Goal: Information Seeking & Learning: Learn about a topic

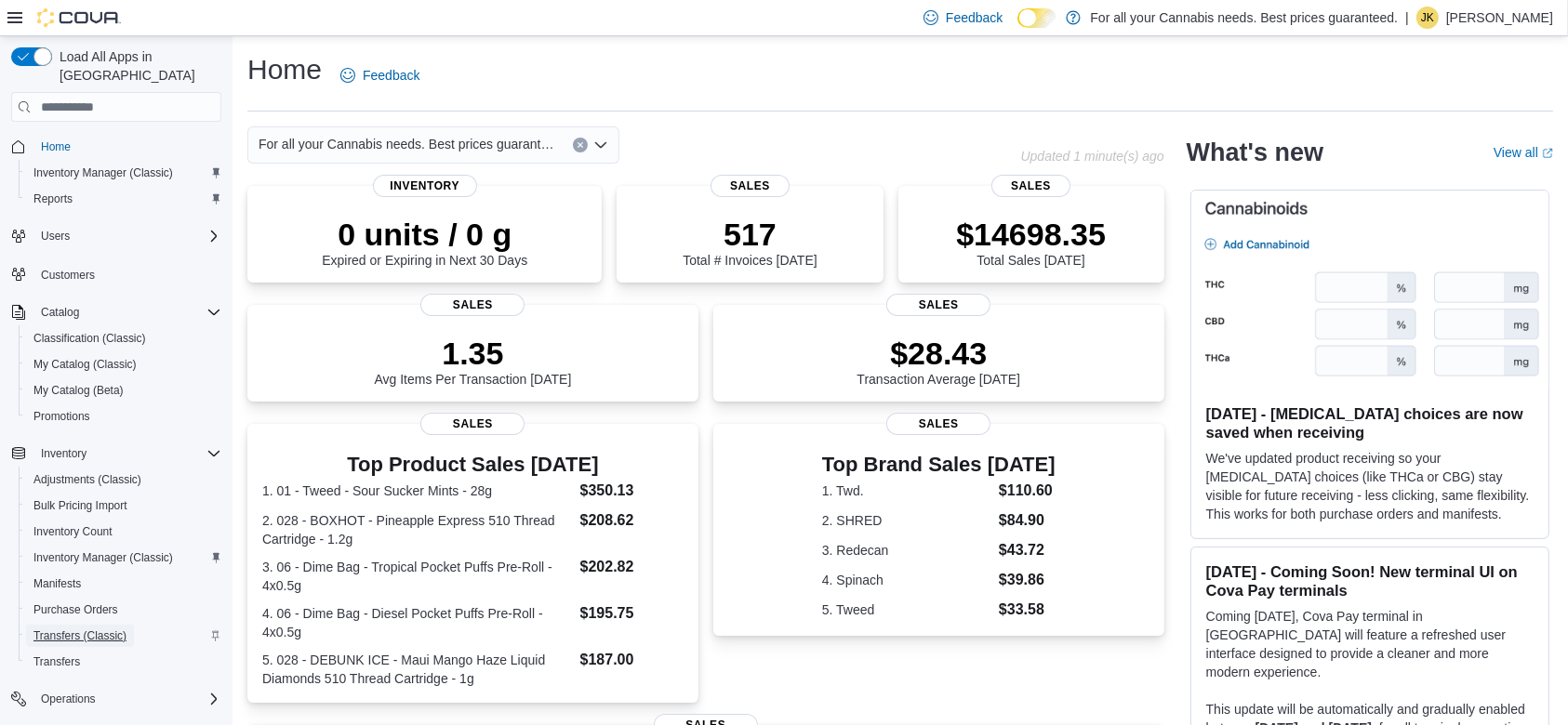
click at [99, 625] on span "Transfers (Classic)" at bounding box center [79, 636] width 93 height 23
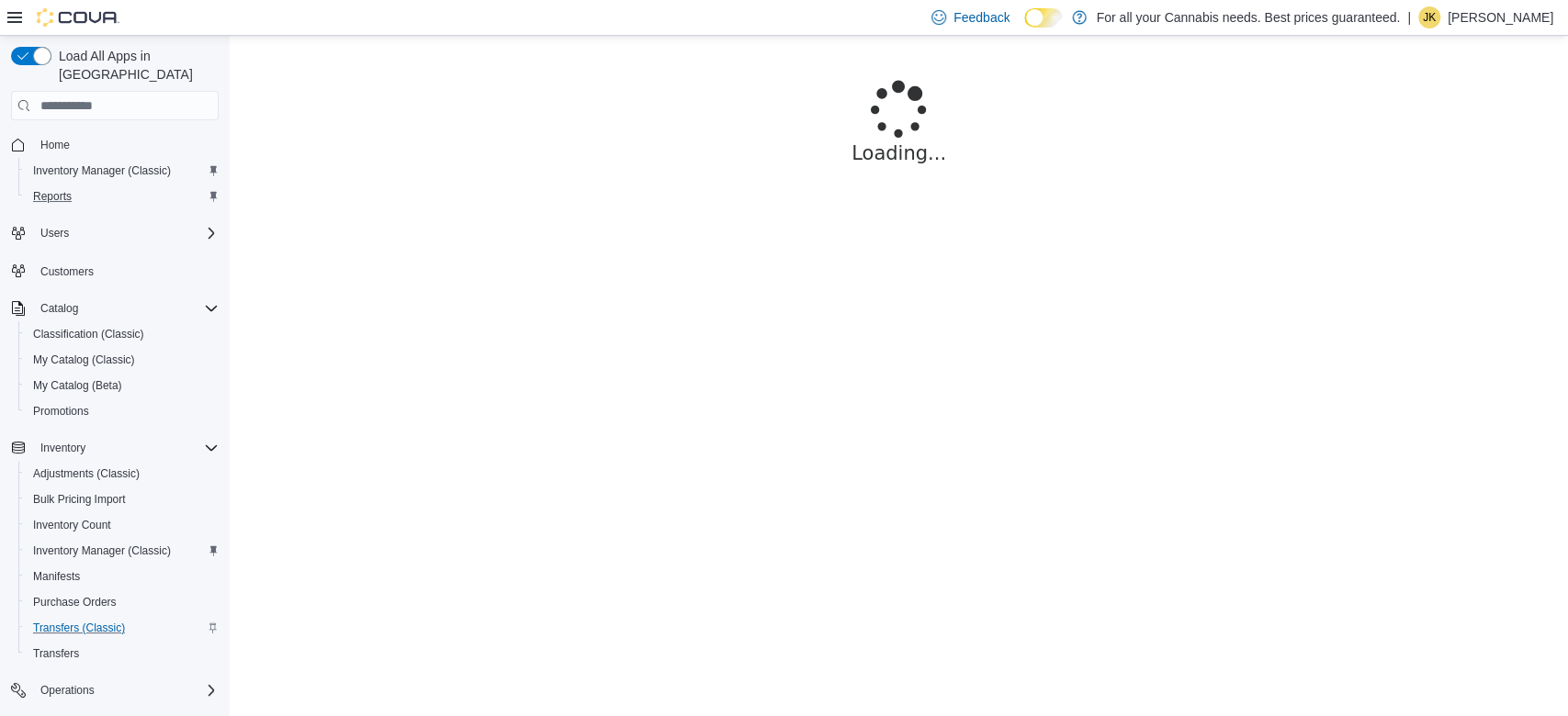
click at [83, 186] on div "Reports" at bounding box center [122, 197] width 193 height 22
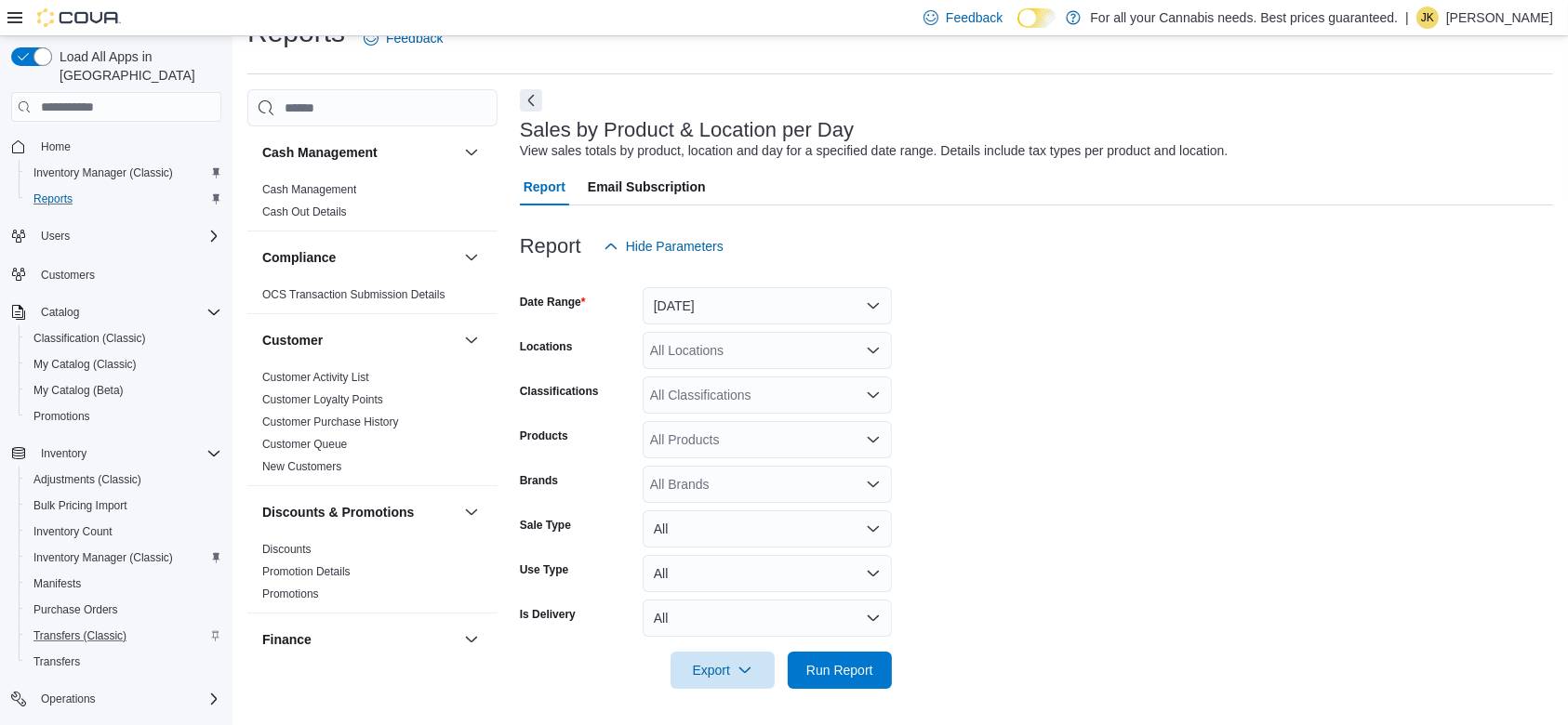
scroll to position [1246, 0]
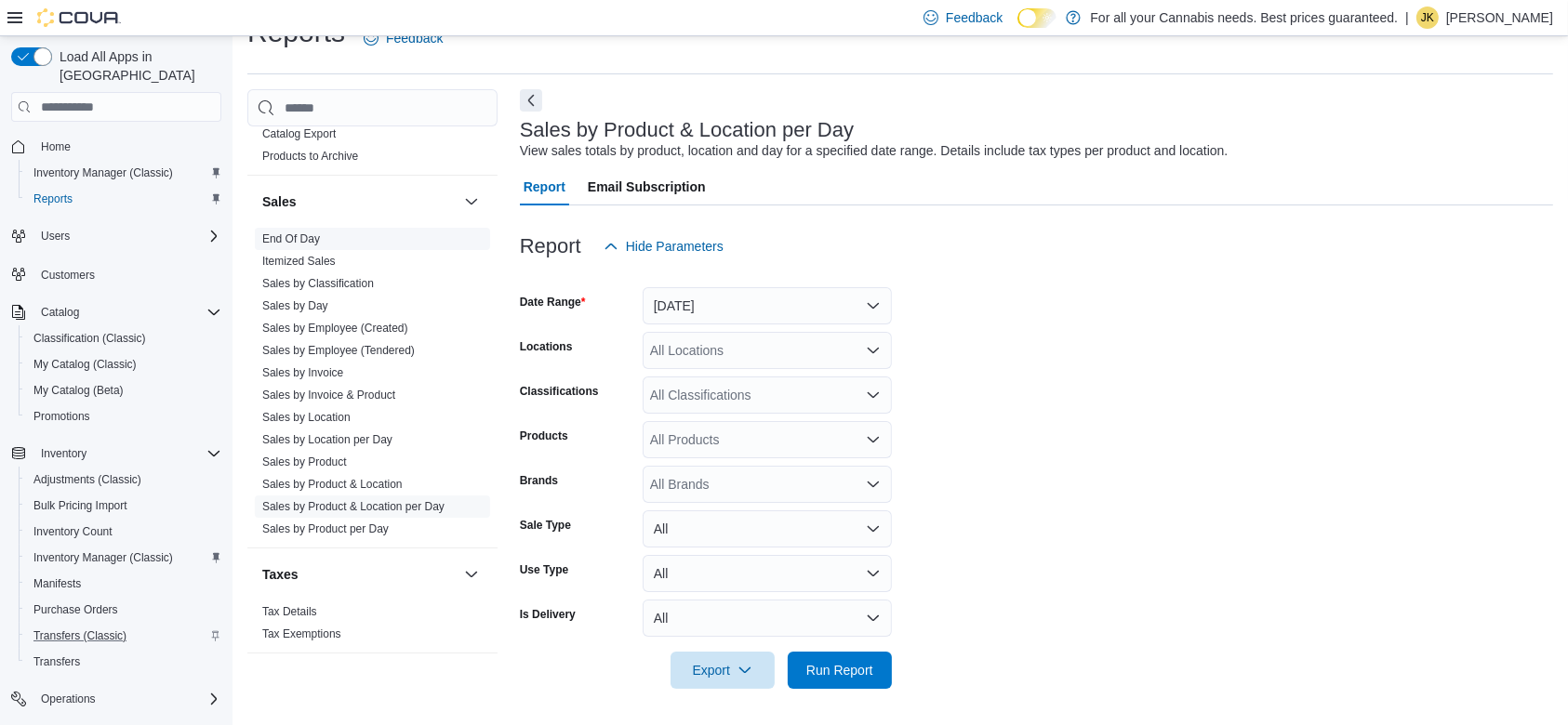
click at [310, 231] on span "End Of Day" at bounding box center [291, 239] width 58 height 15
click at [294, 232] on link "End Of Day" at bounding box center [291, 239] width 58 height 13
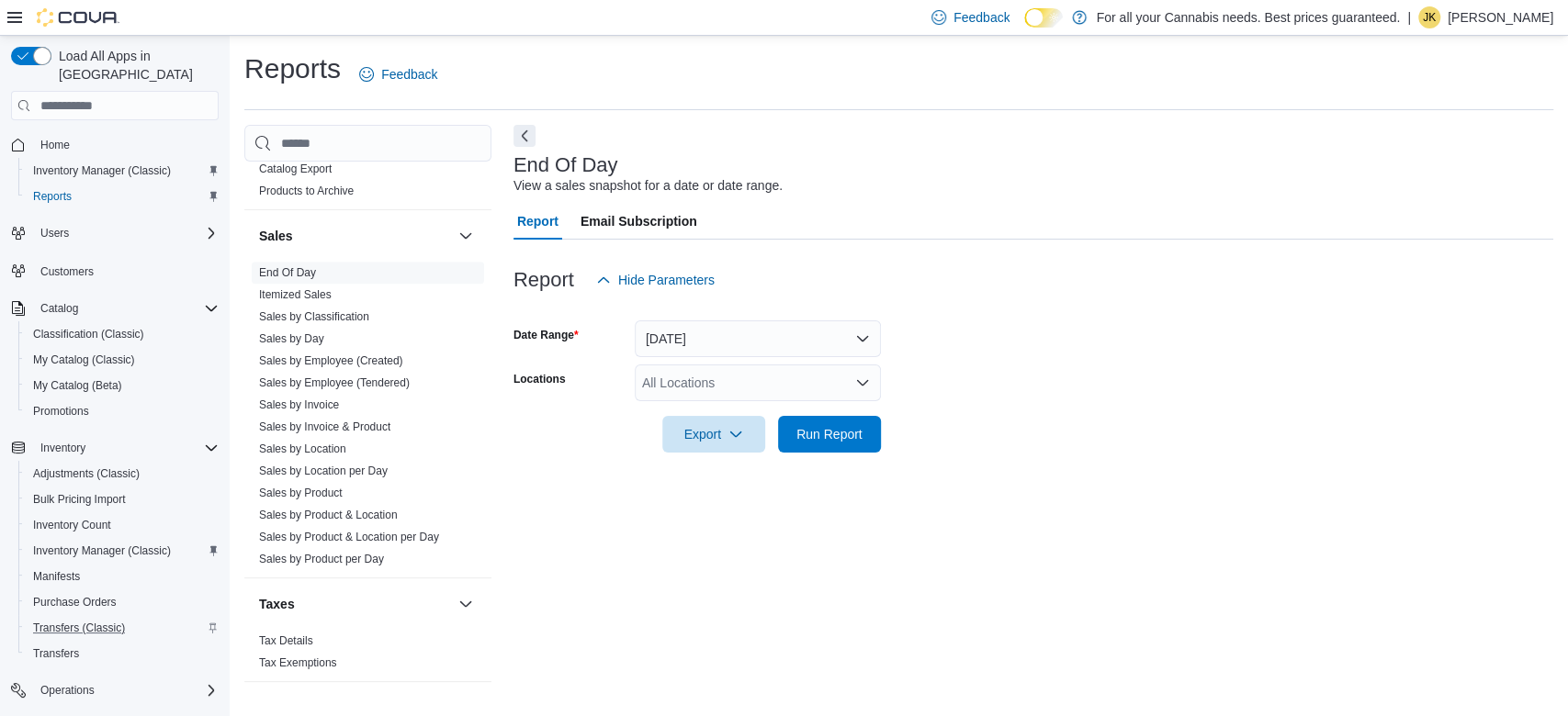
click at [705, 385] on div "All Locations" at bounding box center [757, 382] width 246 height 36
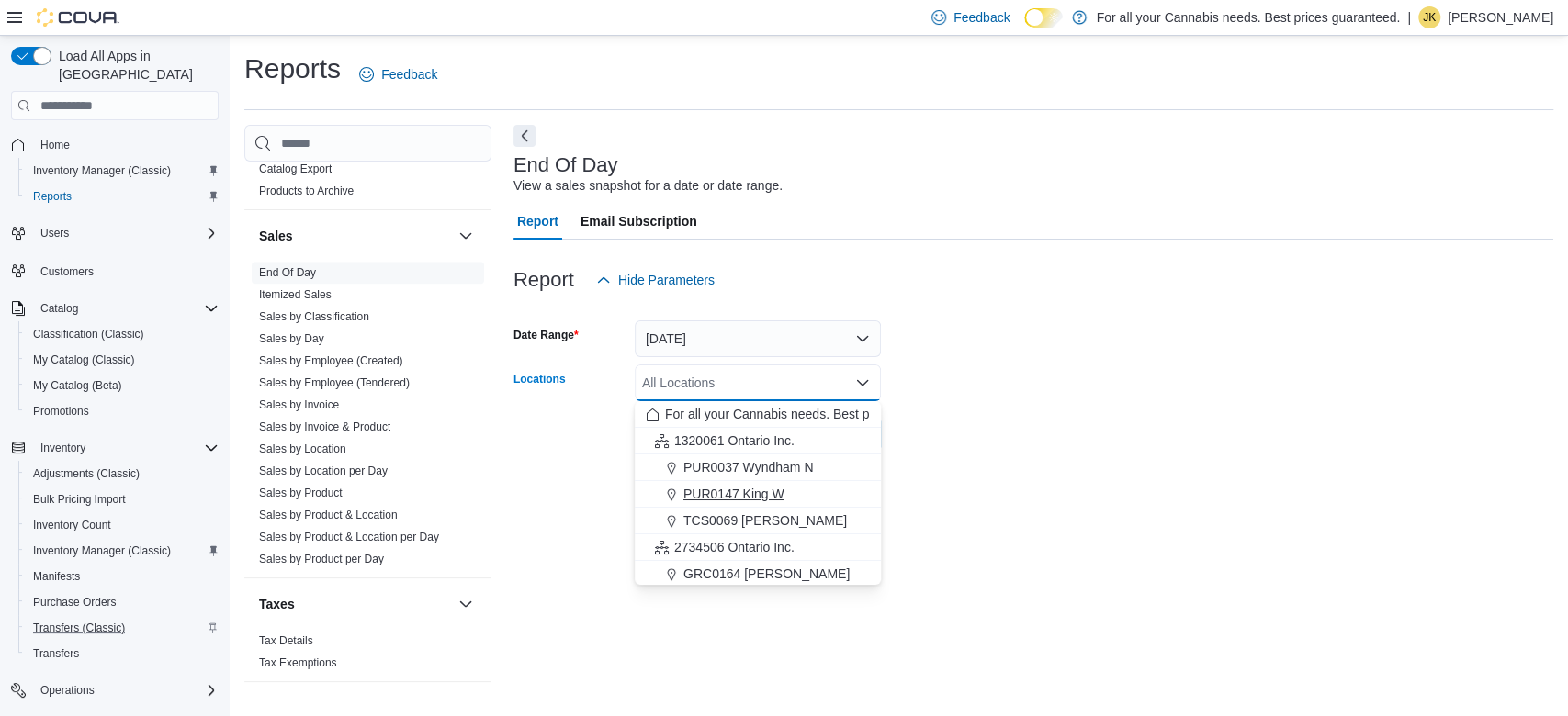
click at [815, 494] on div "PUR0147 King W" at bounding box center [757, 494] width 224 height 19
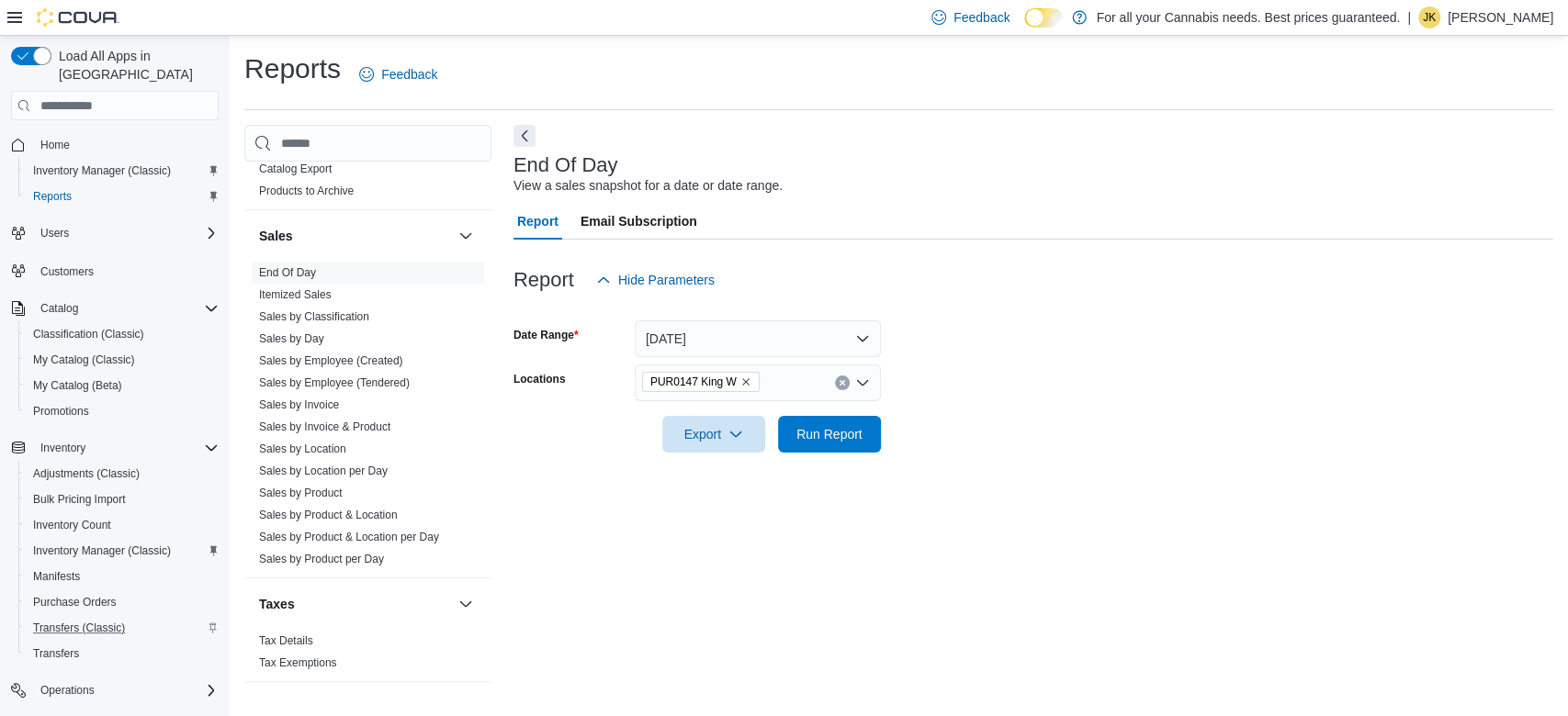
click at [1006, 409] on div at bounding box center [1033, 408] width 1040 height 15
click at [826, 425] on span "Run Report" at bounding box center [829, 434] width 66 height 19
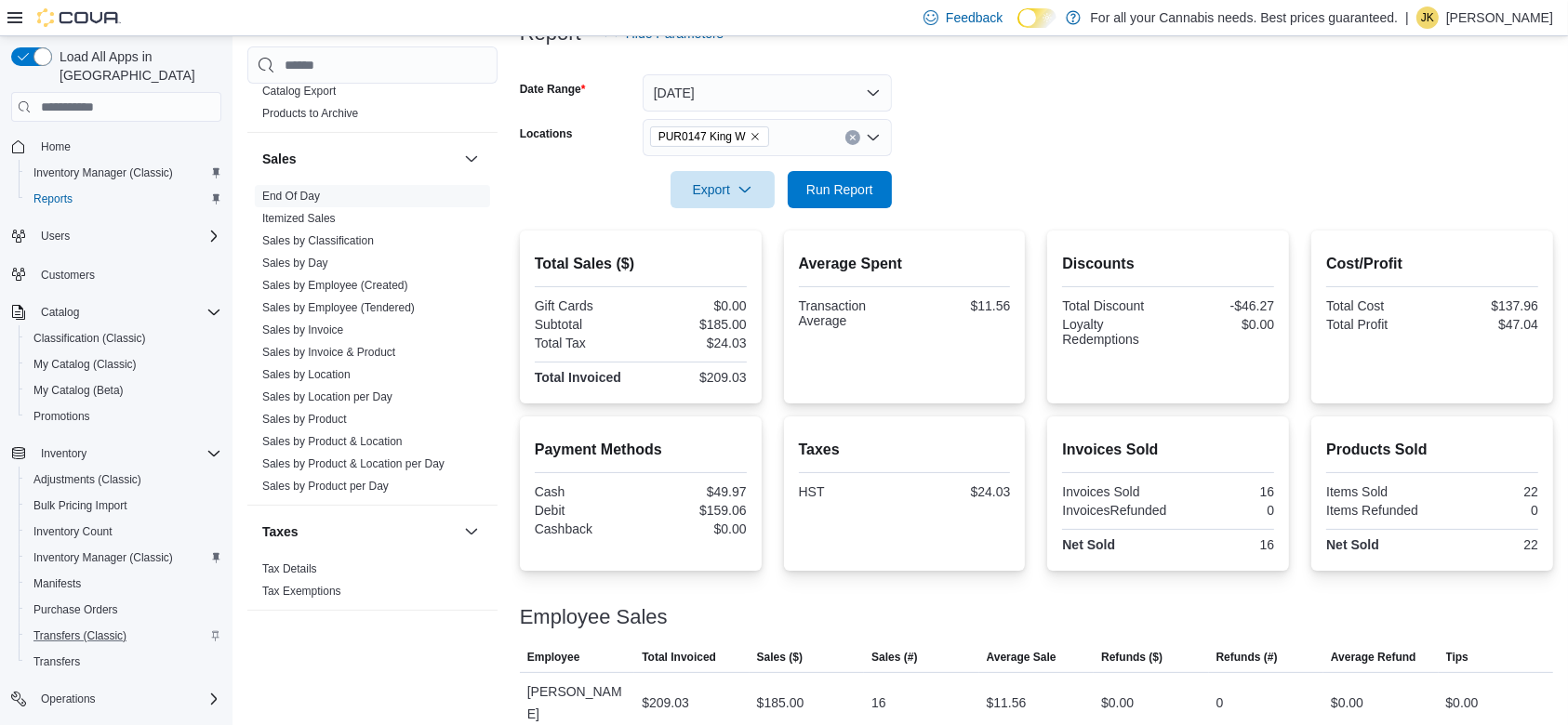
scroll to position [69, 0]
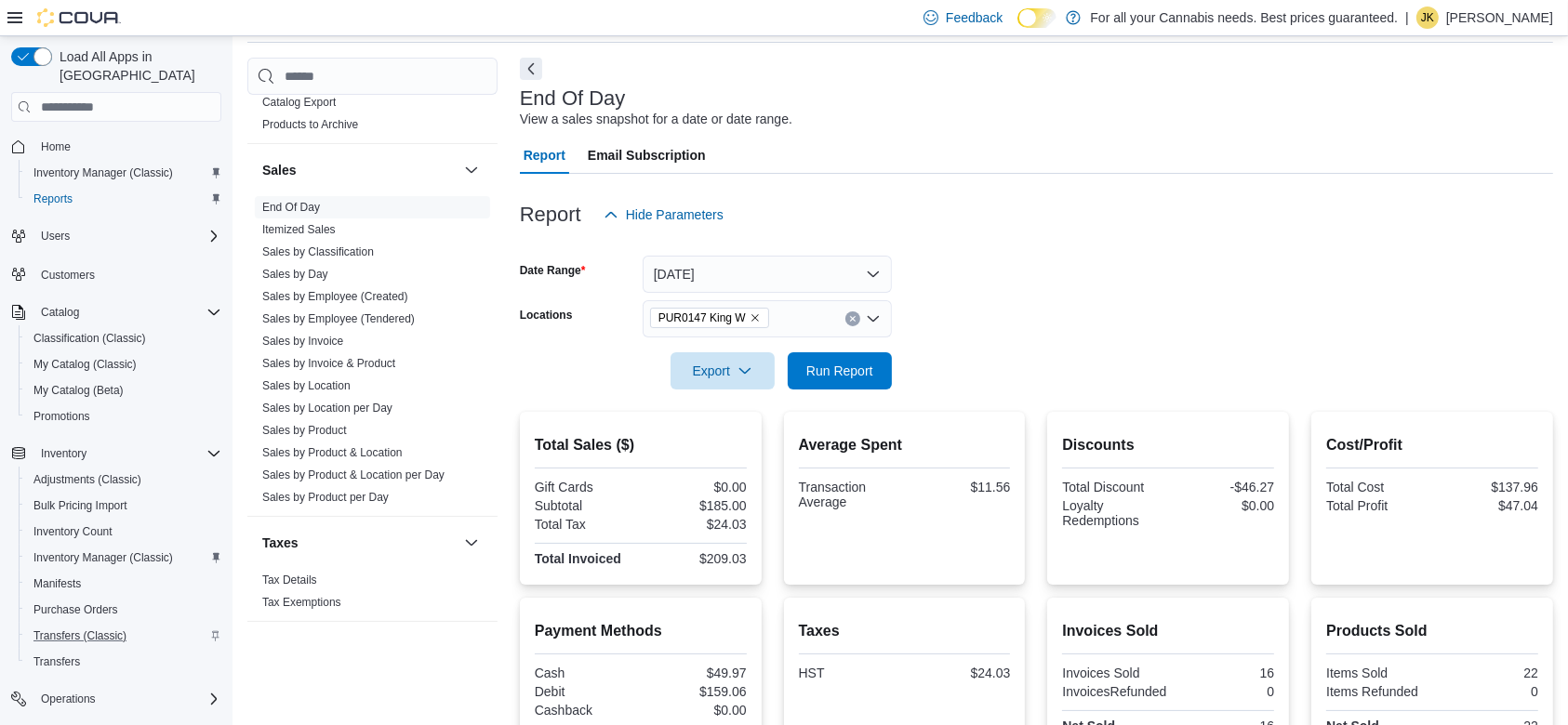
click at [854, 316] on icon "Clear input" at bounding box center [852, 318] width 5 height 5
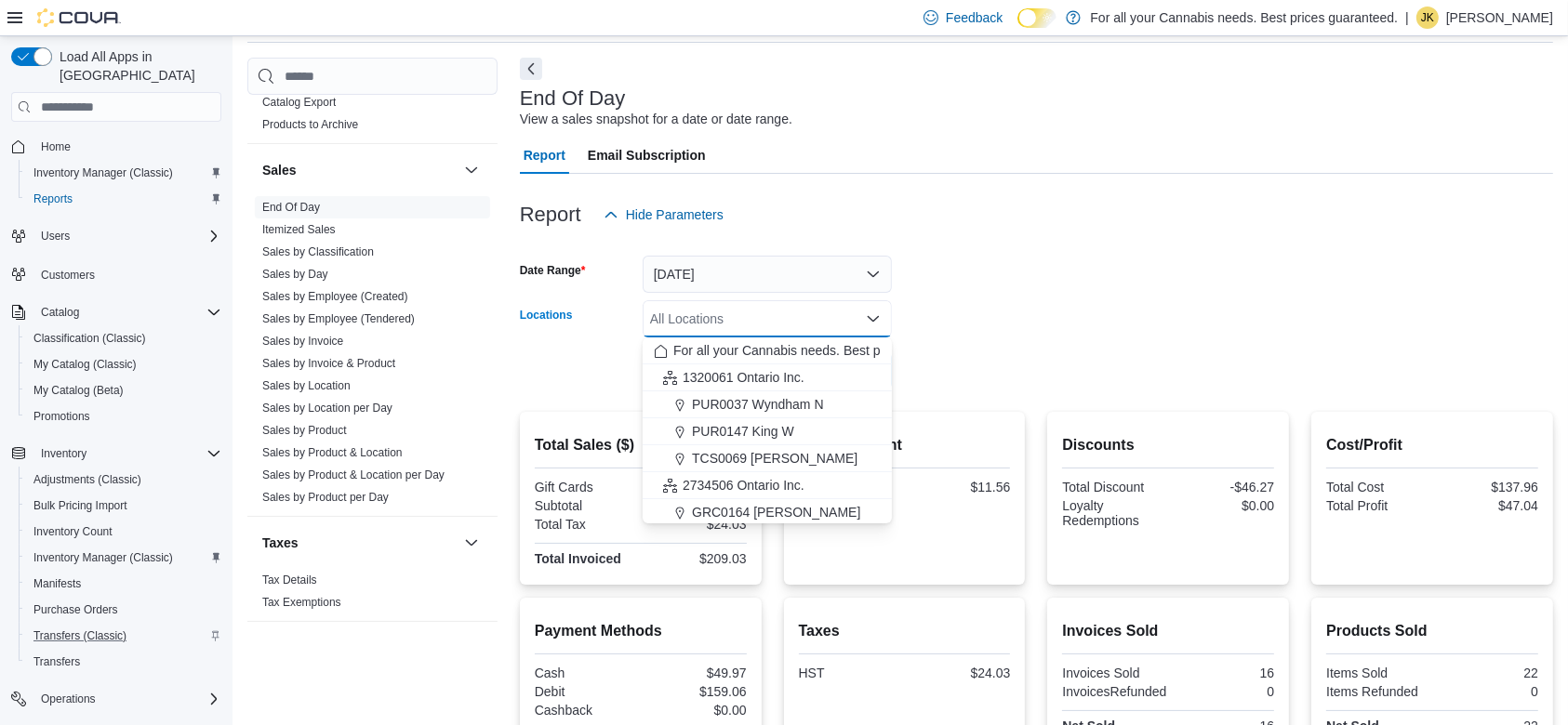
scroll to position [245, 0]
click at [792, 397] on span "TCS0201 King W" at bounding box center [742, 402] width 100 height 19
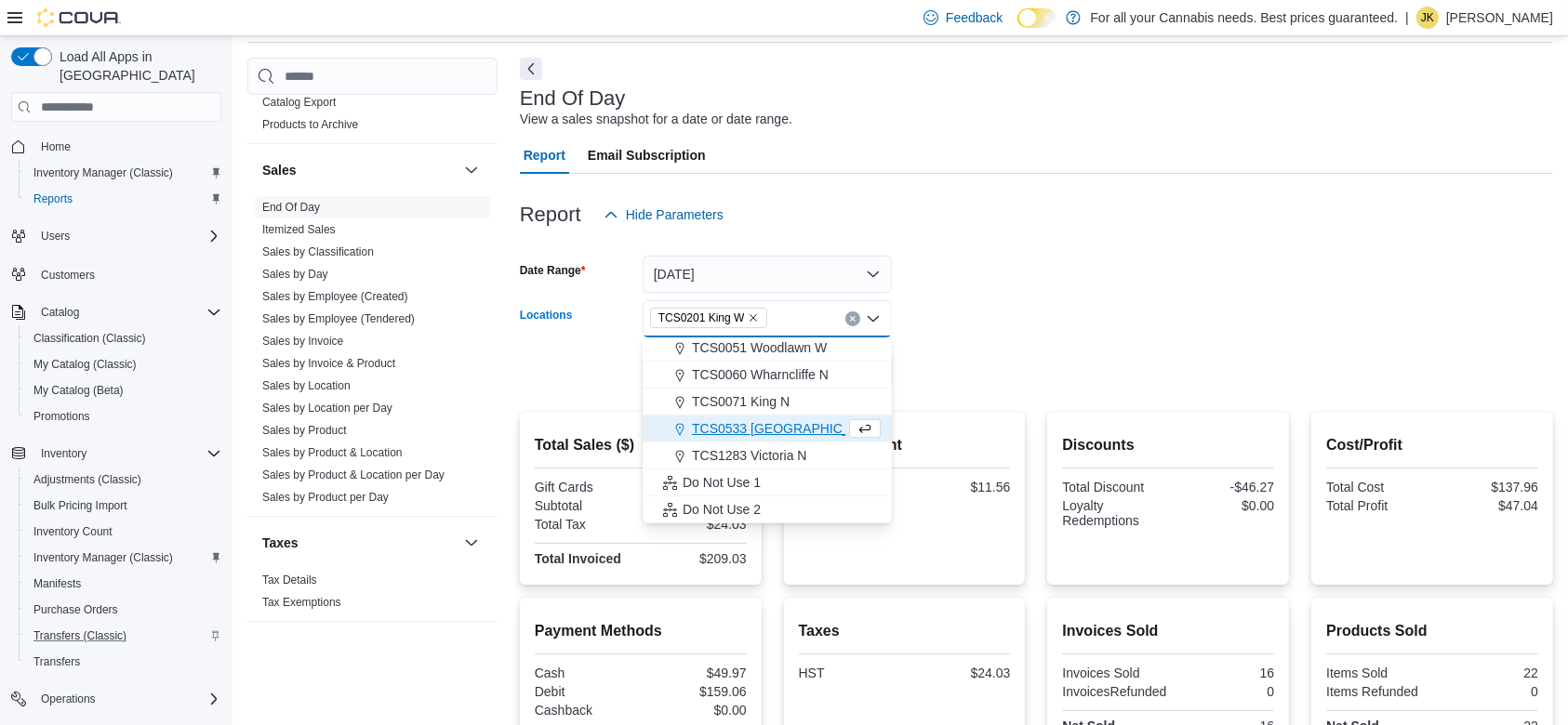
scroll to position [217, 0]
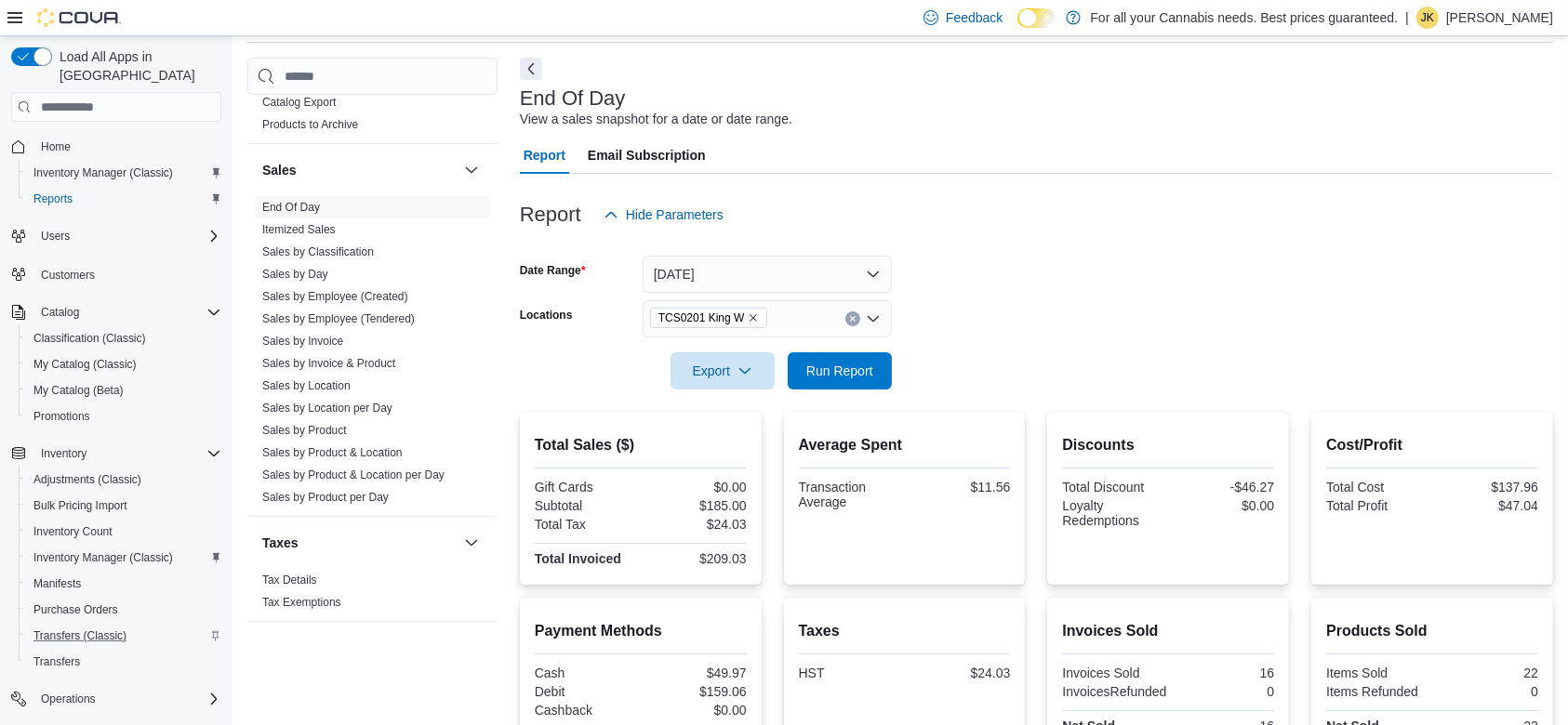
click at [976, 325] on form "Date Range [DATE] Locations TCS0201 King W Export Run Report" at bounding box center [1036, 311] width 1033 height 156
click at [863, 362] on span "Run Report" at bounding box center [840, 370] width 67 height 19
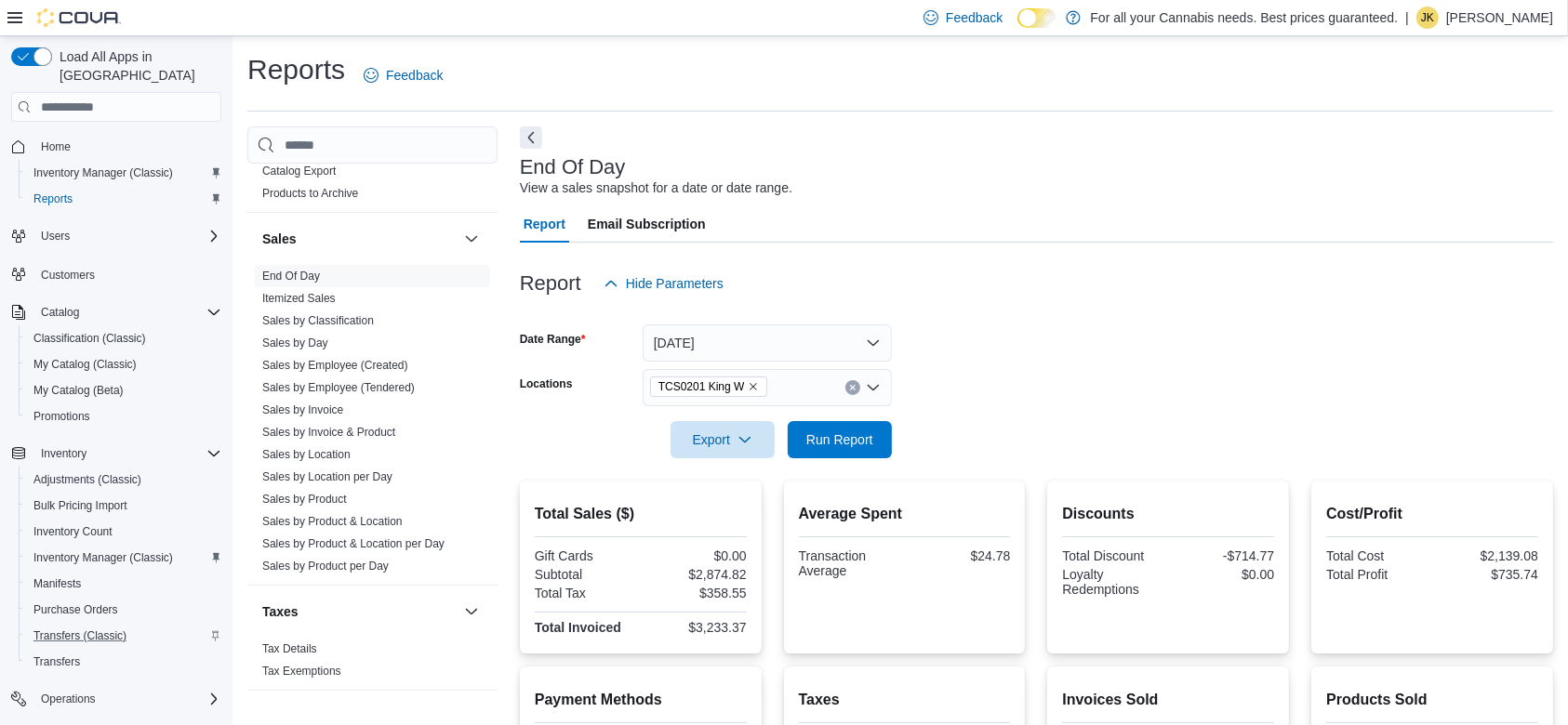
drag, startPoint x: 409, startPoint y: 545, endPoint x: 546, endPoint y: 494, distance: 146.2
click at [409, 545] on link "Sales by Product & Location per Day" at bounding box center [353, 544] width 182 height 13
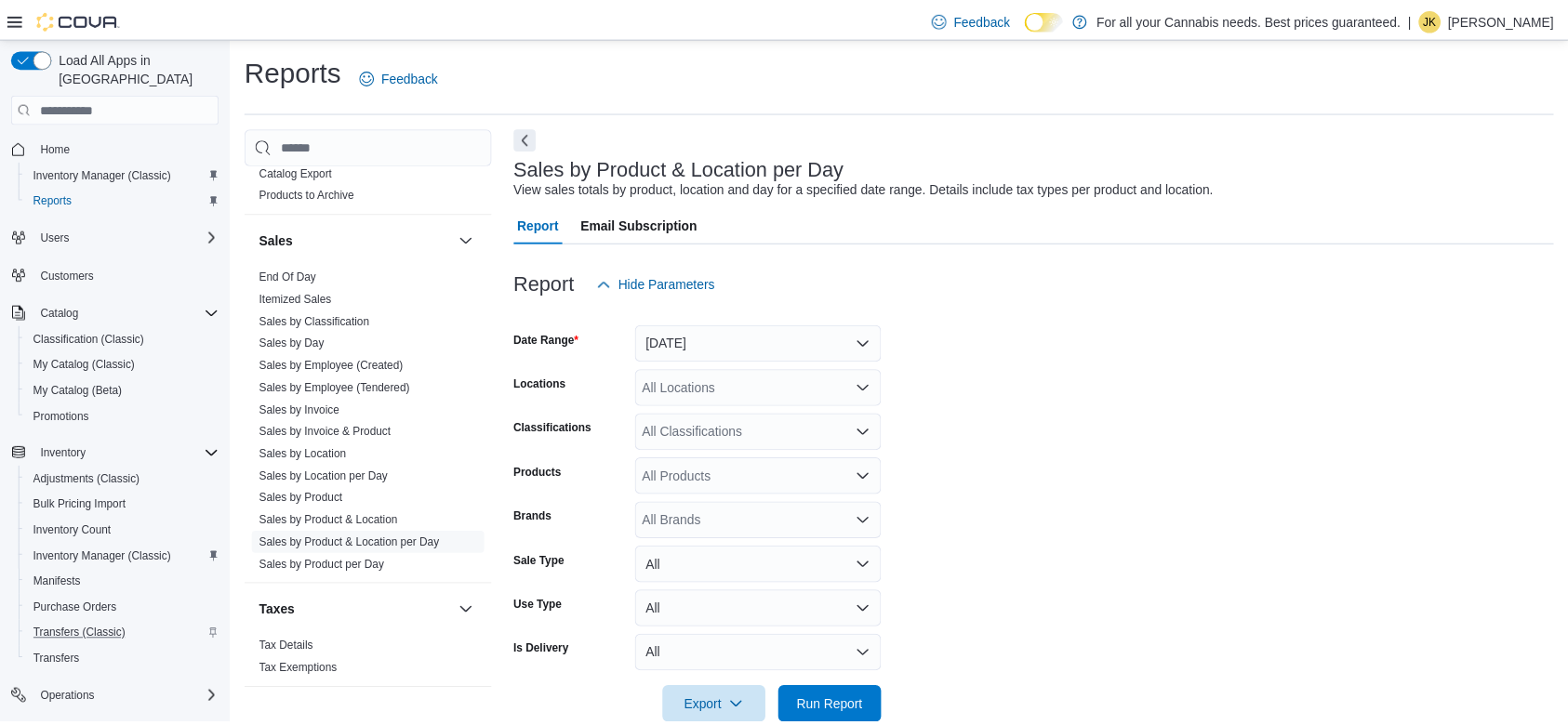
scroll to position [37, 0]
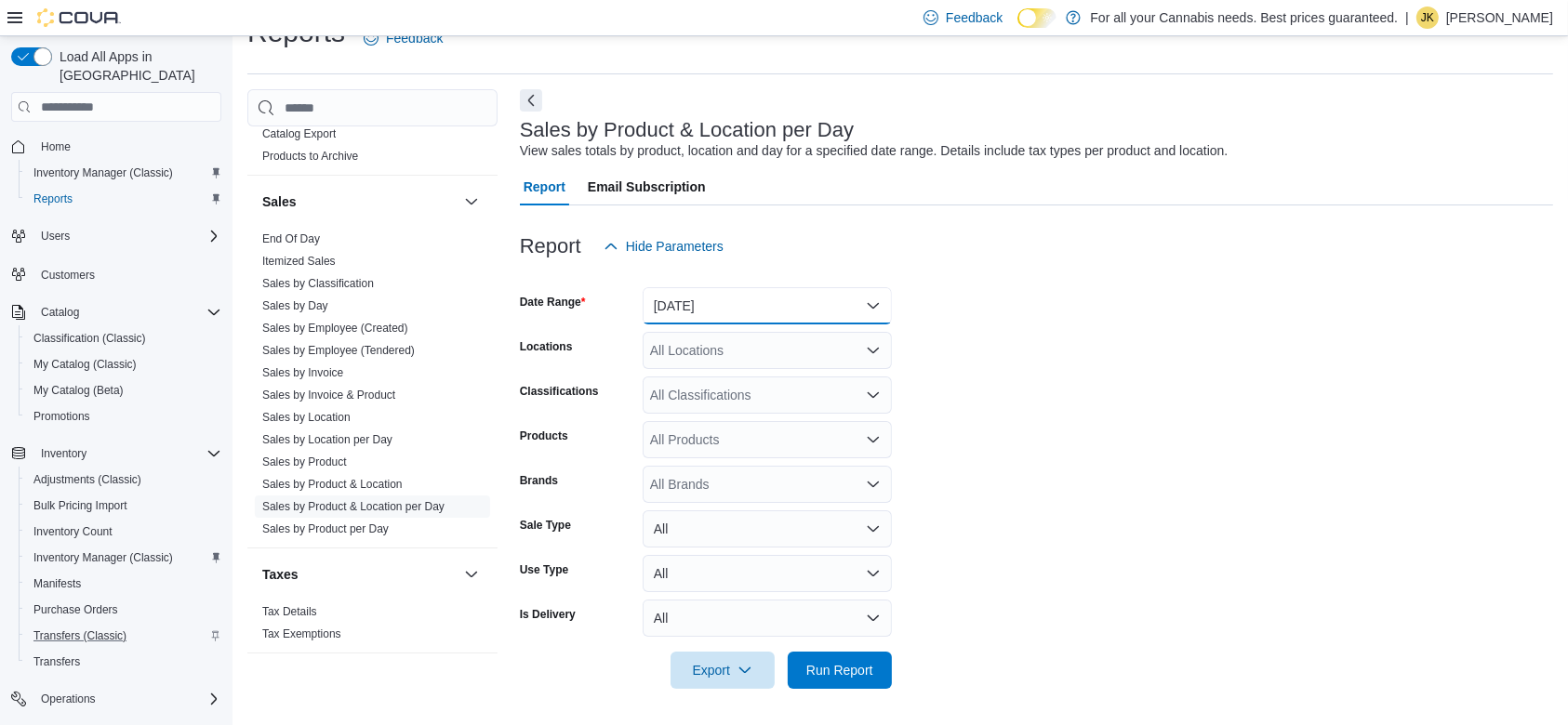
click at [744, 289] on button "[DATE]" at bounding box center [767, 305] width 249 height 37
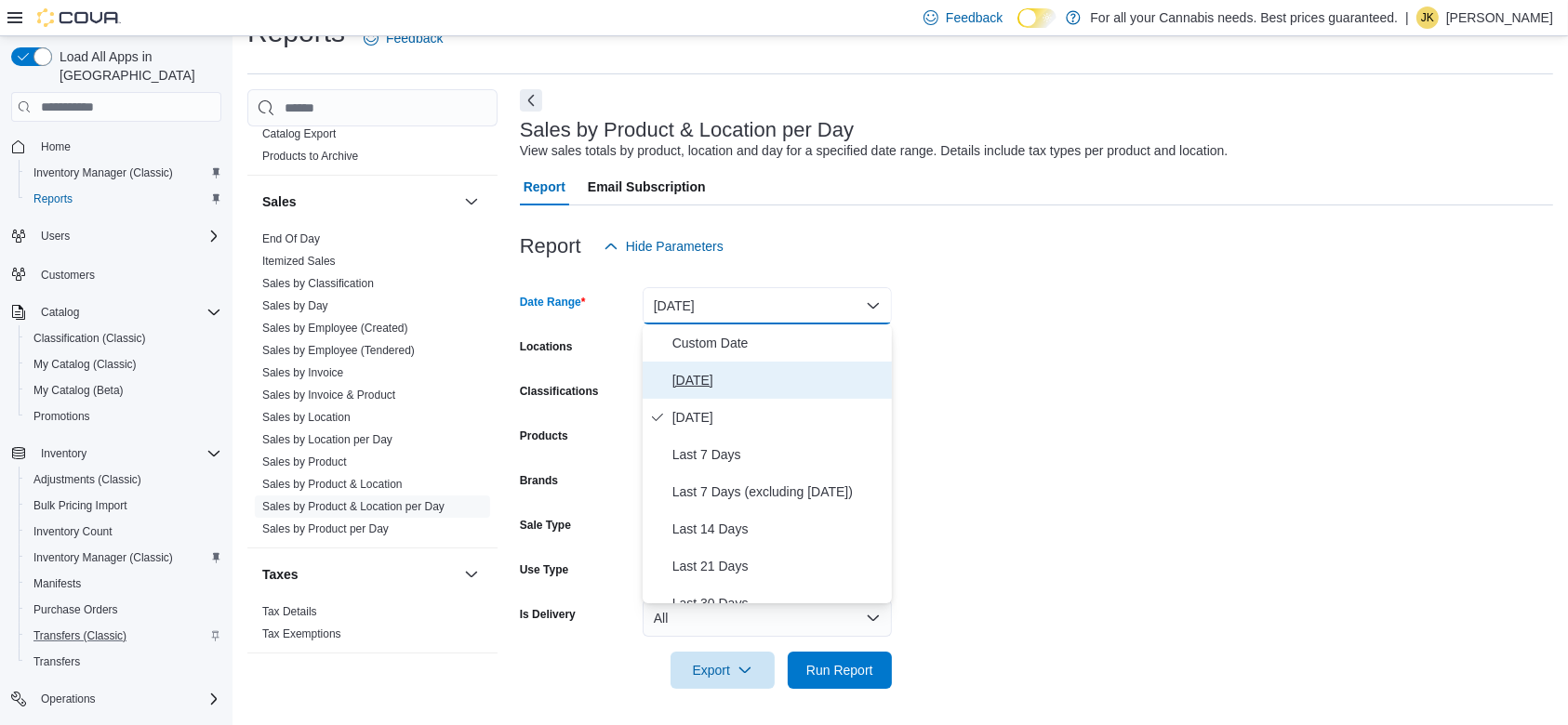
click at [717, 382] on span "[DATE]" at bounding box center [778, 380] width 213 height 23
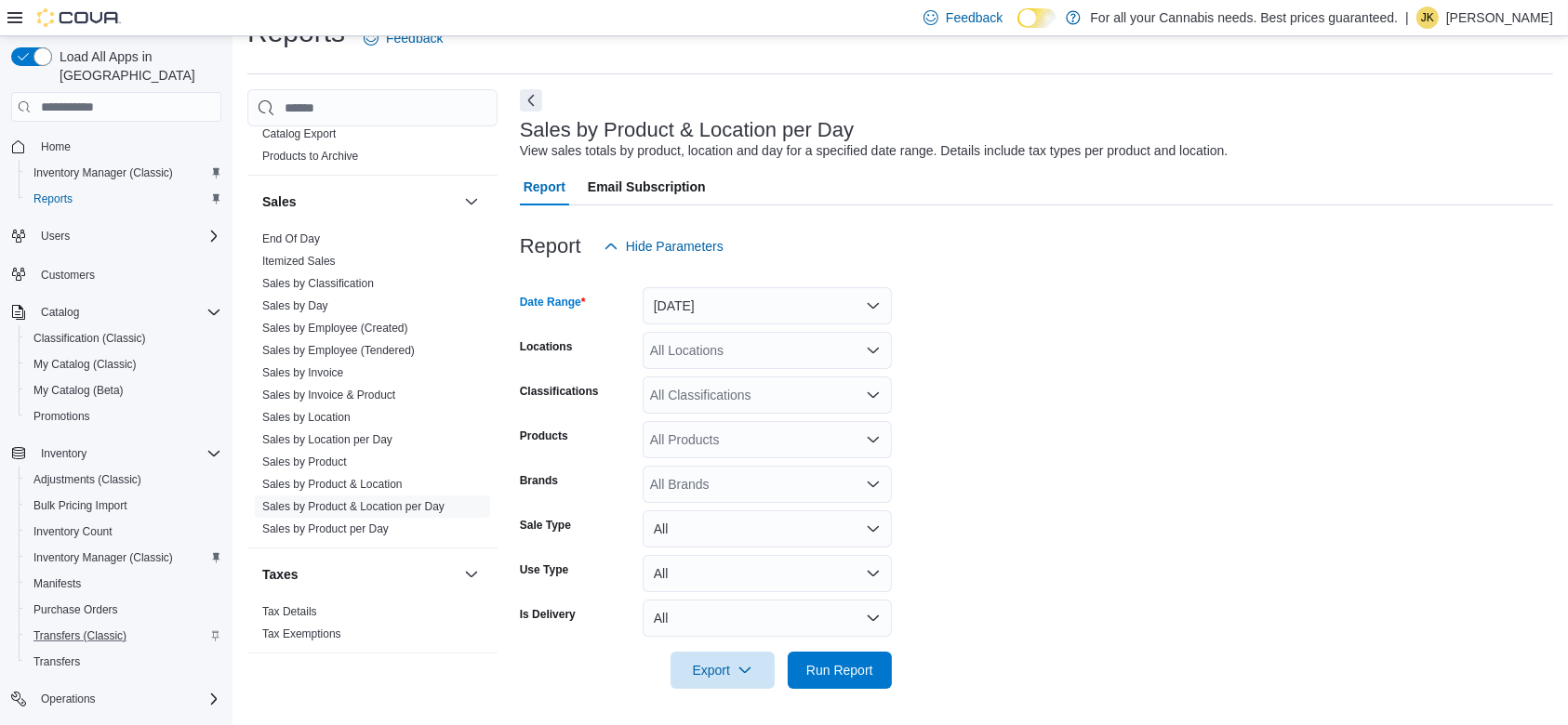
click at [1053, 266] on div at bounding box center [1036, 277] width 1033 height 23
click at [765, 352] on div "All Locations" at bounding box center [767, 350] width 249 height 37
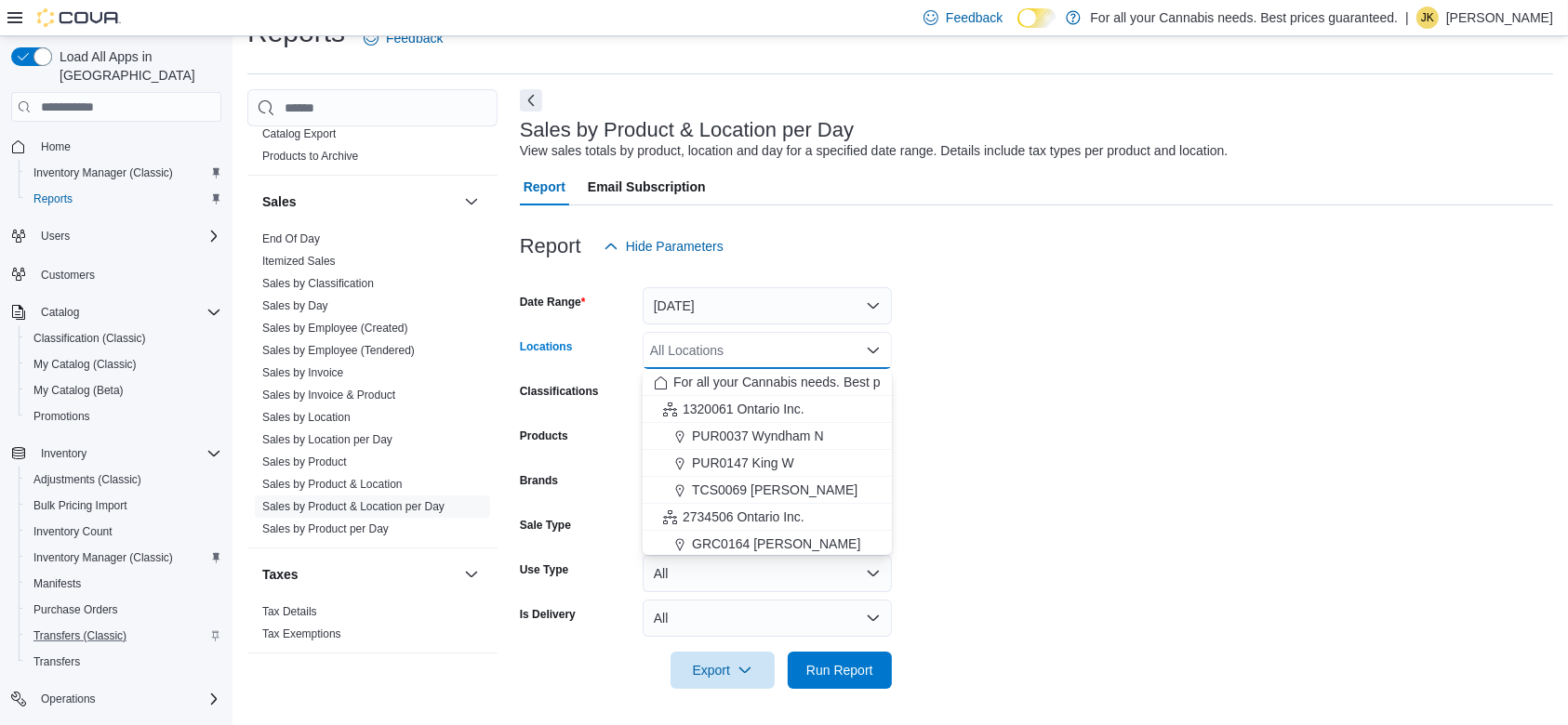
drag, startPoint x: 893, startPoint y: 421, endPoint x: 886, endPoint y: 433, distance: 13.9
click at [886, 433] on form "Date Range [DATE] Locations All Locations Combo box. Selected. Combo box input.…" at bounding box center [1036, 477] width 1033 height 424
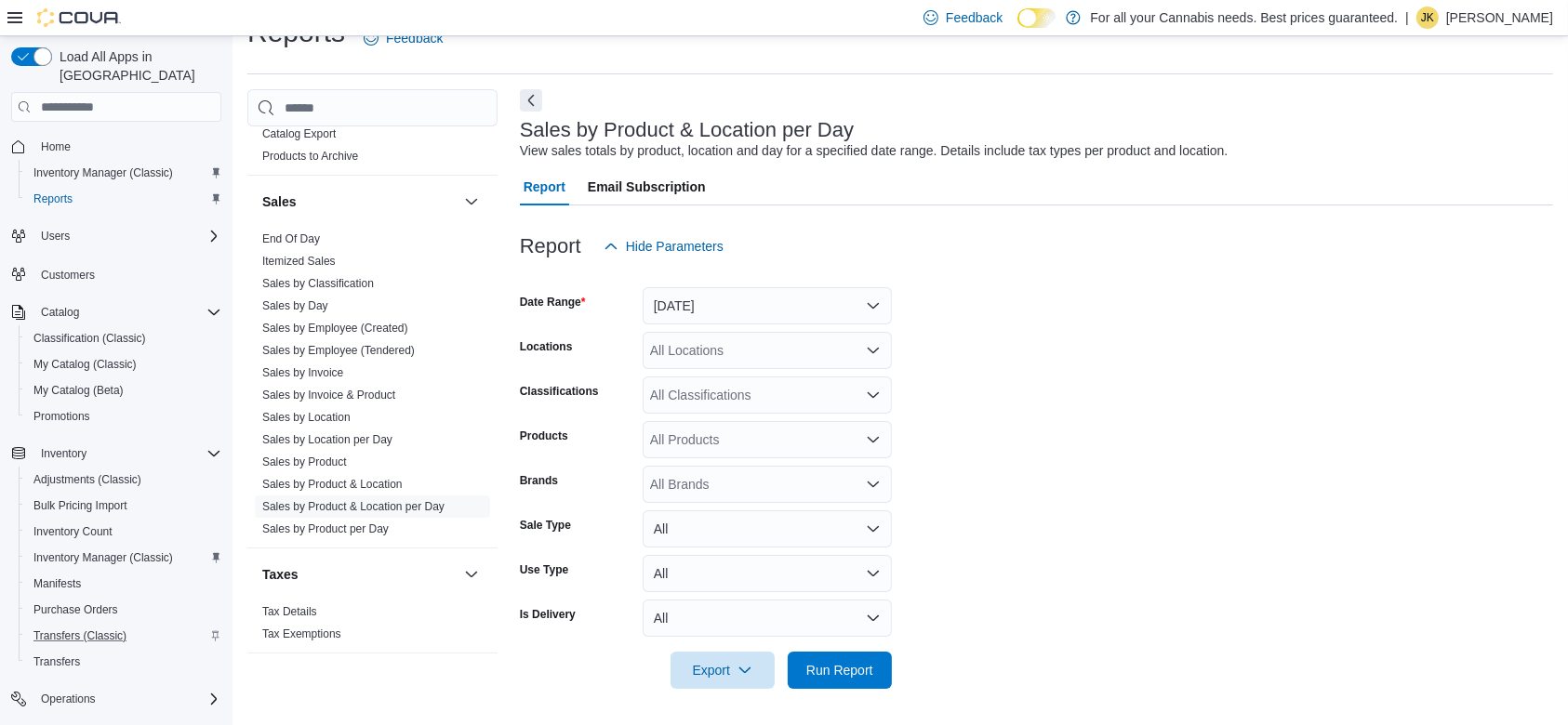
click at [834, 344] on div "All Locations" at bounding box center [767, 350] width 249 height 37
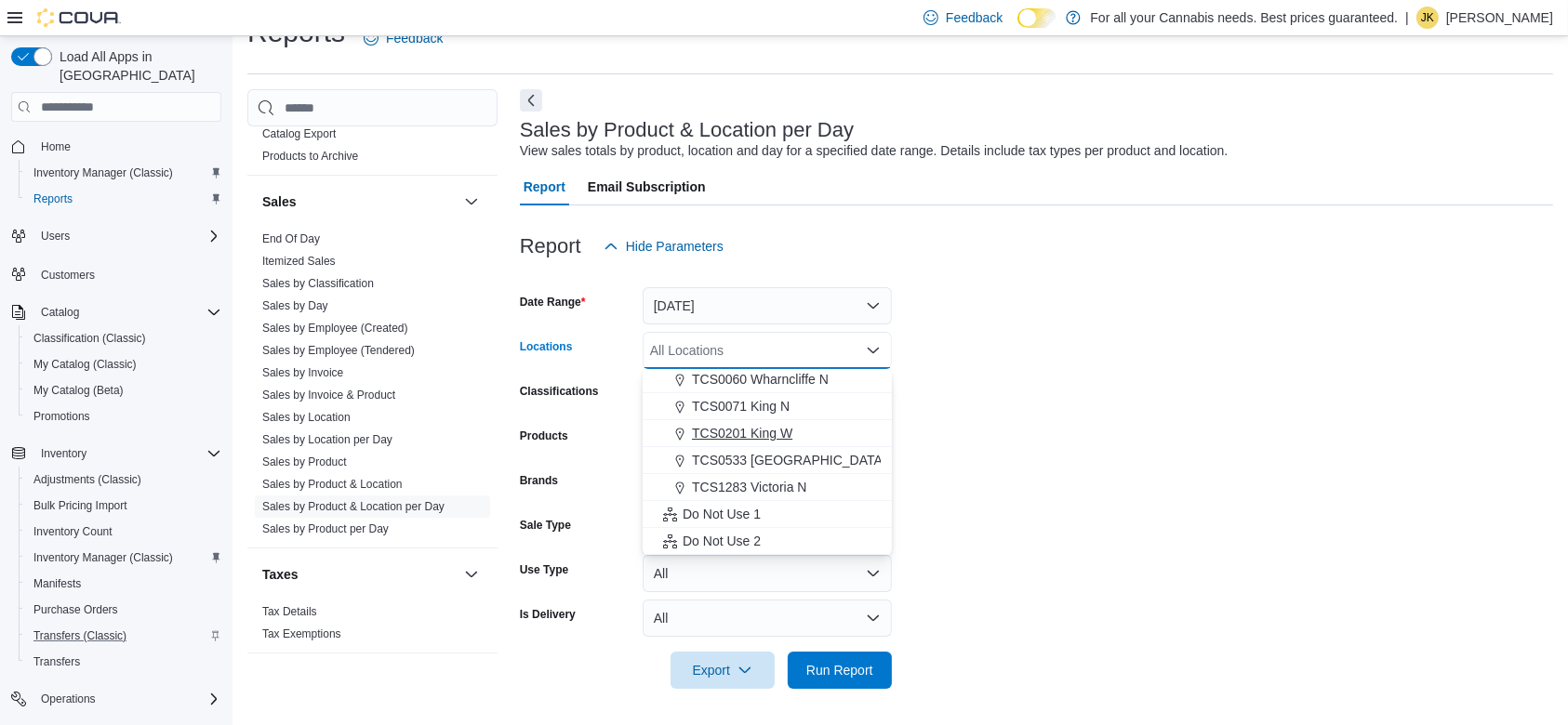
click at [778, 438] on span "TCS0201 King W" at bounding box center [742, 433] width 100 height 19
click at [1008, 408] on form "Date Range [DATE] Locations TCS0201 [GEOGRAPHIC_DATA] box. Selected. TCS0201 Ki…" at bounding box center [1036, 477] width 1033 height 424
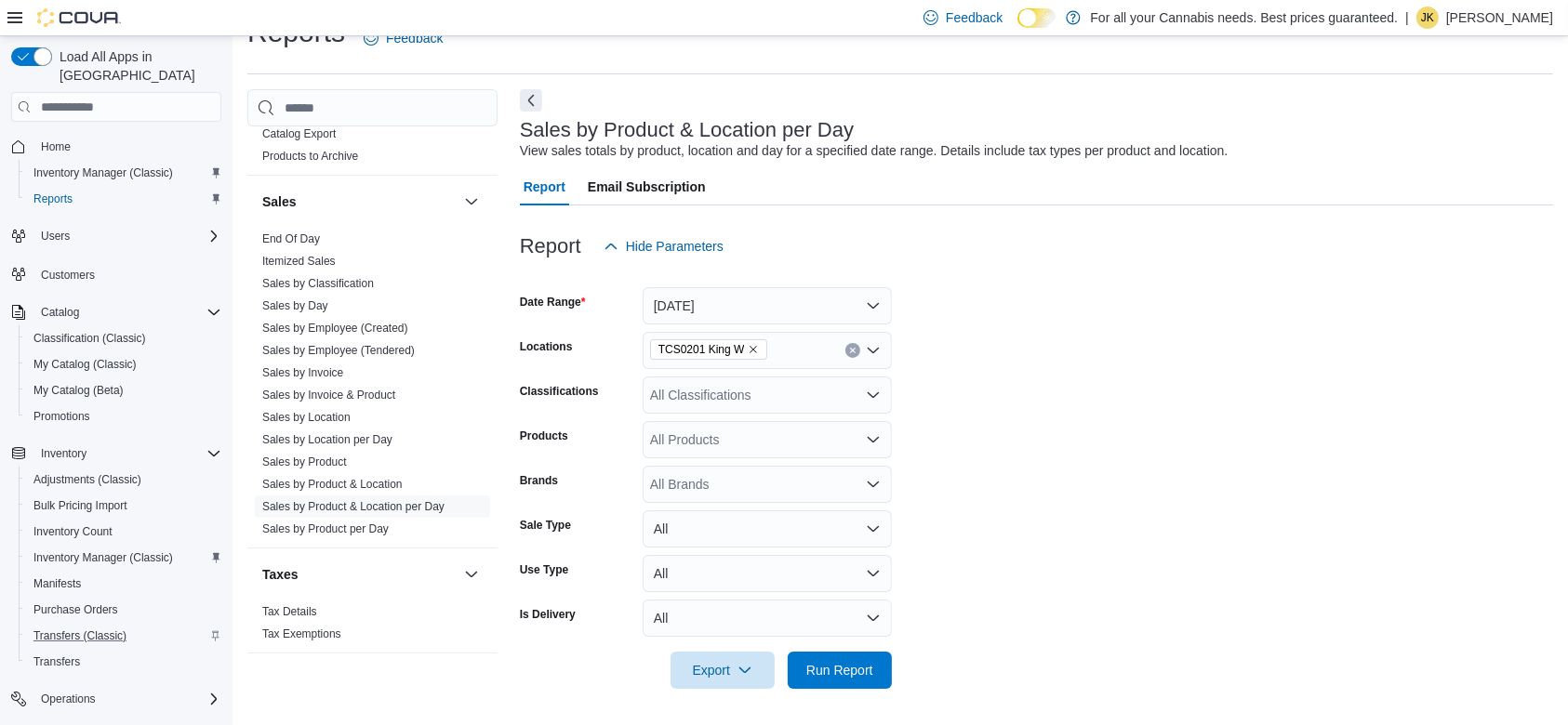
click at [814, 391] on div "All Classifications" at bounding box center [767, 395] width 249 height 37
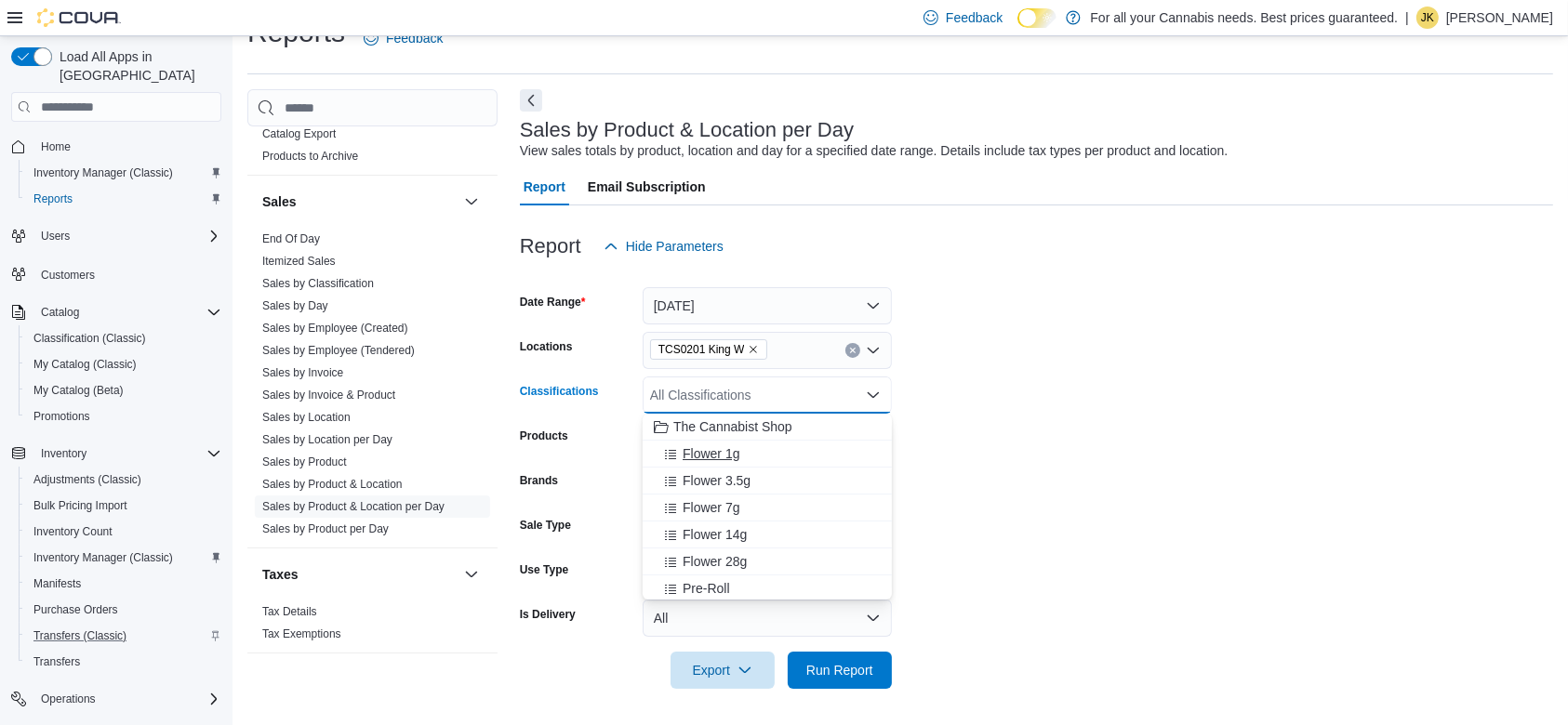
click at [755, 457] on div "Flower 1g" at bounding box center [767, 454] width 227 height 19
click at [830, 664] on span "Run Report" at bounding box center [840, 669] width 67 height 19
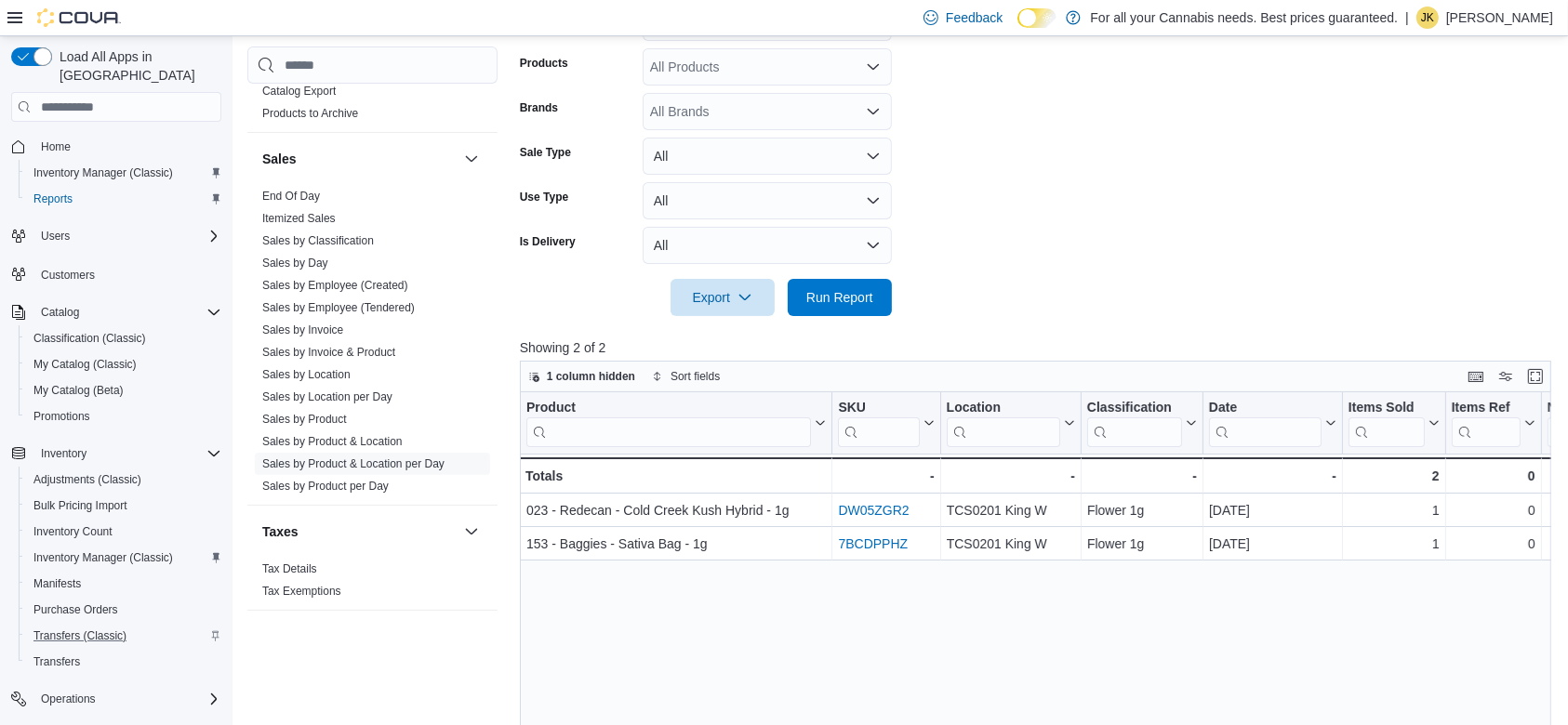
scroll to position [387, 0]
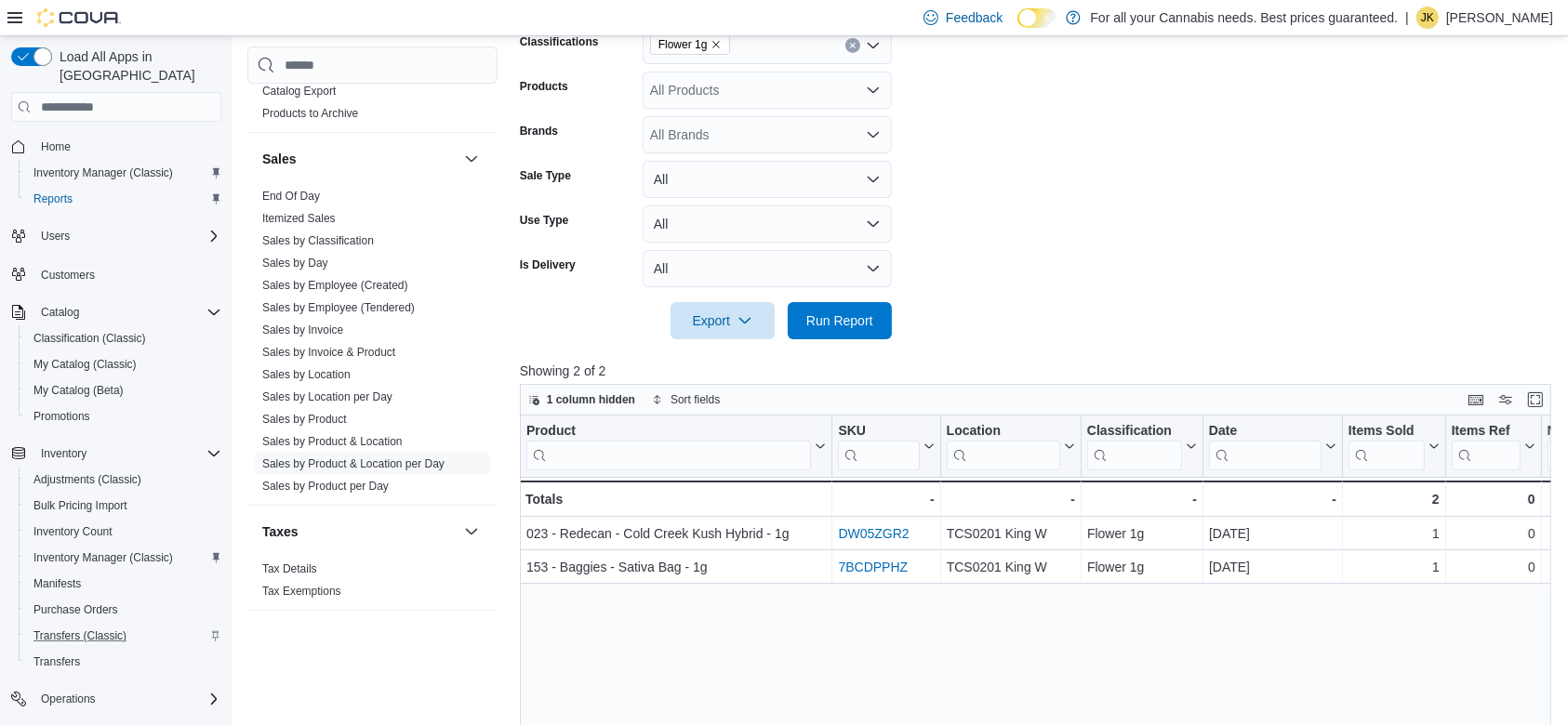
click at [855, 42] on icon "Clear input" at bounding box center [853, 45] width 8 height 8
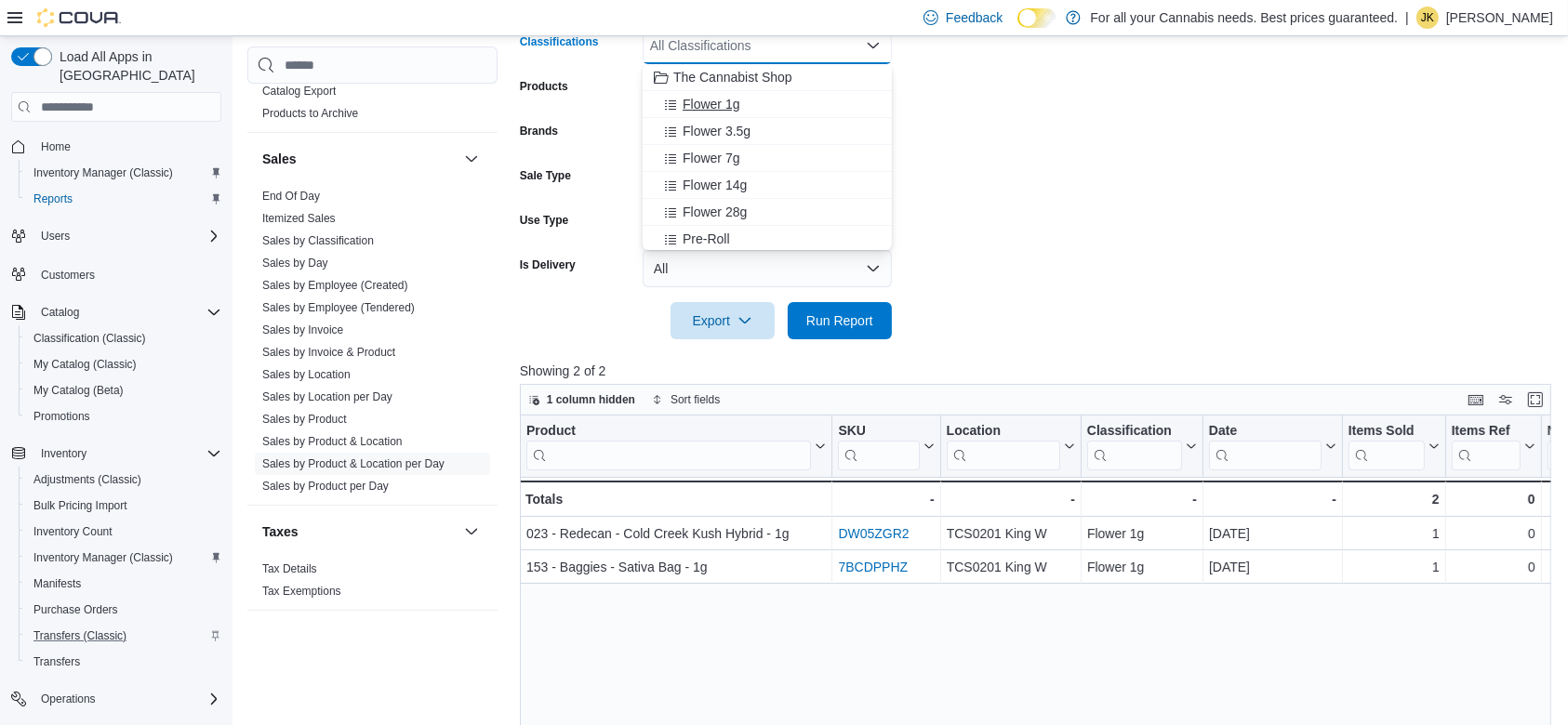
click at [769, 113] on div "Flower 1g" at bounding box center [767, 104] width 227 height 19
click at [779, 95] on div "Flower 3.5g" at bounding box center [749, 104] width 192 height 19
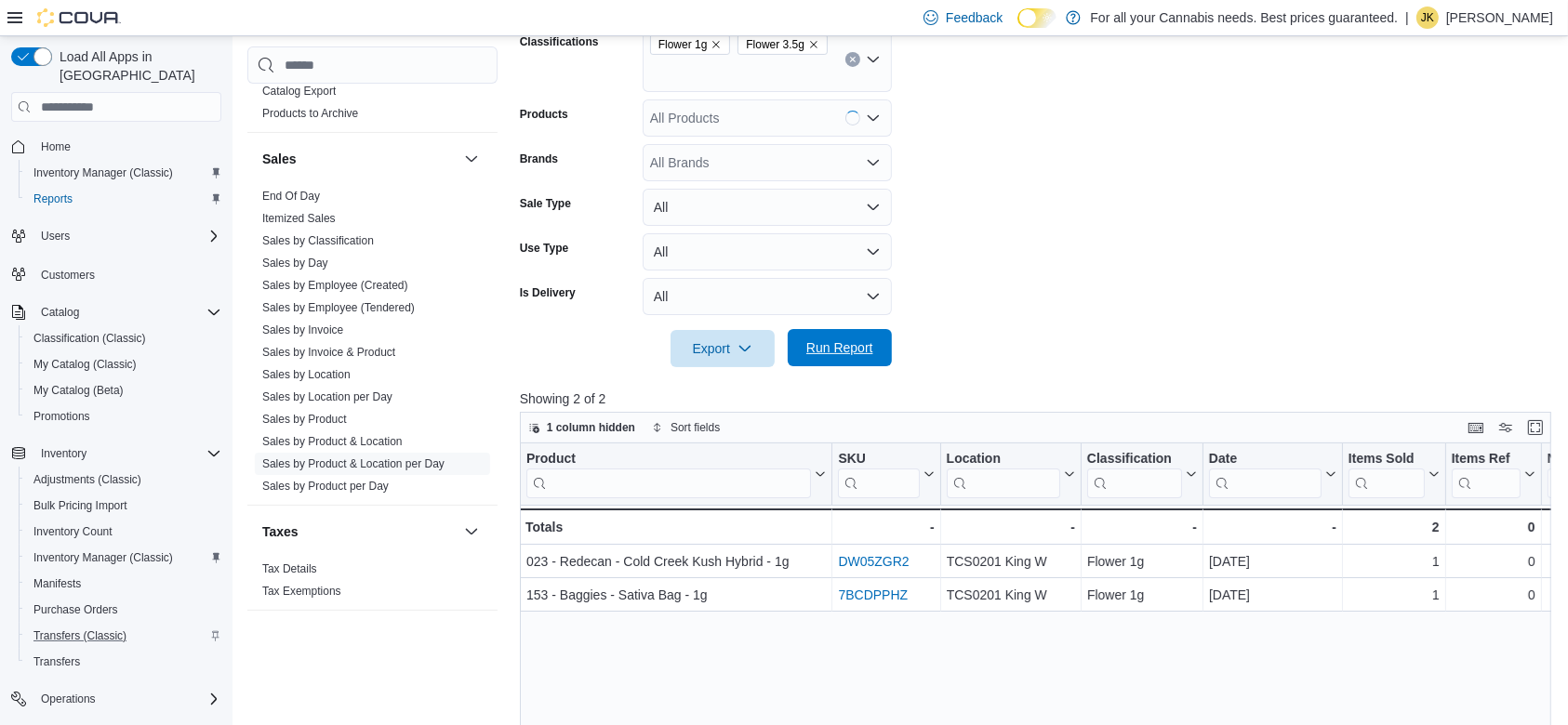
click at [856, 338] on span "Run Report" at bounding box center [840, 347] width 67 height 19
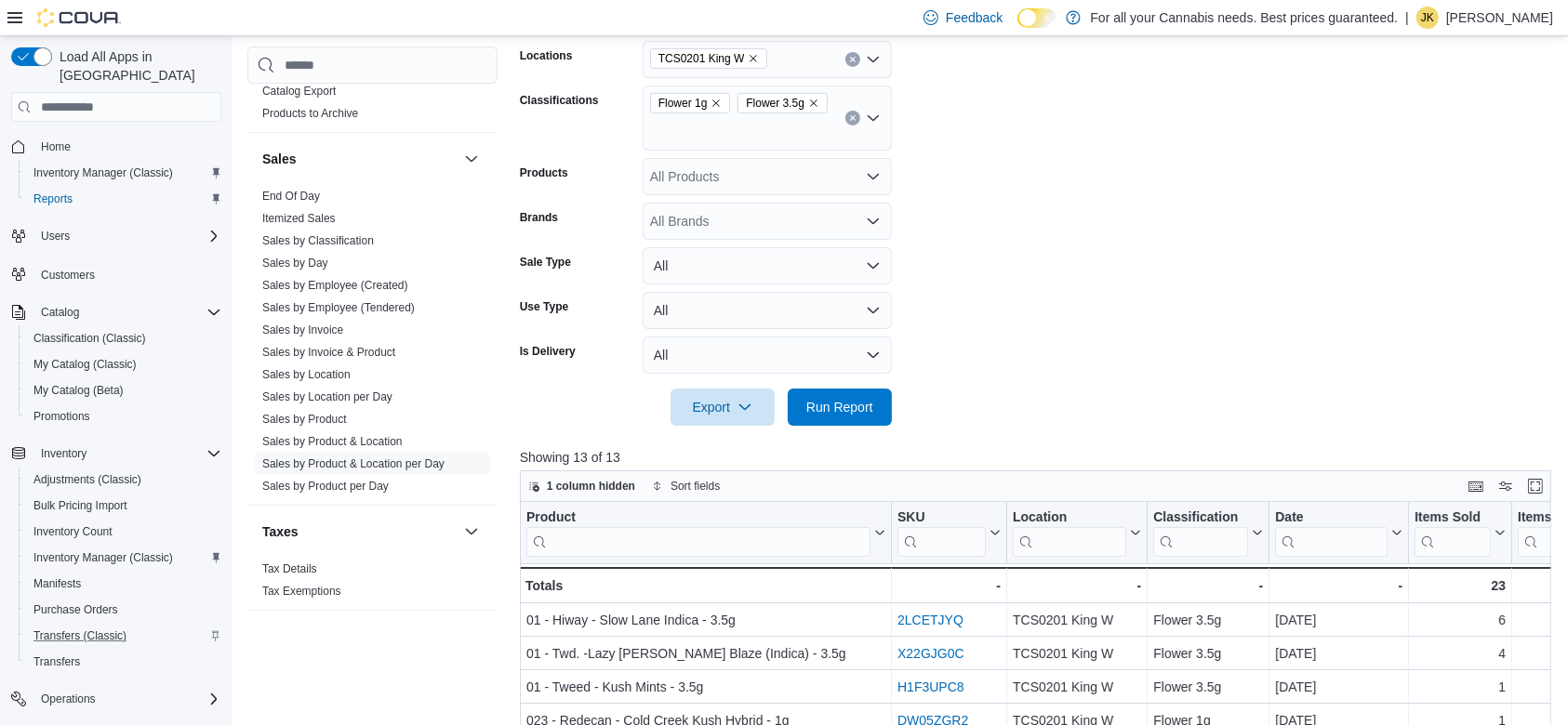
scroll to position [240, 0]
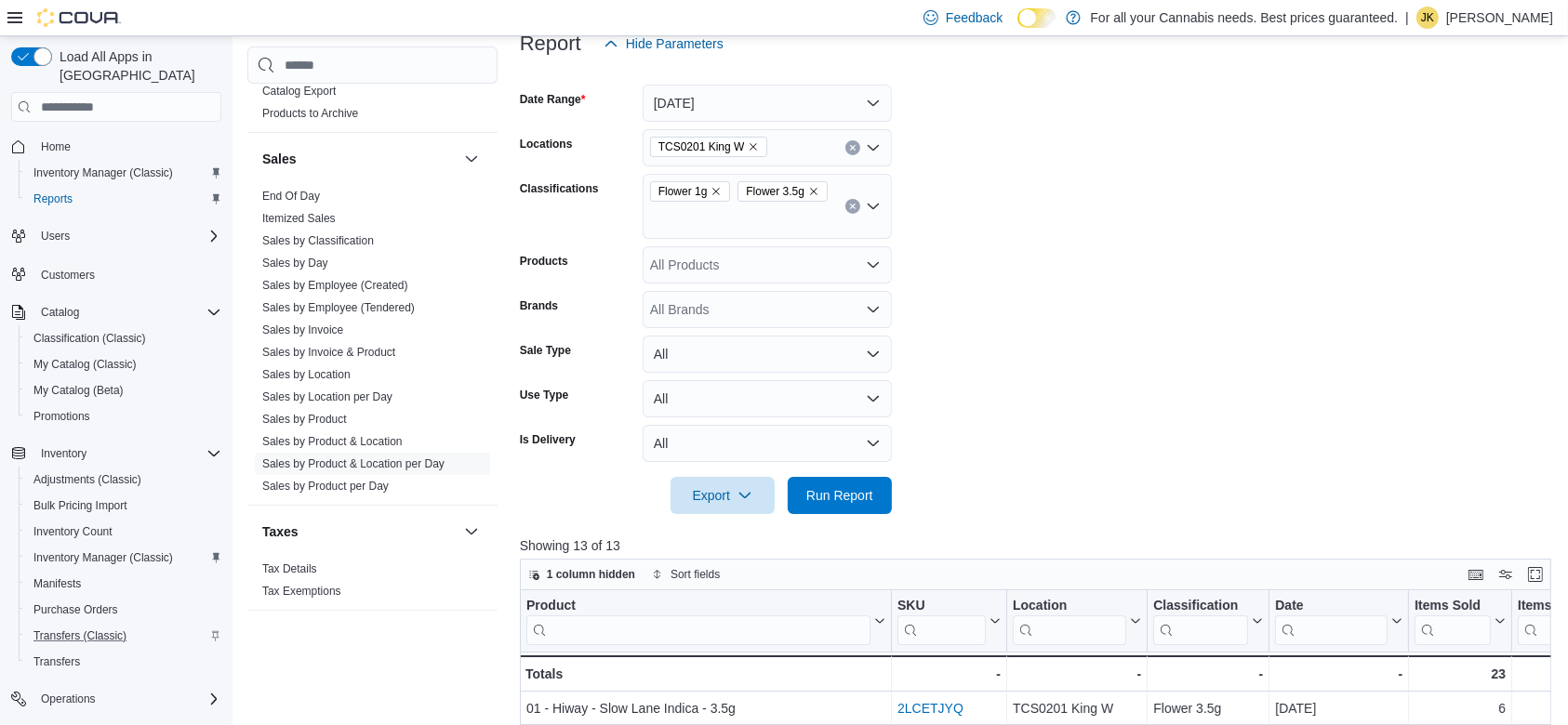
click at [850, 204] on icon "Clear input" at bounding box center [852, 206] width 5 height 5
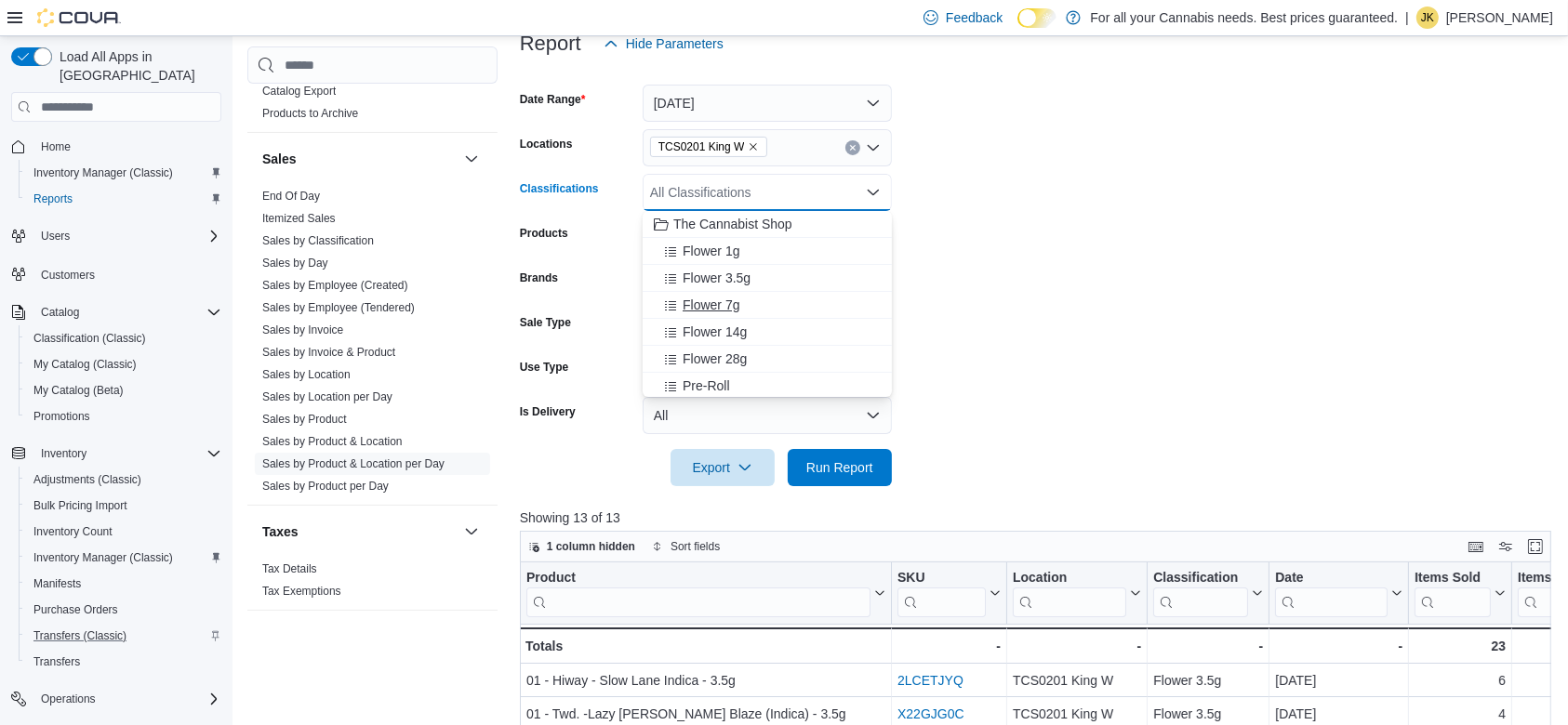
click at [740, 313] on div "Flower 7g" at bounding box center [767, 305] width 227 height 19
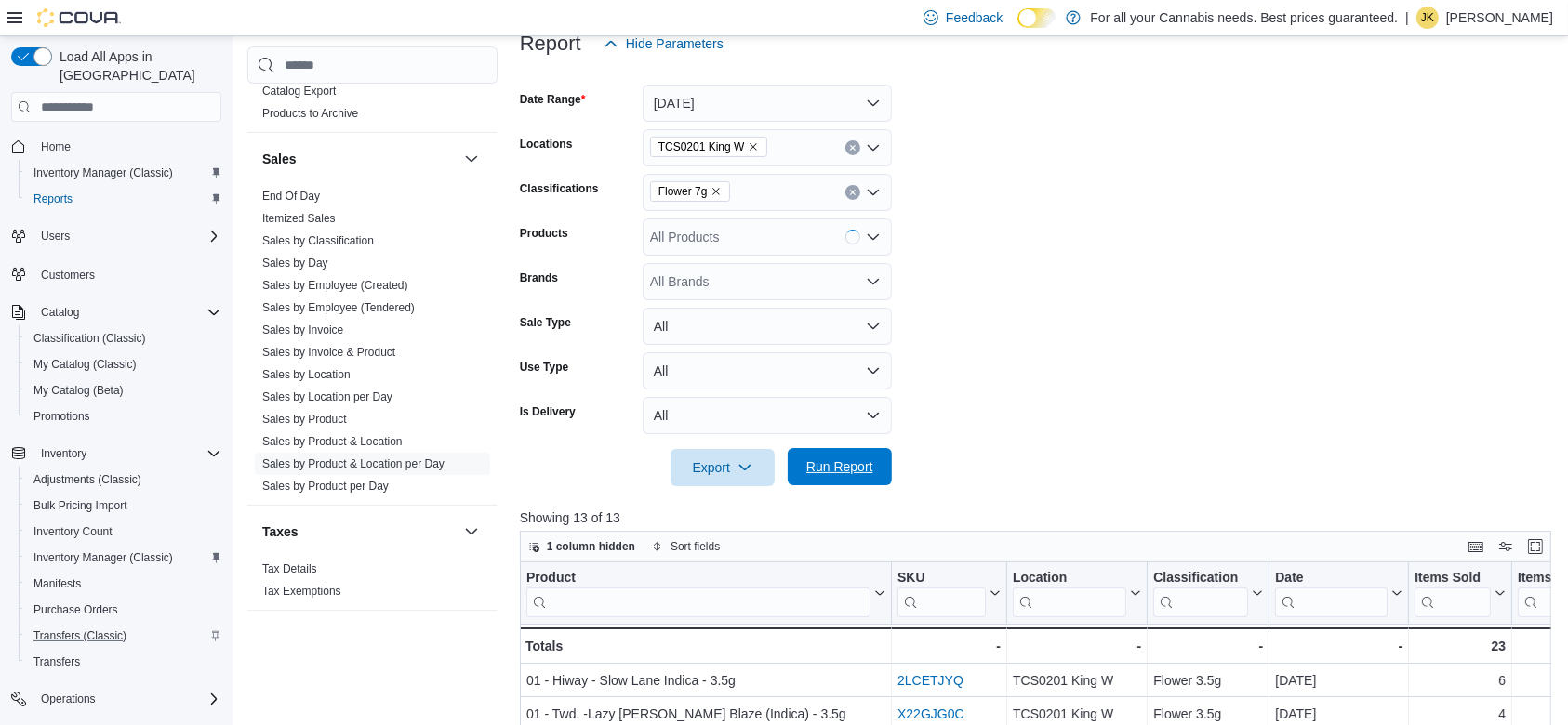
click at [841, 469] on span "Run Report" at bounding box center [840, 466] width 67 height 19
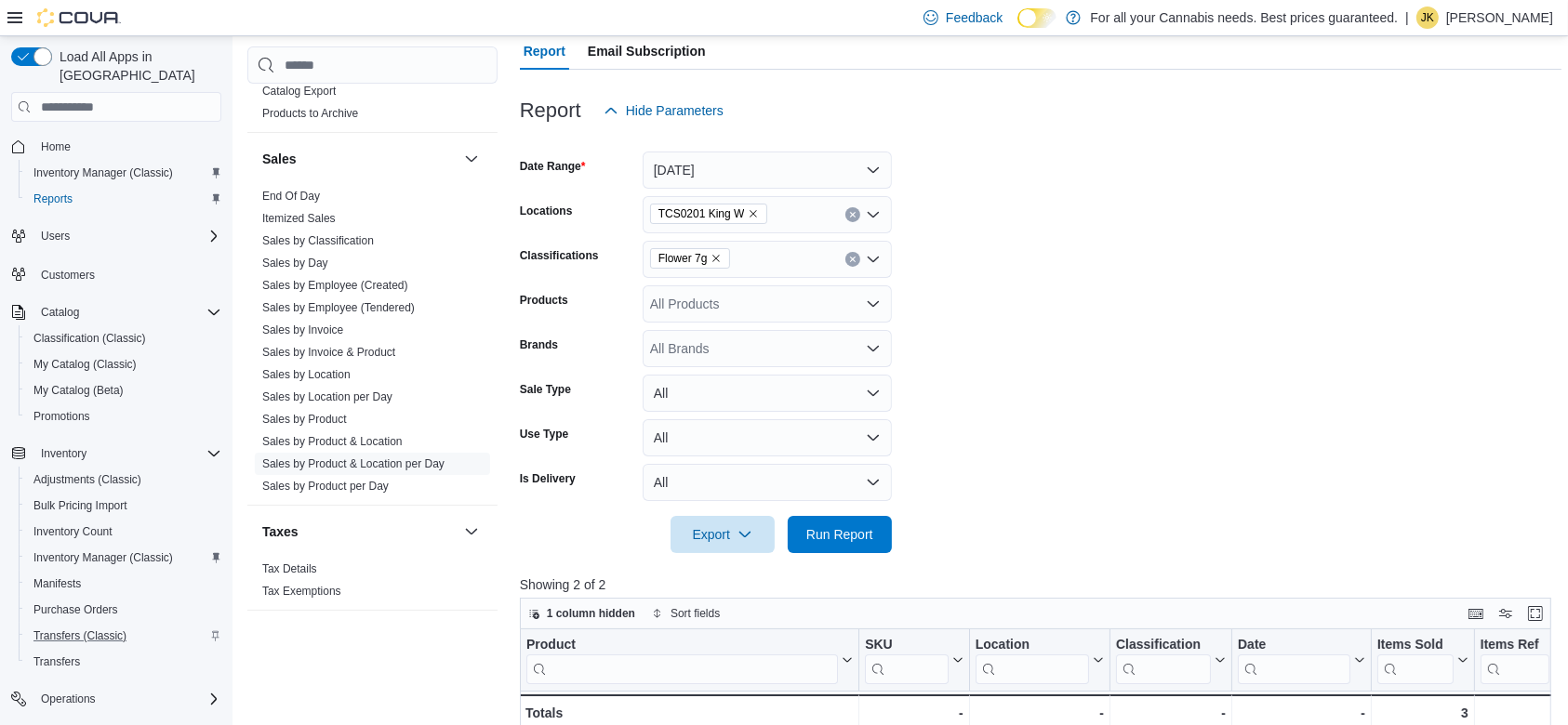
scroll to position [164, 0]
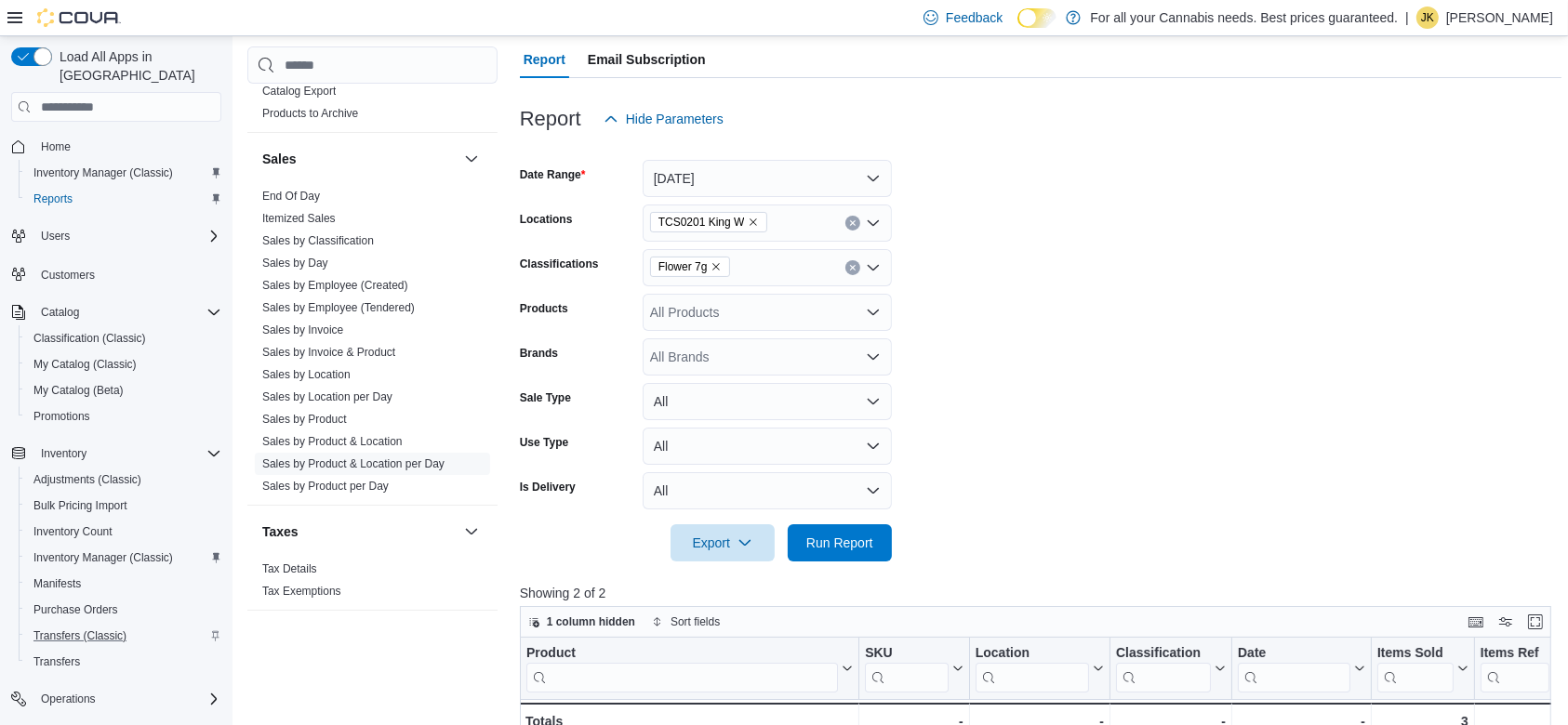
click at [845, 267] on button "Clear input" at bounding box center [853, 268] width 15 height 15
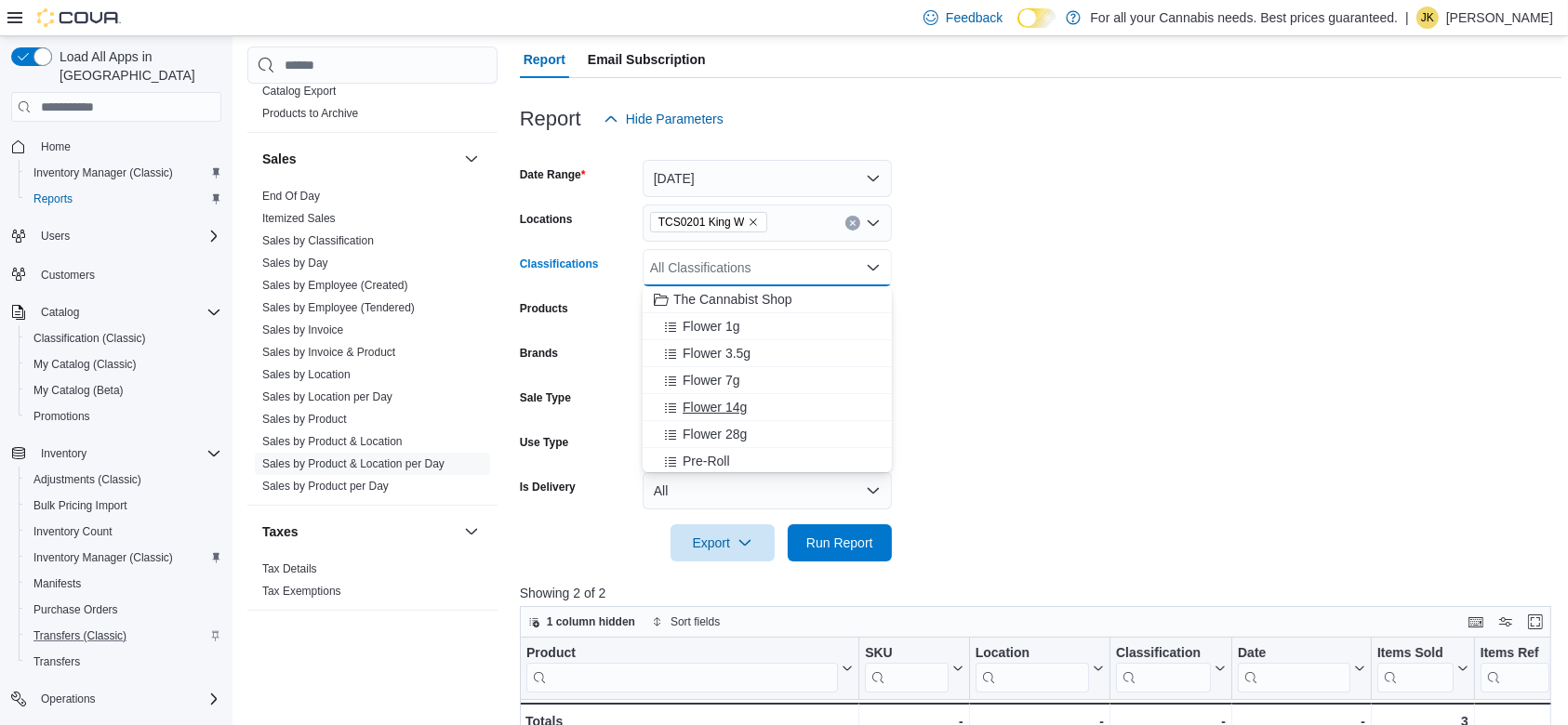
click at [748, 405] on div "Flower 14g" at bounding box center [767, 407] width 227 height 19
click at [833, 544] on span "Run Report" at bounding box center [840, 542] width 67 height 19
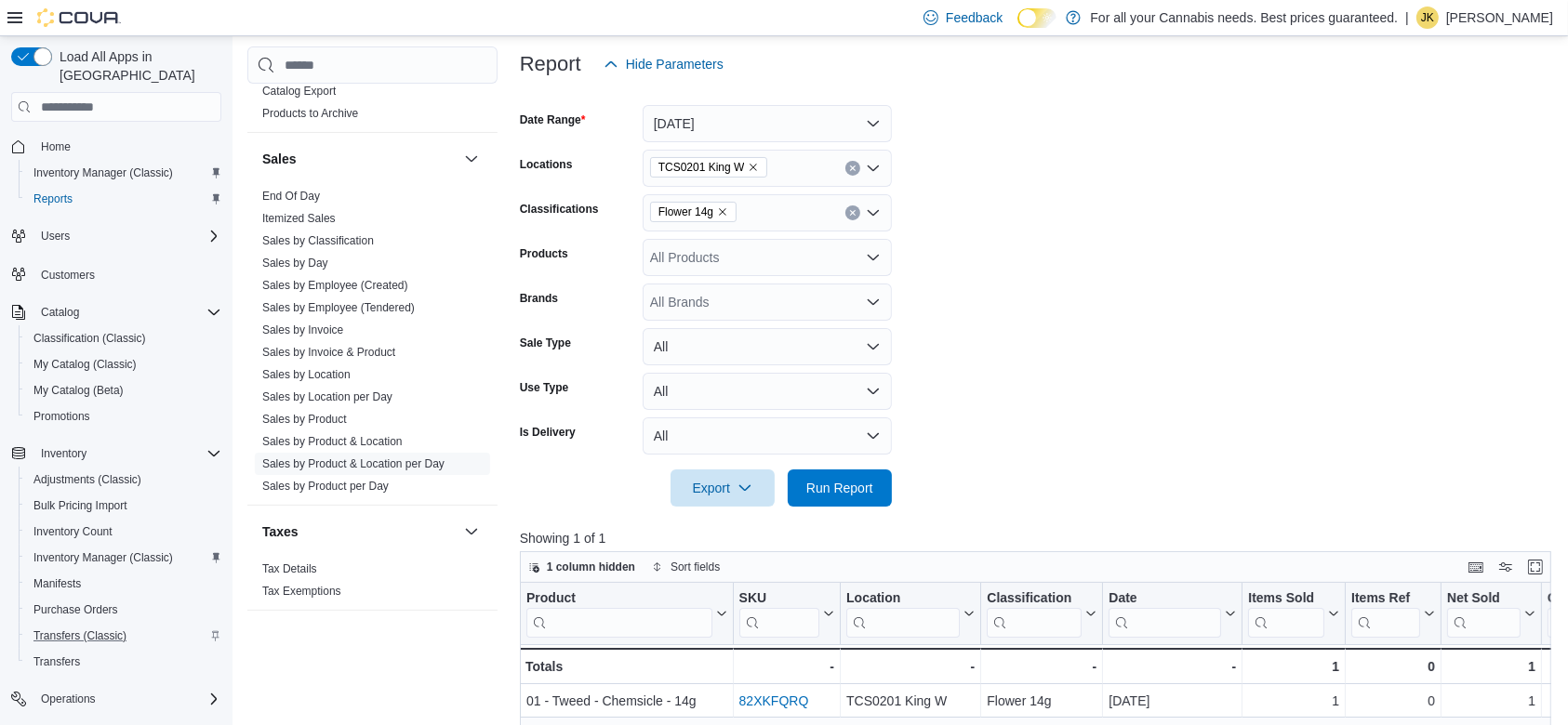
scroll to position [214, 0]
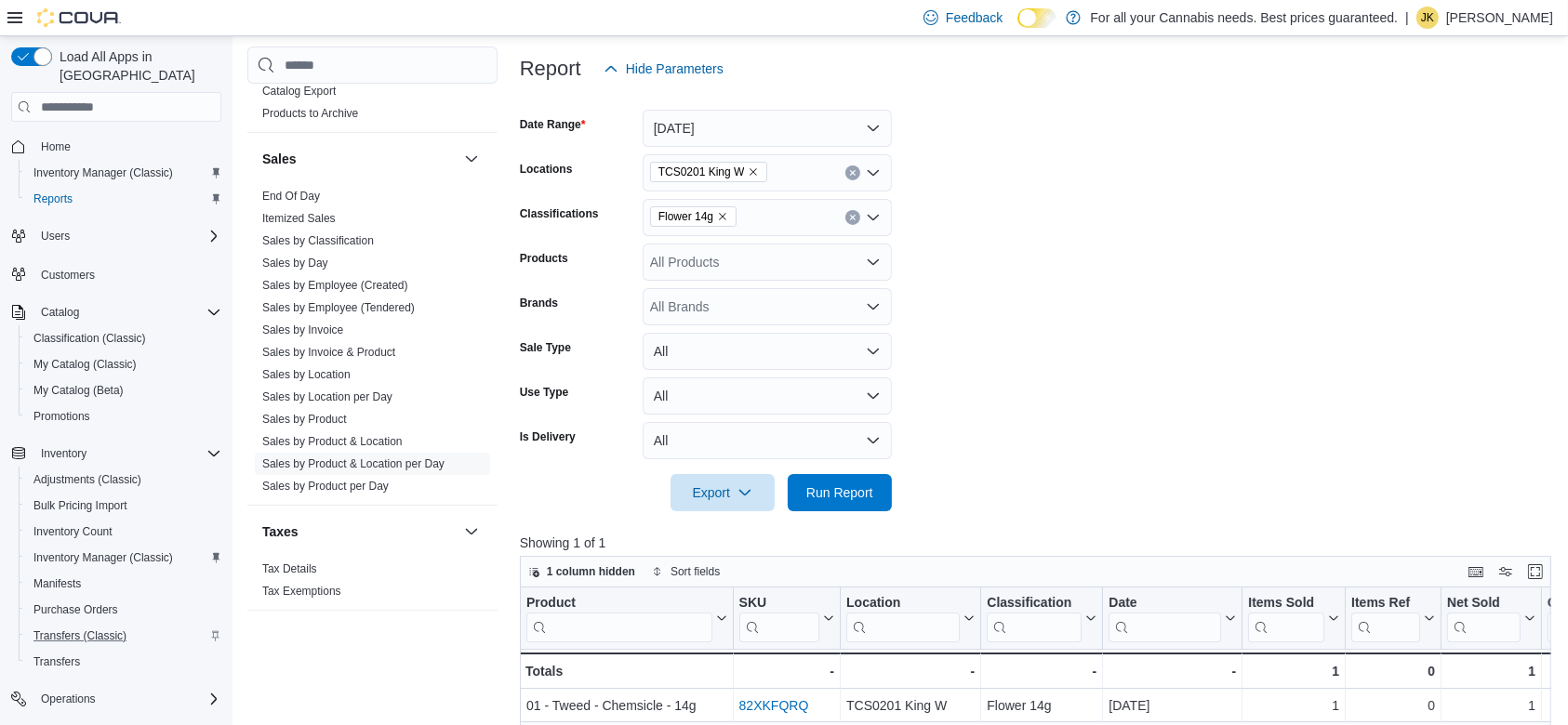
click at [850, 213] on icon "Clear input" at bounding box center [853, 217] width 8 height 8
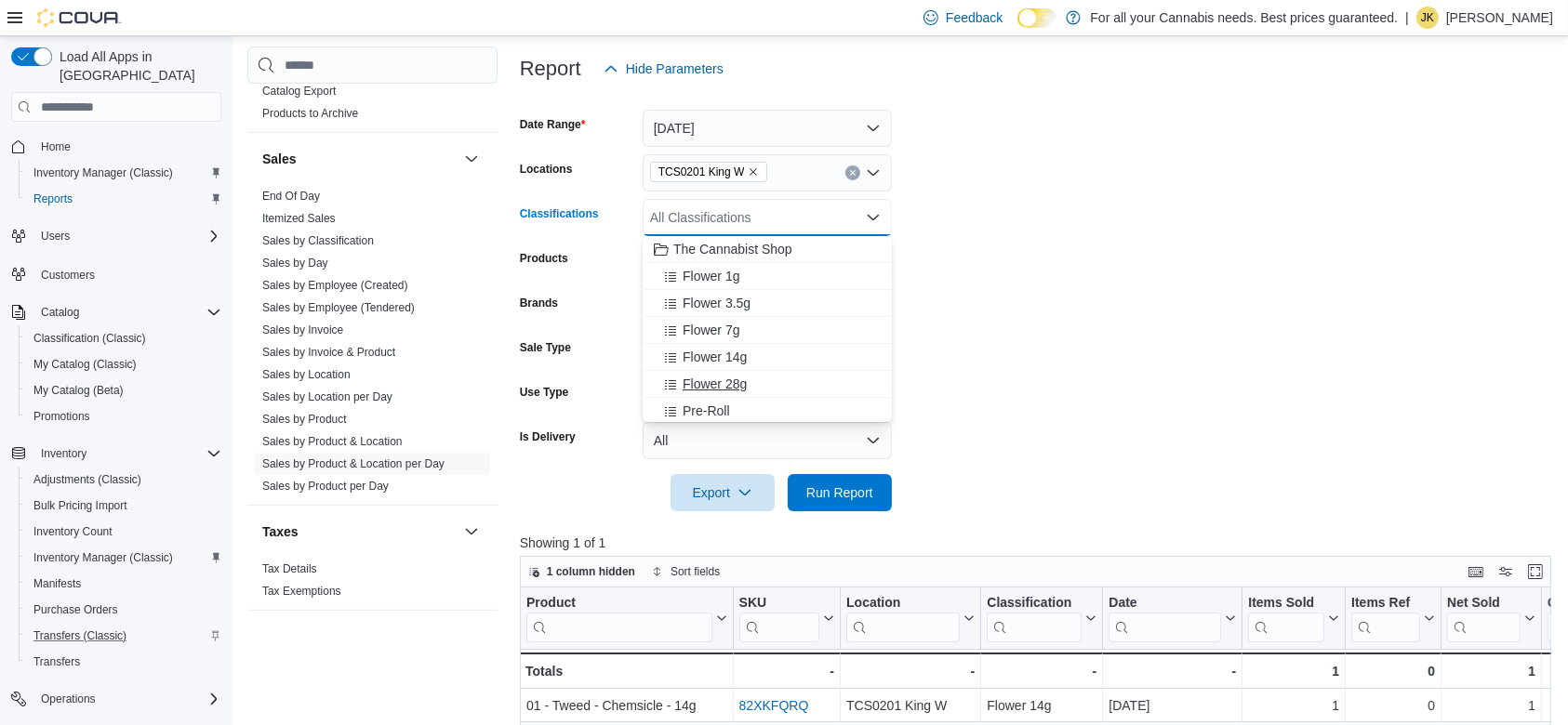
click at [766, 381] on div "Flower 28g" at bounding box center [767, 384] width 227 height 19
click at [848, 499] on span "Run Report" at bounding box center [840, 492] width 67 height 19
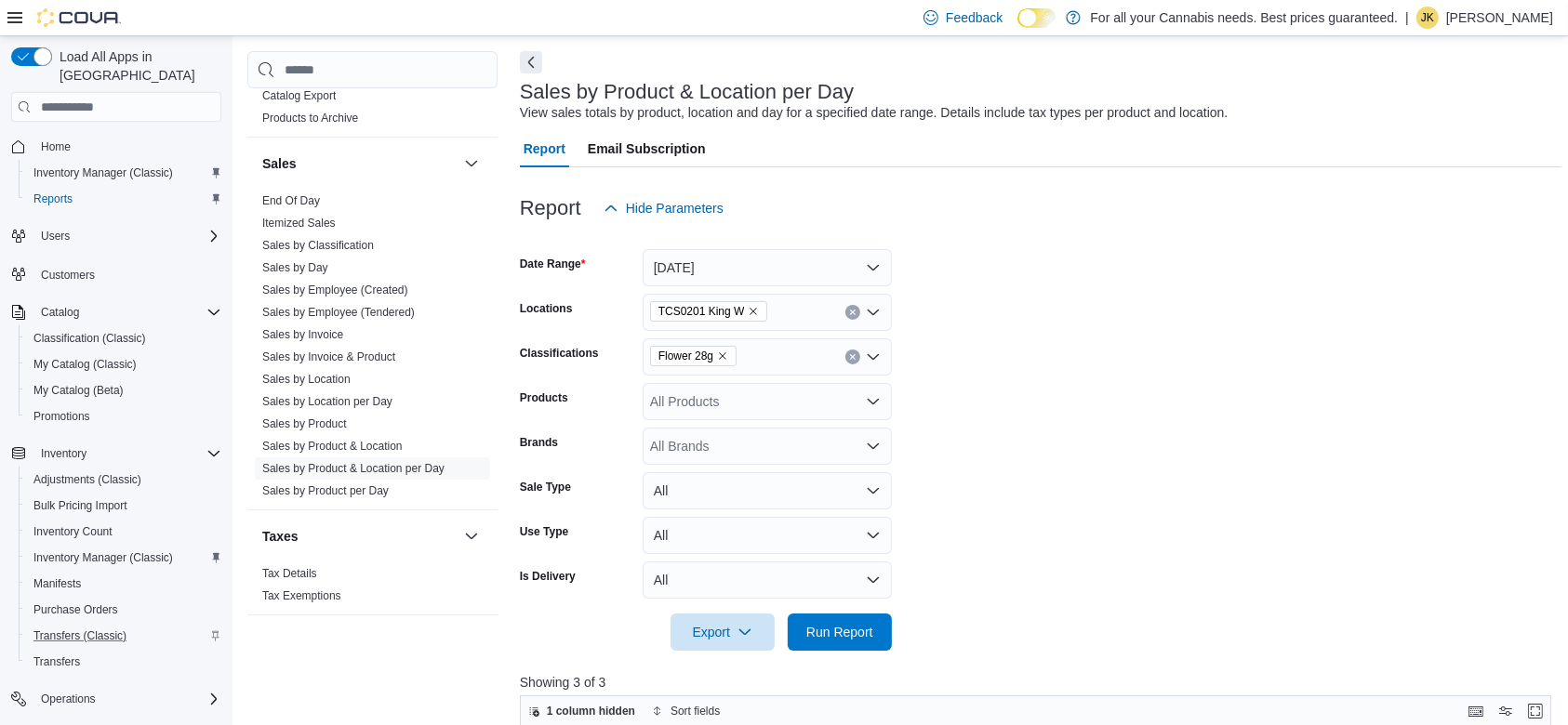
scroll to position [42, 0]
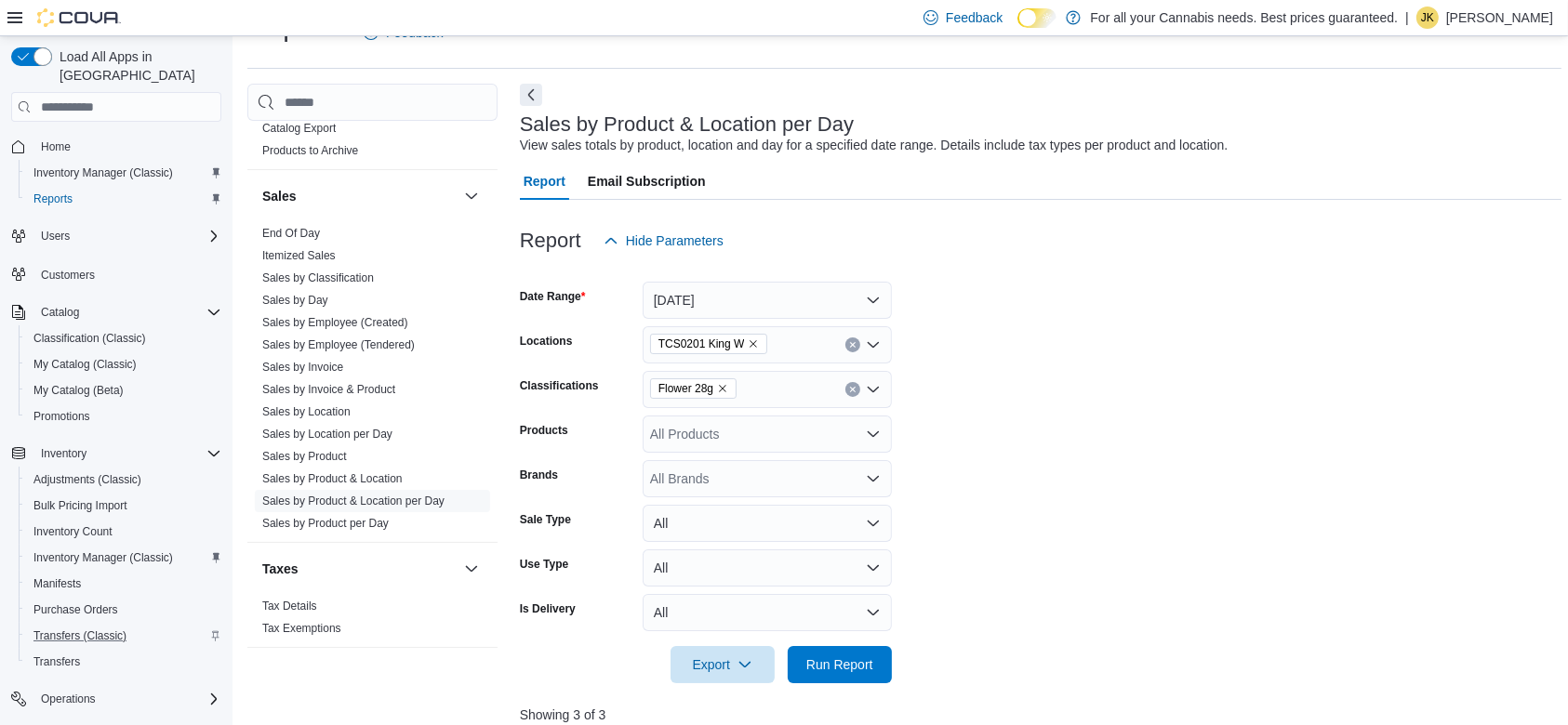
click at [1514, 159] on div "Sales by Product & Location per Day View sales totals by product, location and …" at bounding box center [1041, 696] width 1043 height 1224
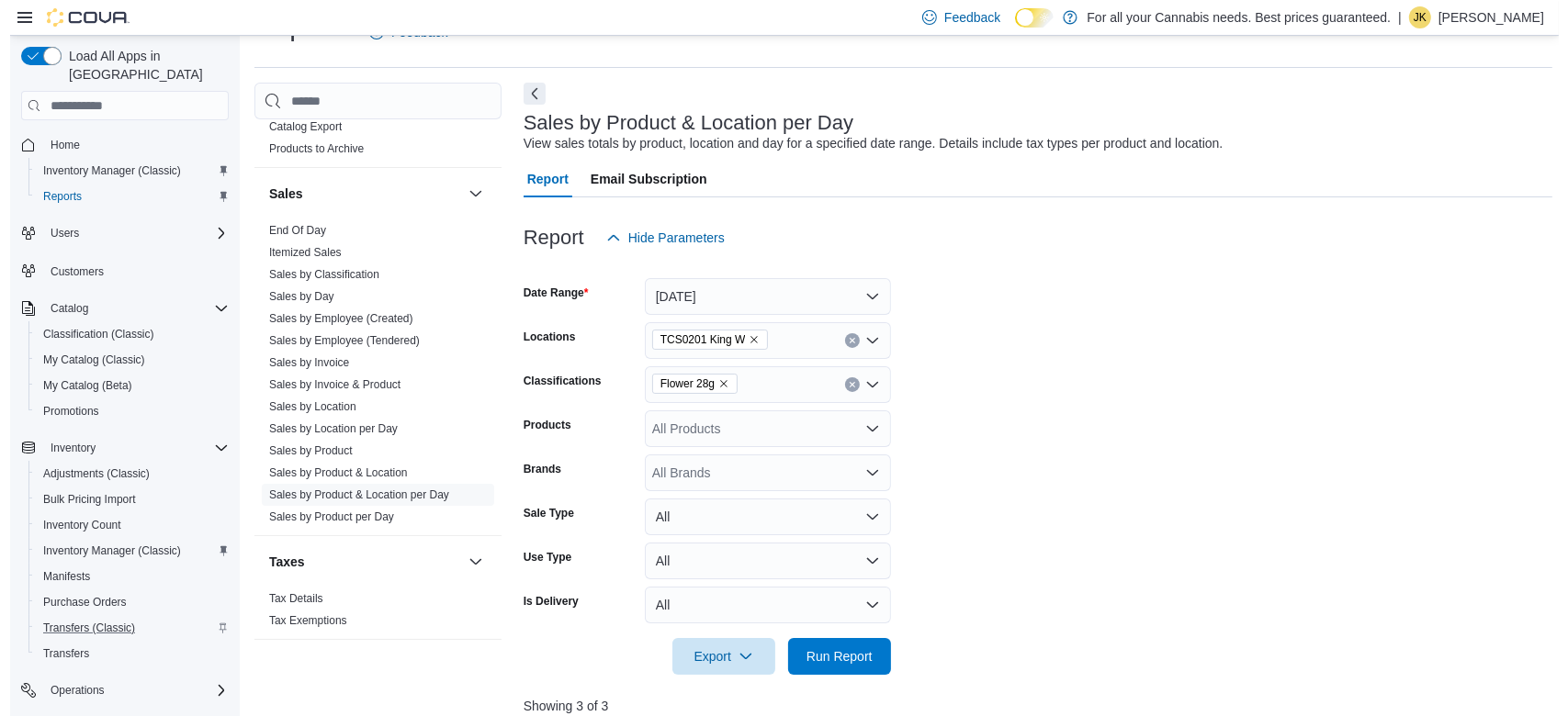
scroll to position [0, 0]
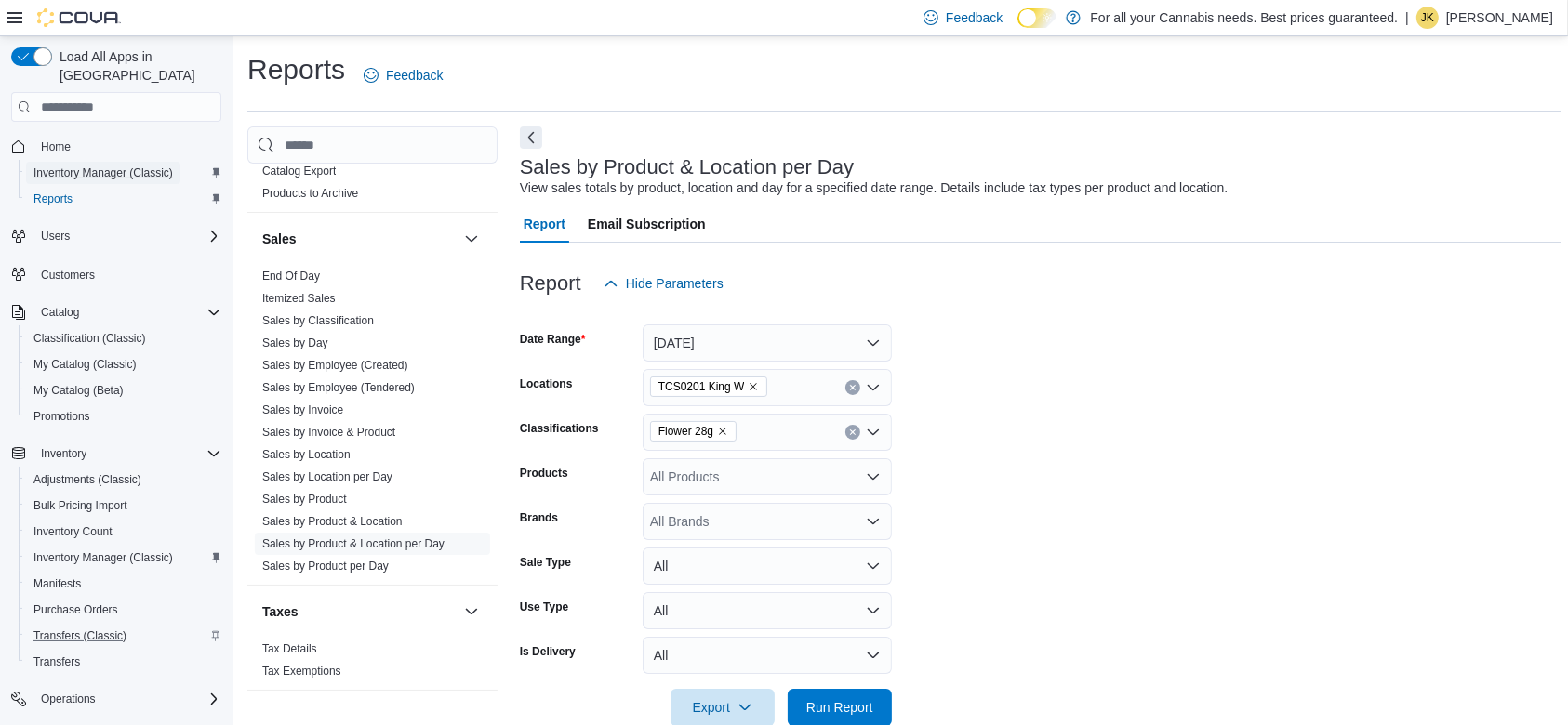
click at [94, 165] on span "Inventory Manager (Classic)" at bounding box center [103, 173] width 140 height 15
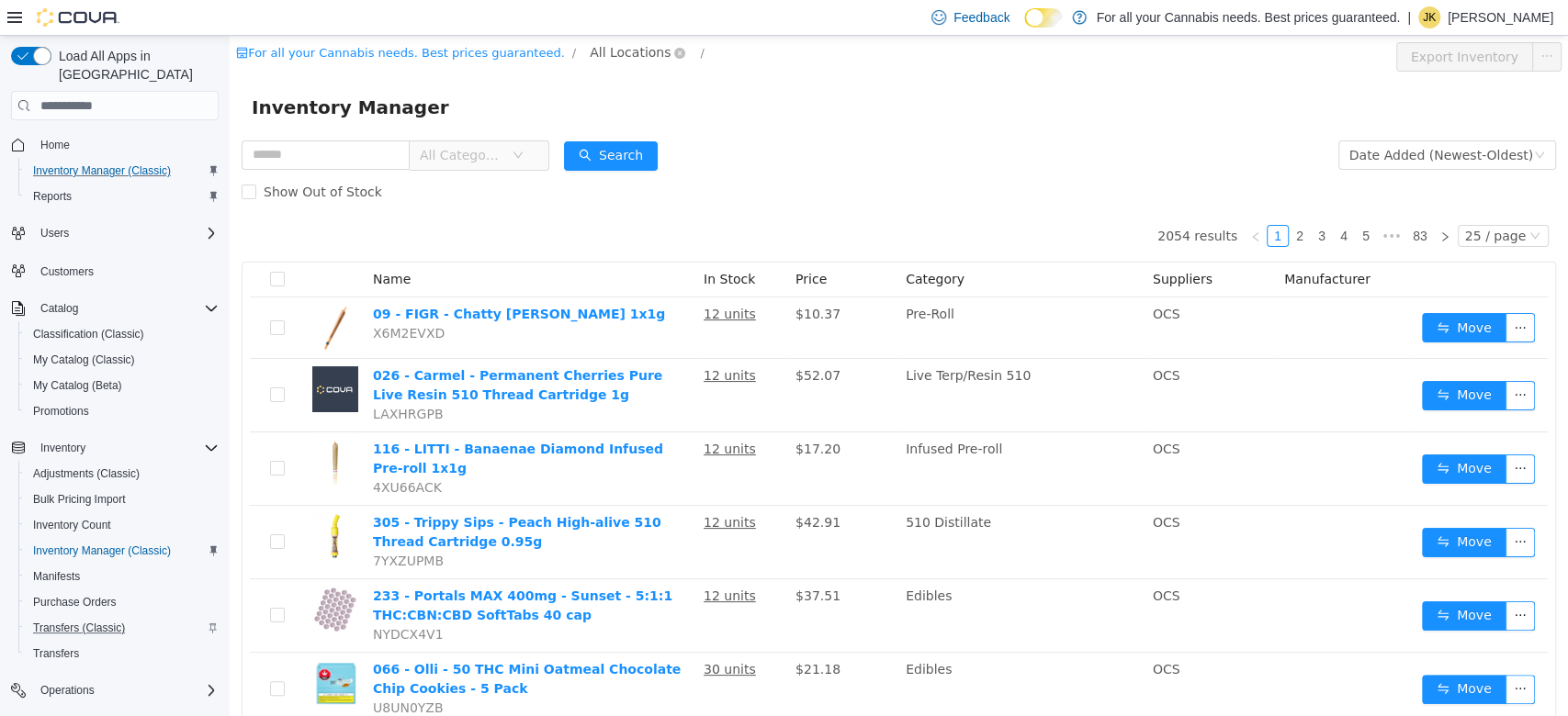
click at [590, 55] on span "All Locations" at bounding box center [630, 52] width 81 height 21
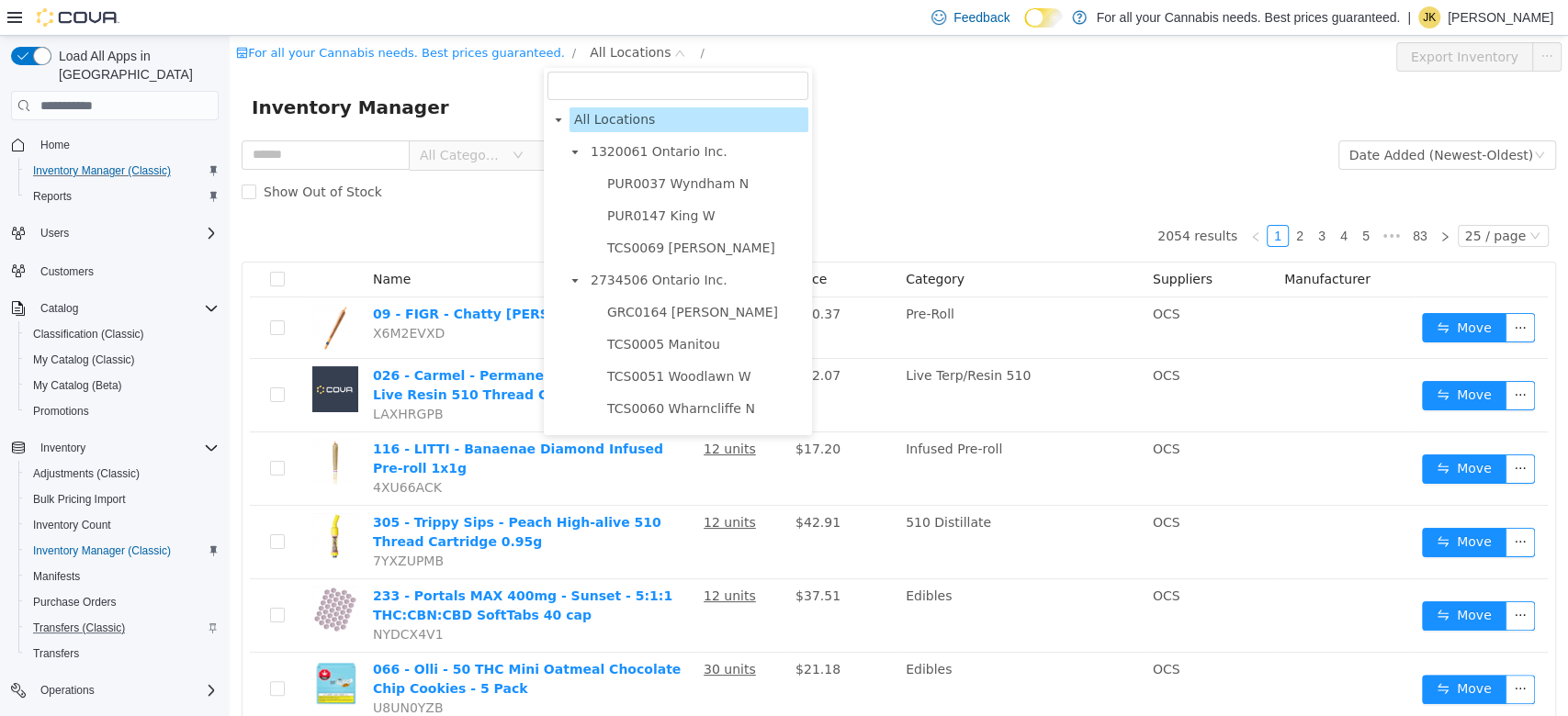
scroll to position [193, 0]
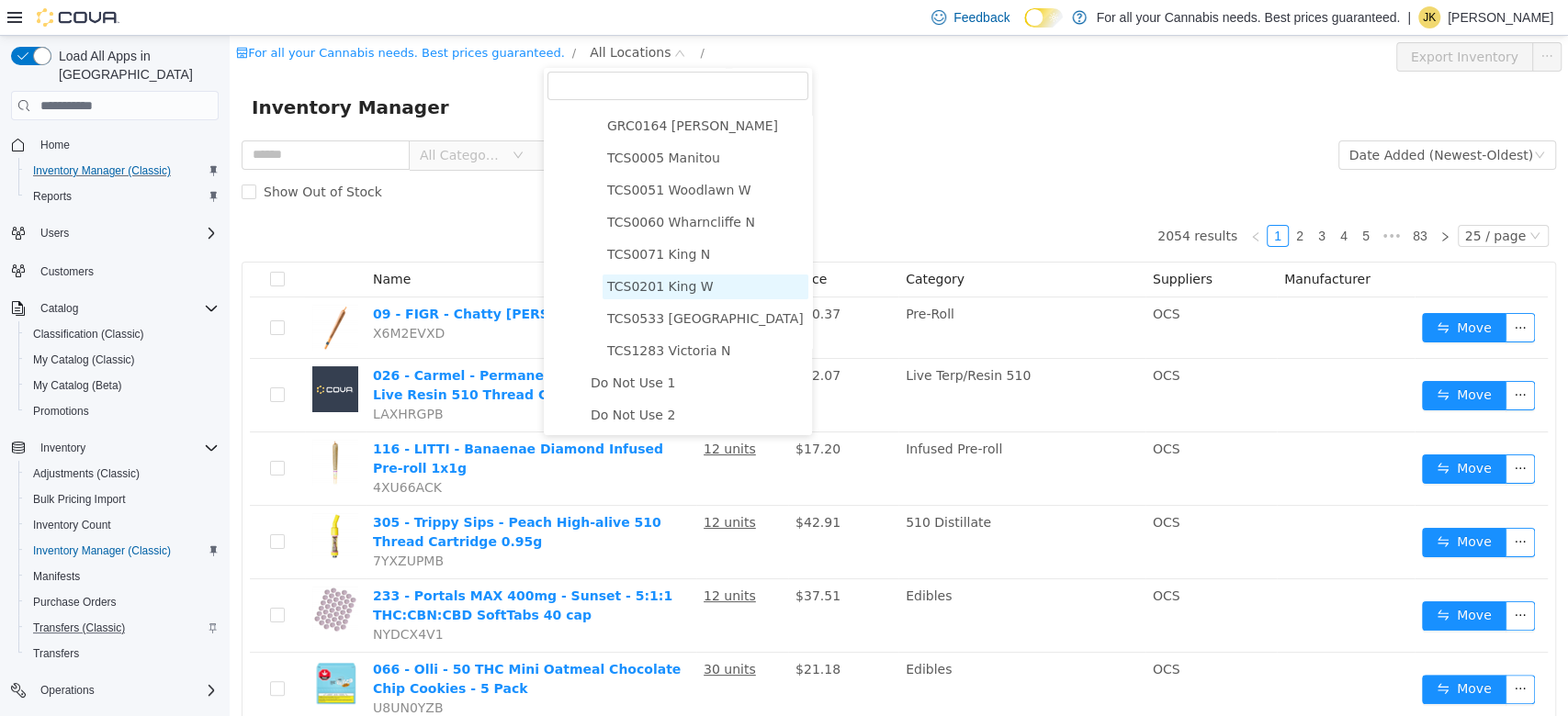
click at [688, 285] on span "TCS0201 King W" at bounding box center [660, 286] width 106 height 15
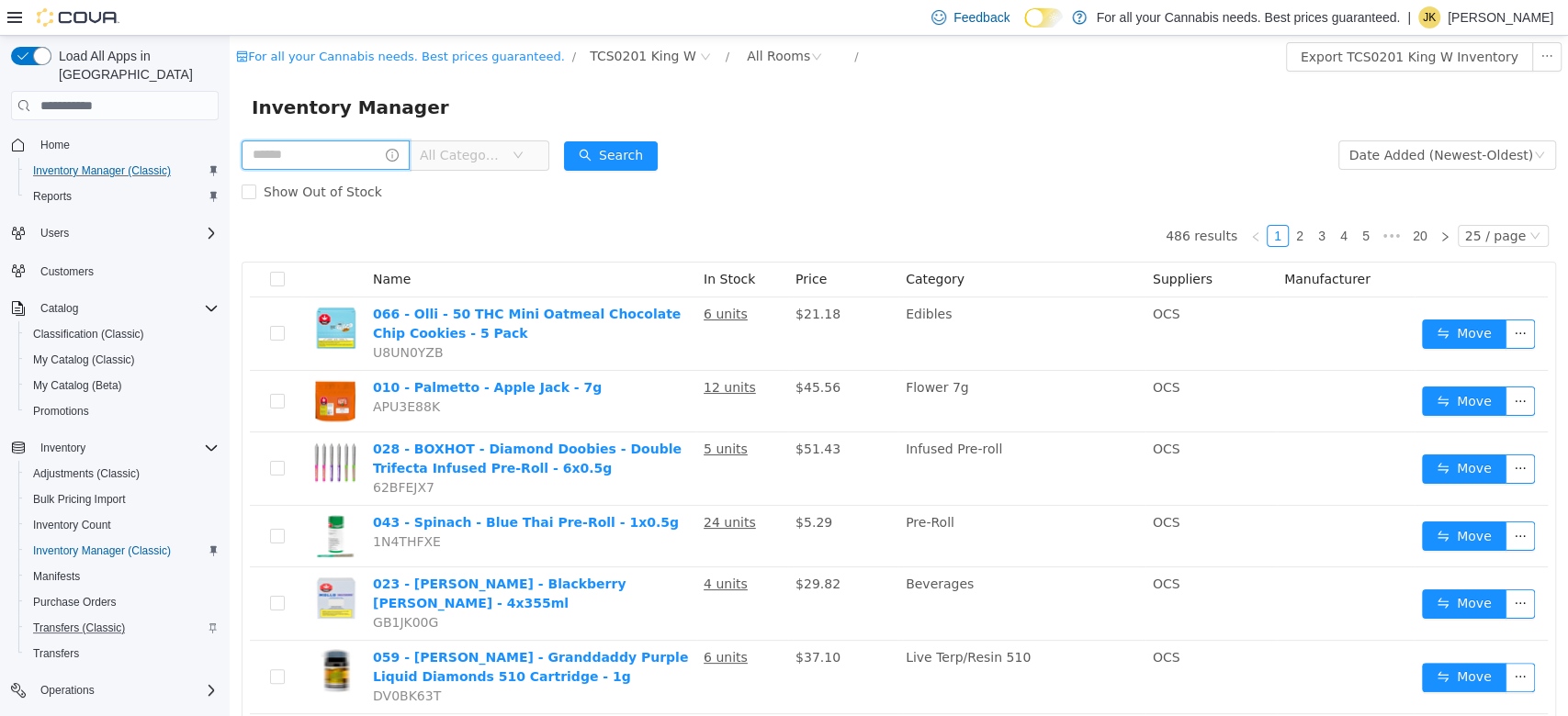
click at [323, 152] on input "text" at bounding box center [326, 156] width 168 height 30
type input "****"
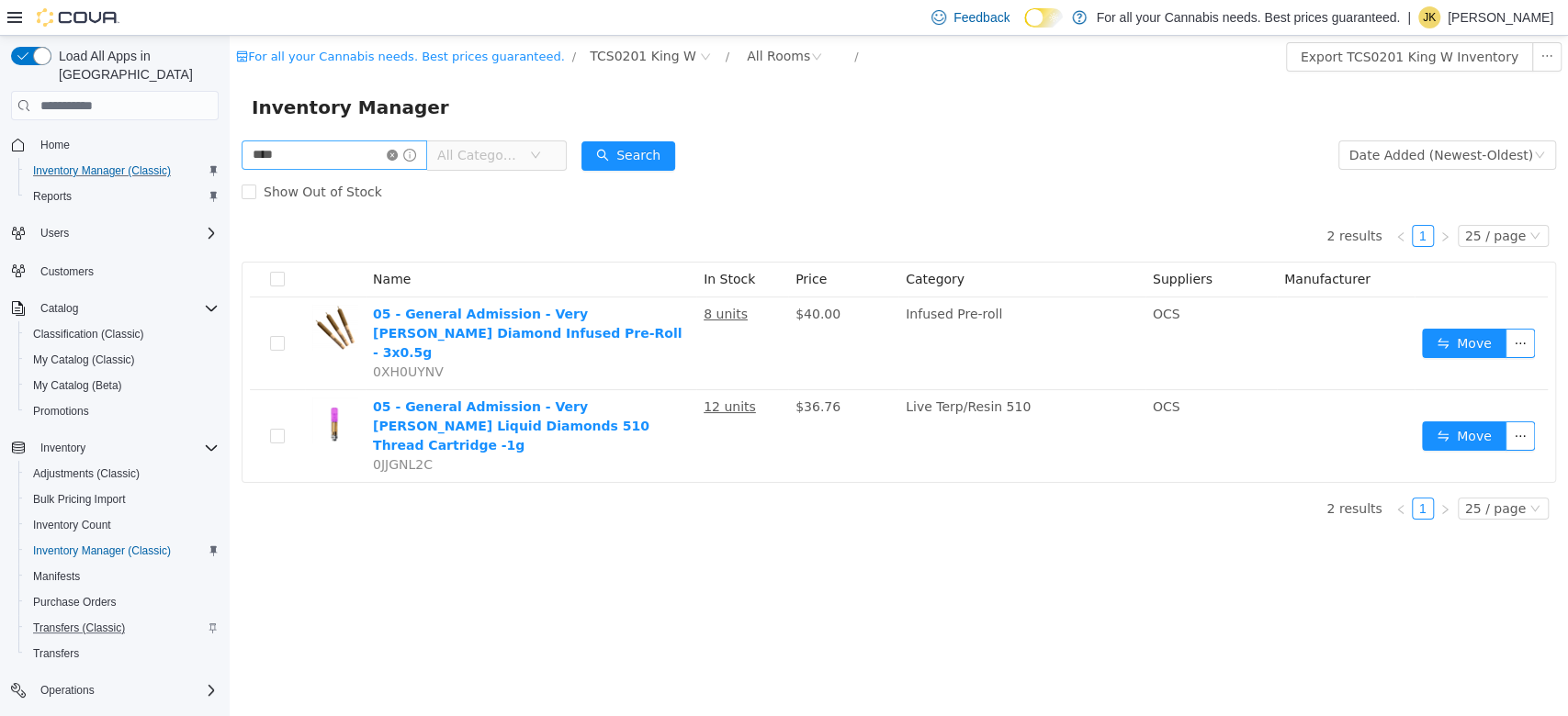
click at [397, 158] on icon "icon: close-circle" at bounding box center [393, 156] width 11 height 11
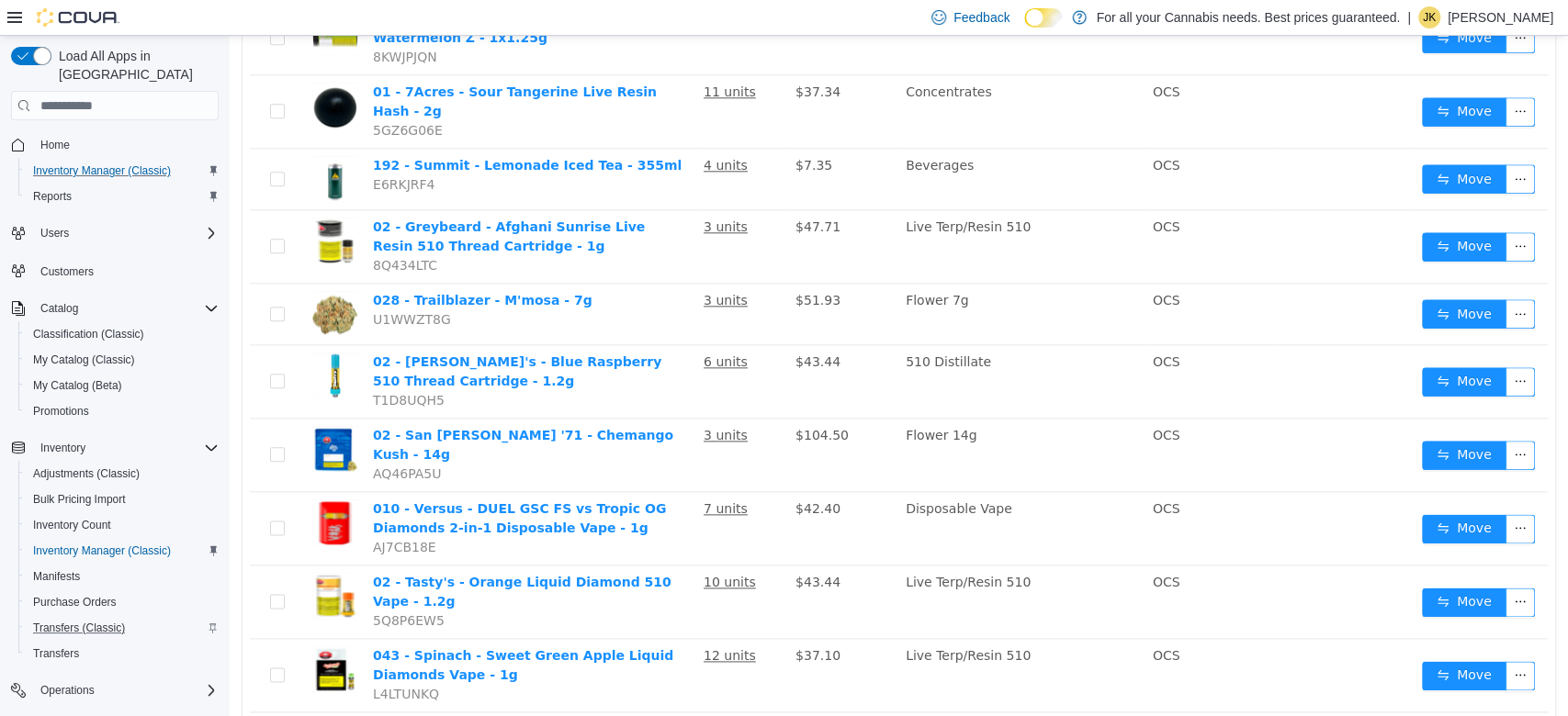
scroll to position [1312, 0]
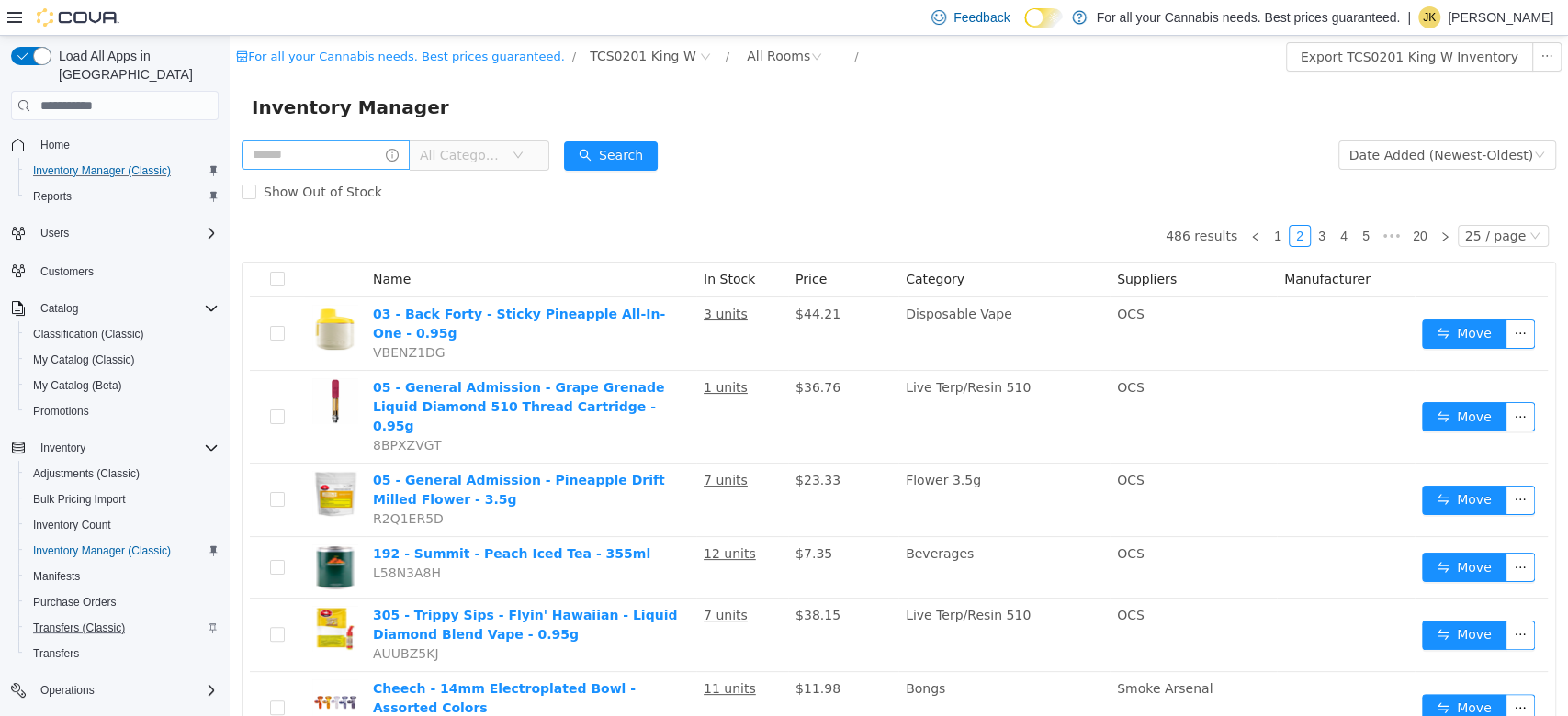
click at [463, 143] on span "All Categories" at bounding box center [465, 156] width 91 height 28
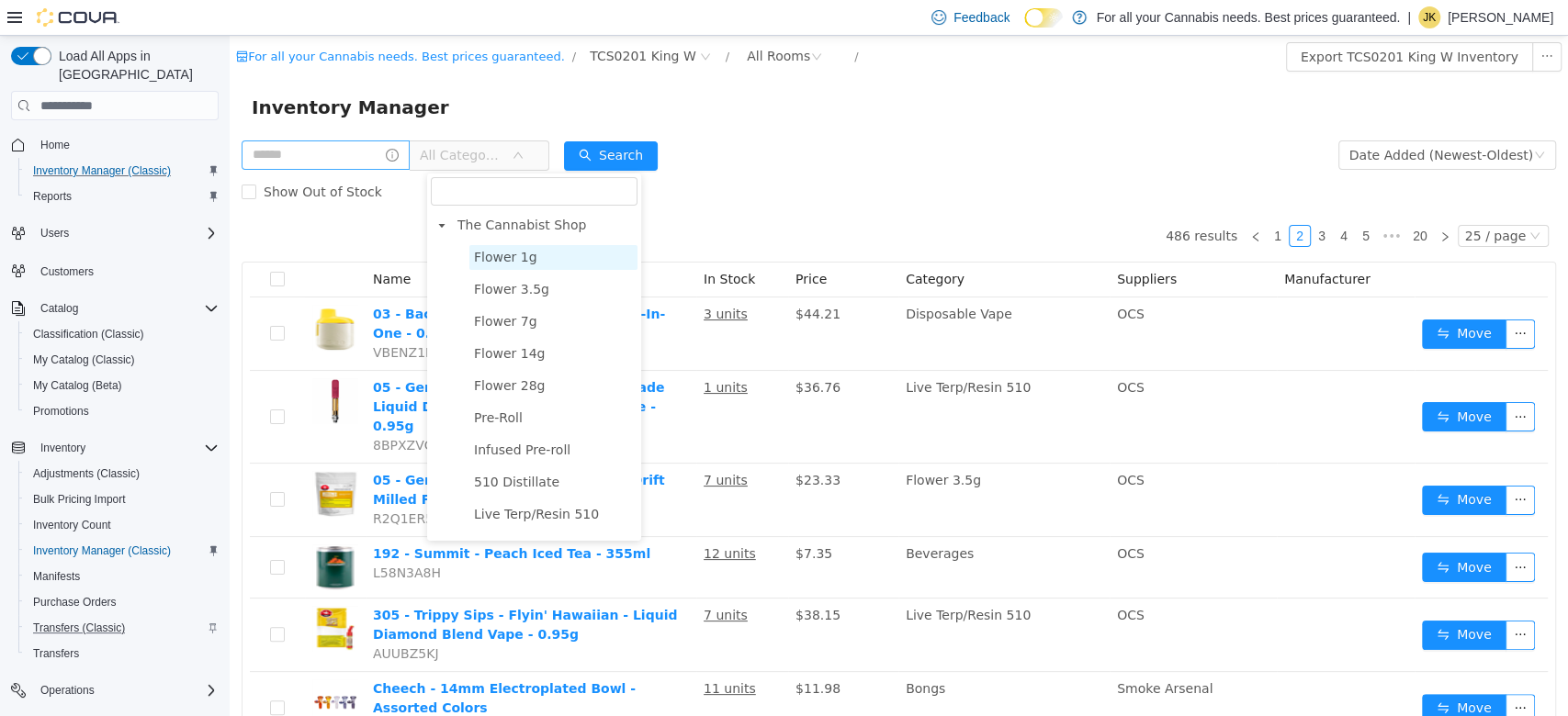
click at [499, 258] on span "Flower 1g" at bounding box center [506, 257] width 63 height 15
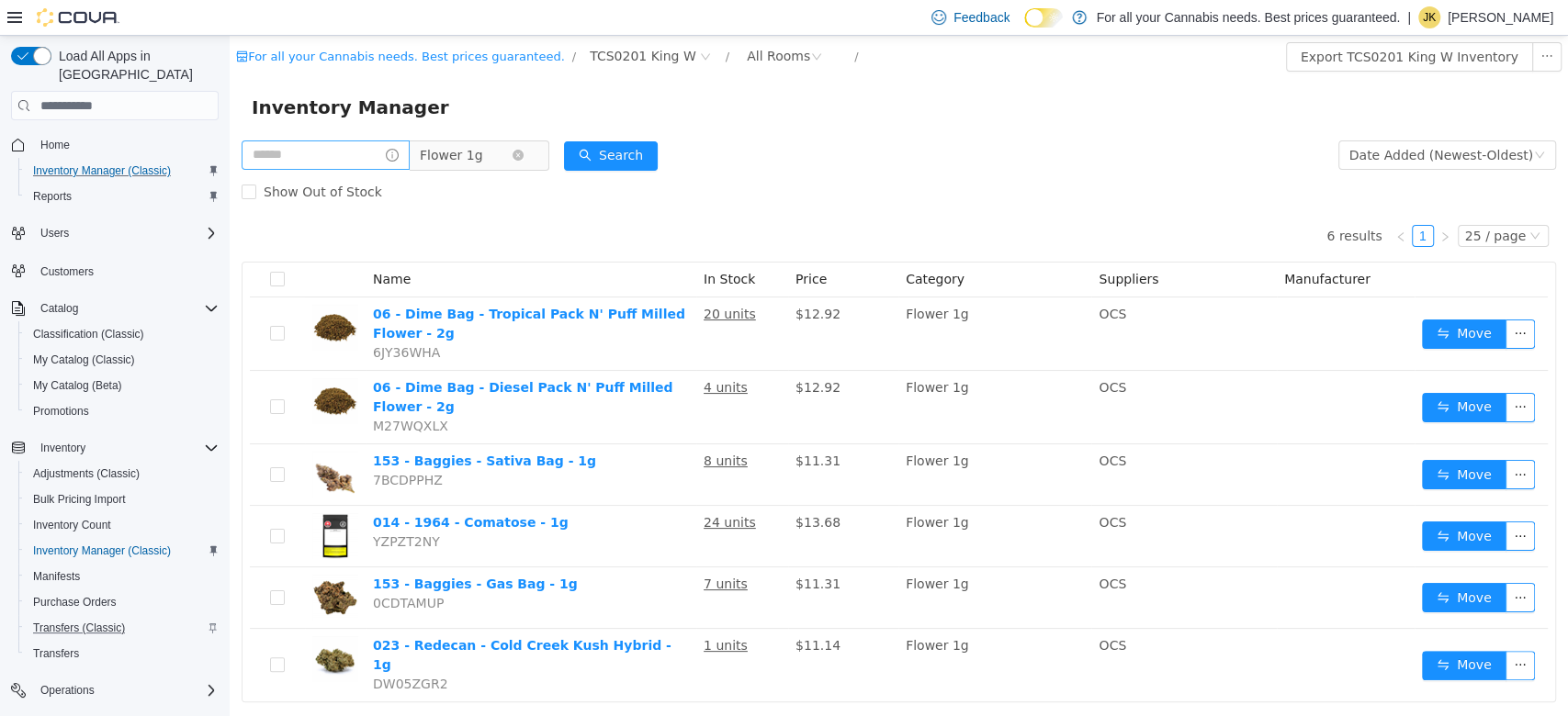
click at [474, 164] on span "Flower 1g" at bounding box center [451, 156] width 63 height 28
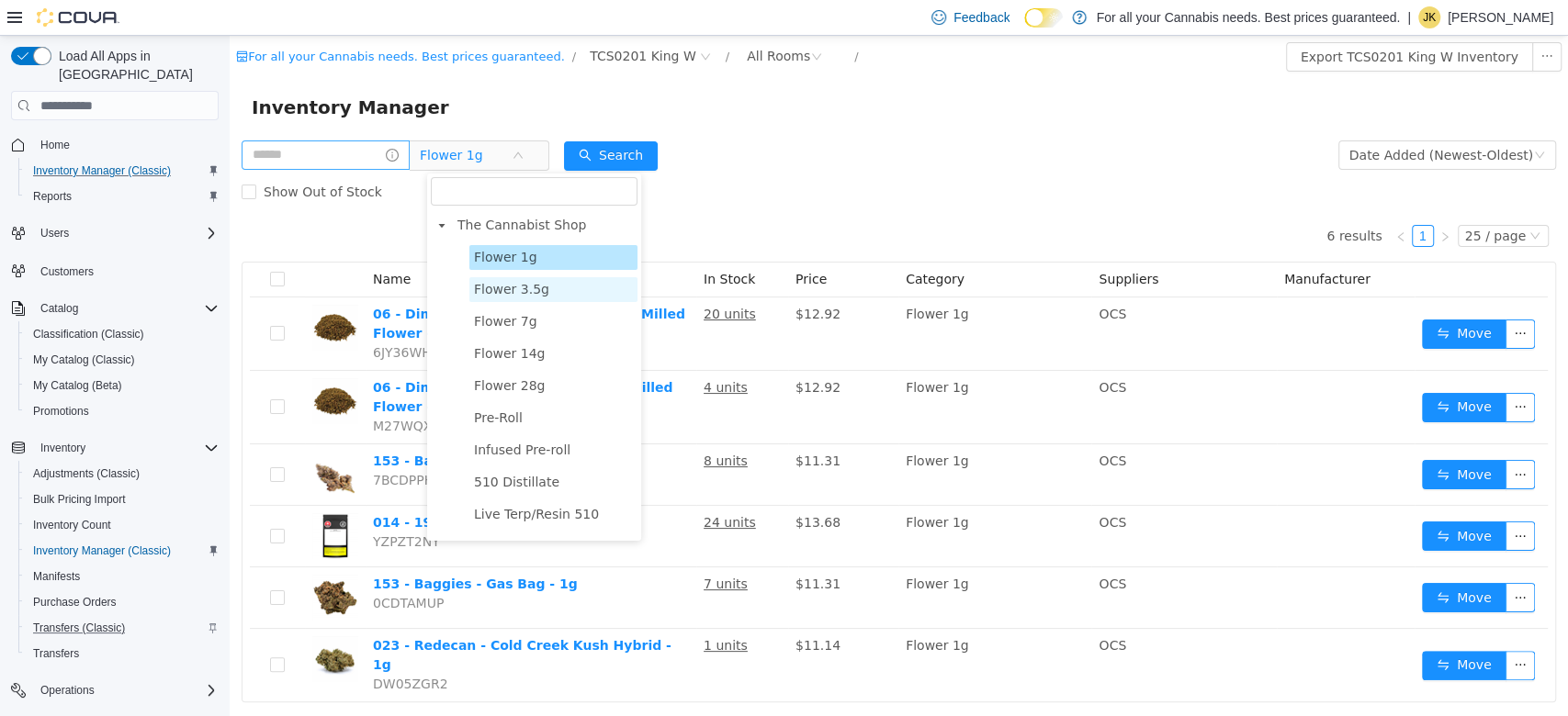
click at [529, 293] on span "Flower 3.5g" at bounding box center [511, 289] width 76 height 15
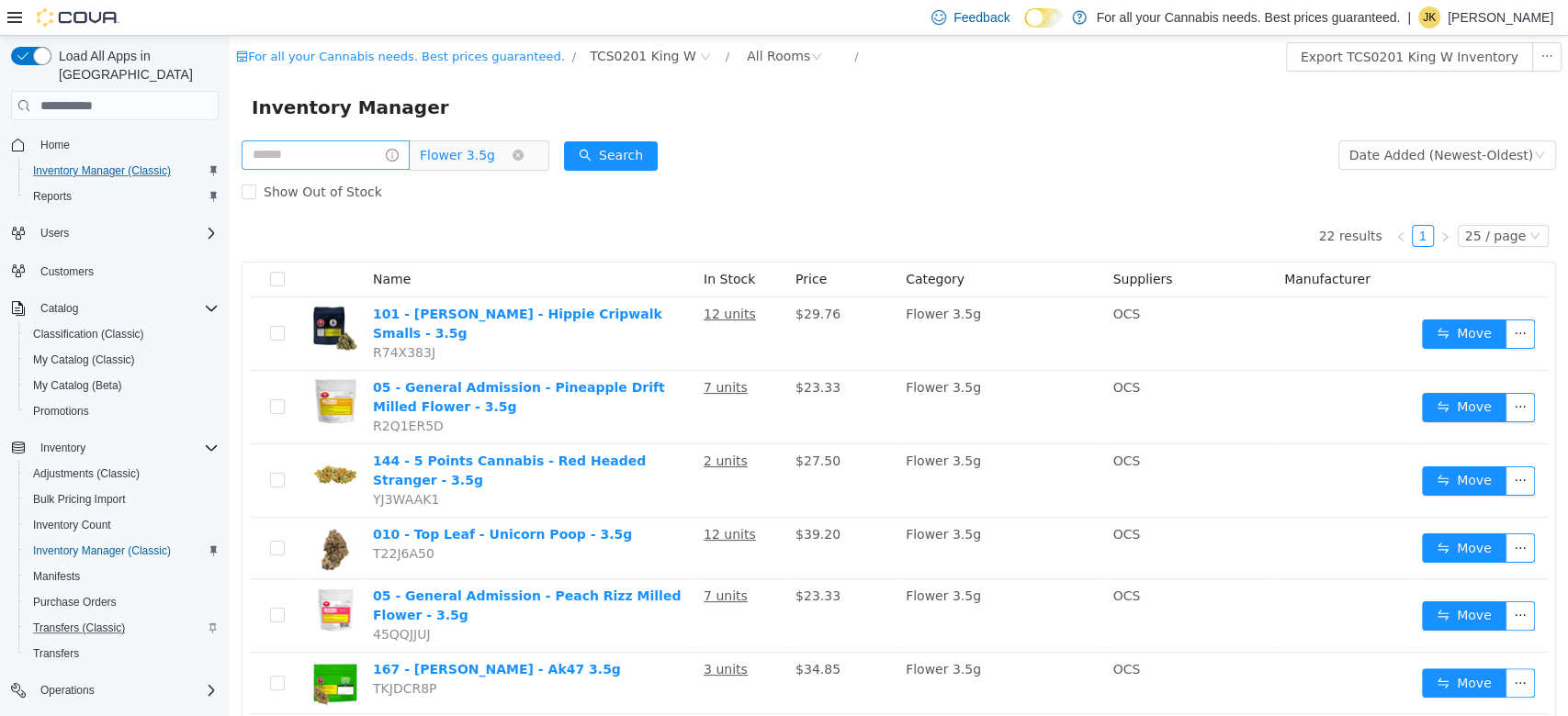
click at [463, 154] on span "Flower 3.5g" at bounding box center [457, 156] width 76 height 28
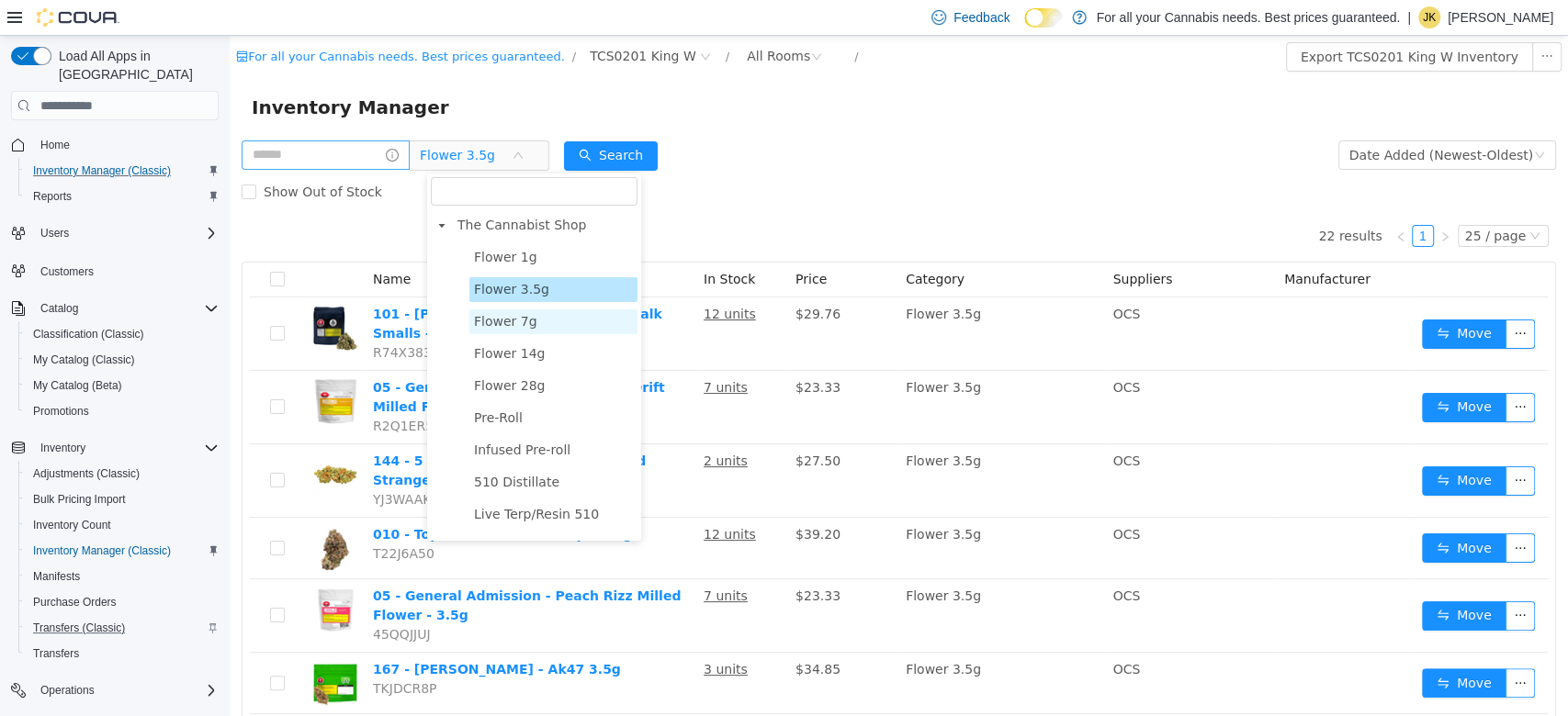
click at [502, 315] on span "Flower 7g" at bounding box center [506, 322] width 63 height 15
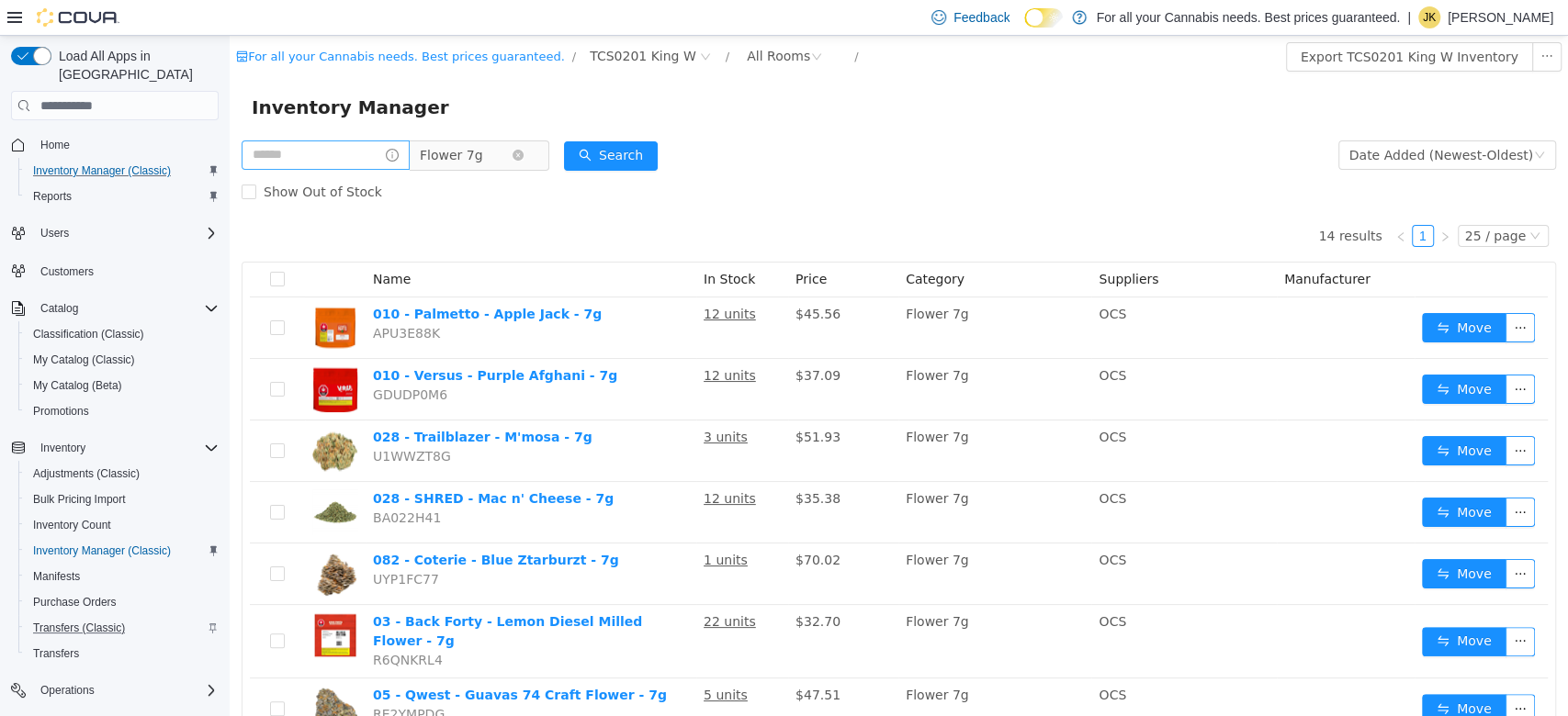
click at [483, 169] on span "Flower 7g" at bounding box center [451, 156] width 63 height 28
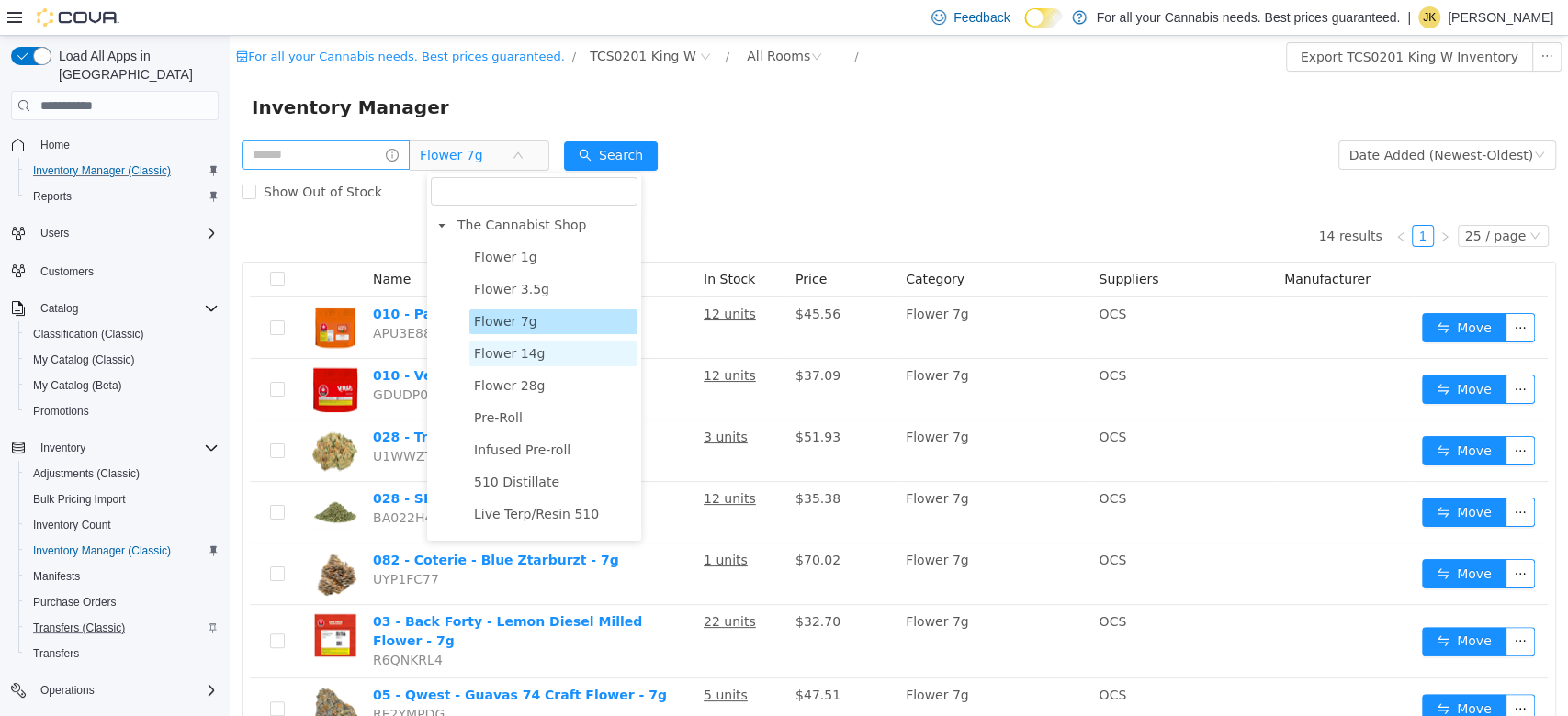
click at [508, 365] on span "Flower 14g" at bounding box center [553, 353] width 168 height 25
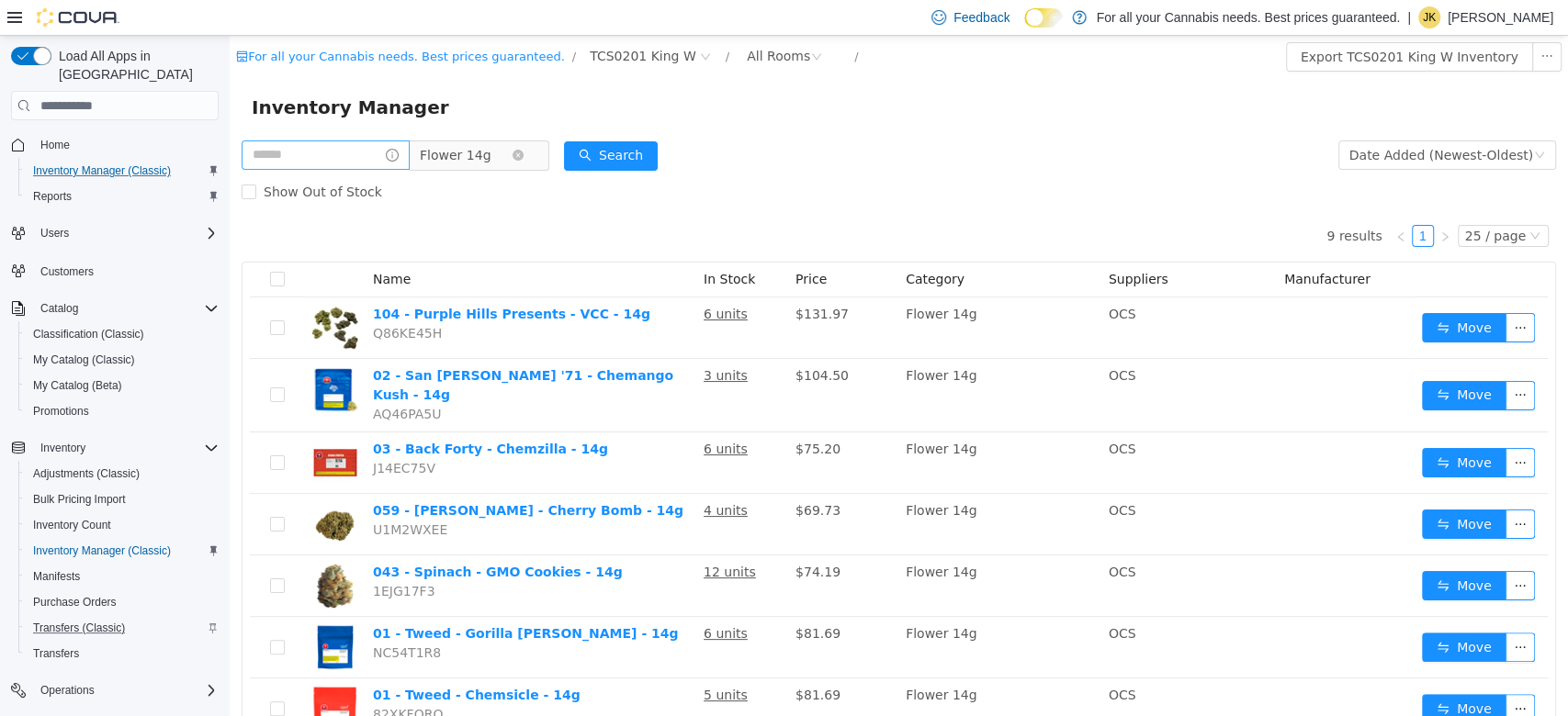
click at [473, 169] on span "Flower 14g" at bounding box center [455, 156] width 71 height 28
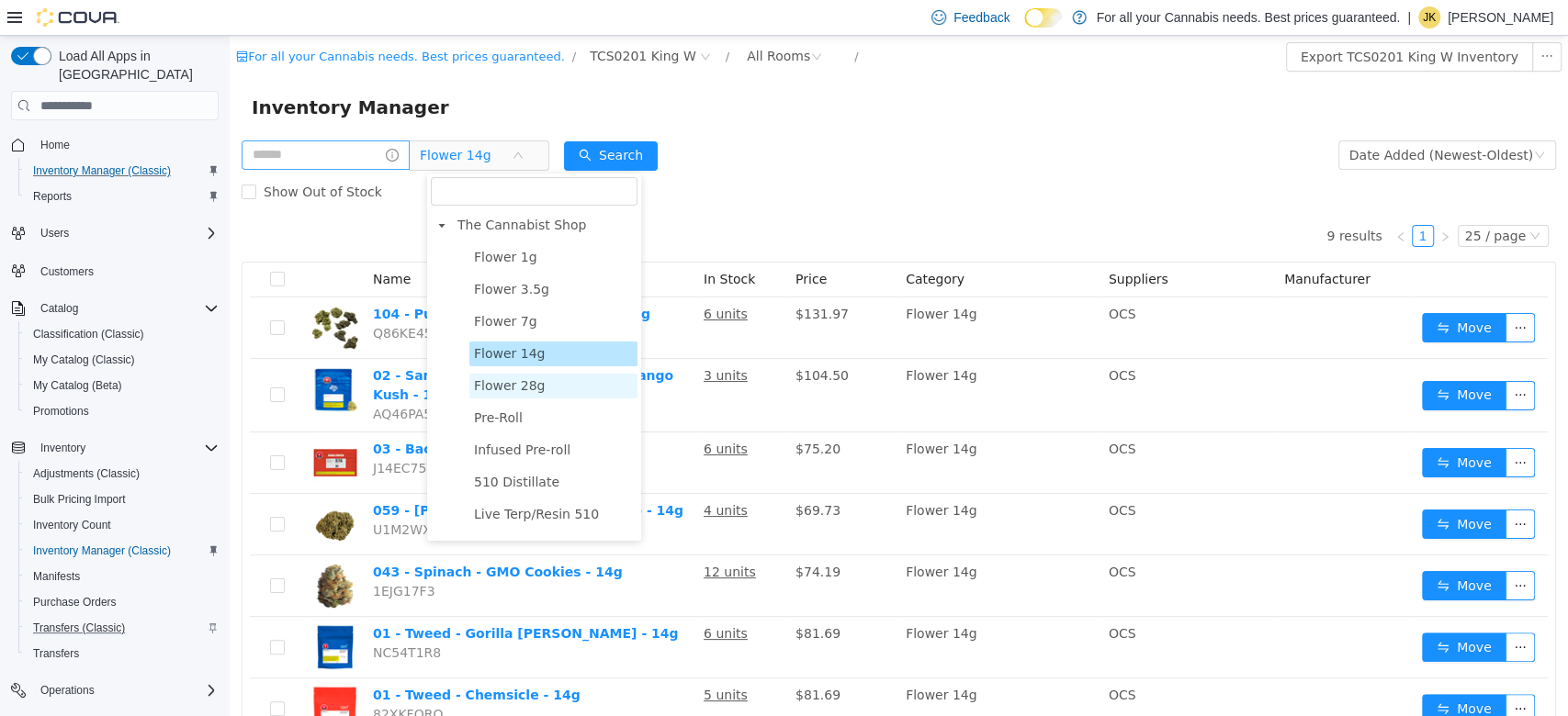
click at [511, 390] on span "Flower 28g" at bounding box center [509, 386] width 71 height 15
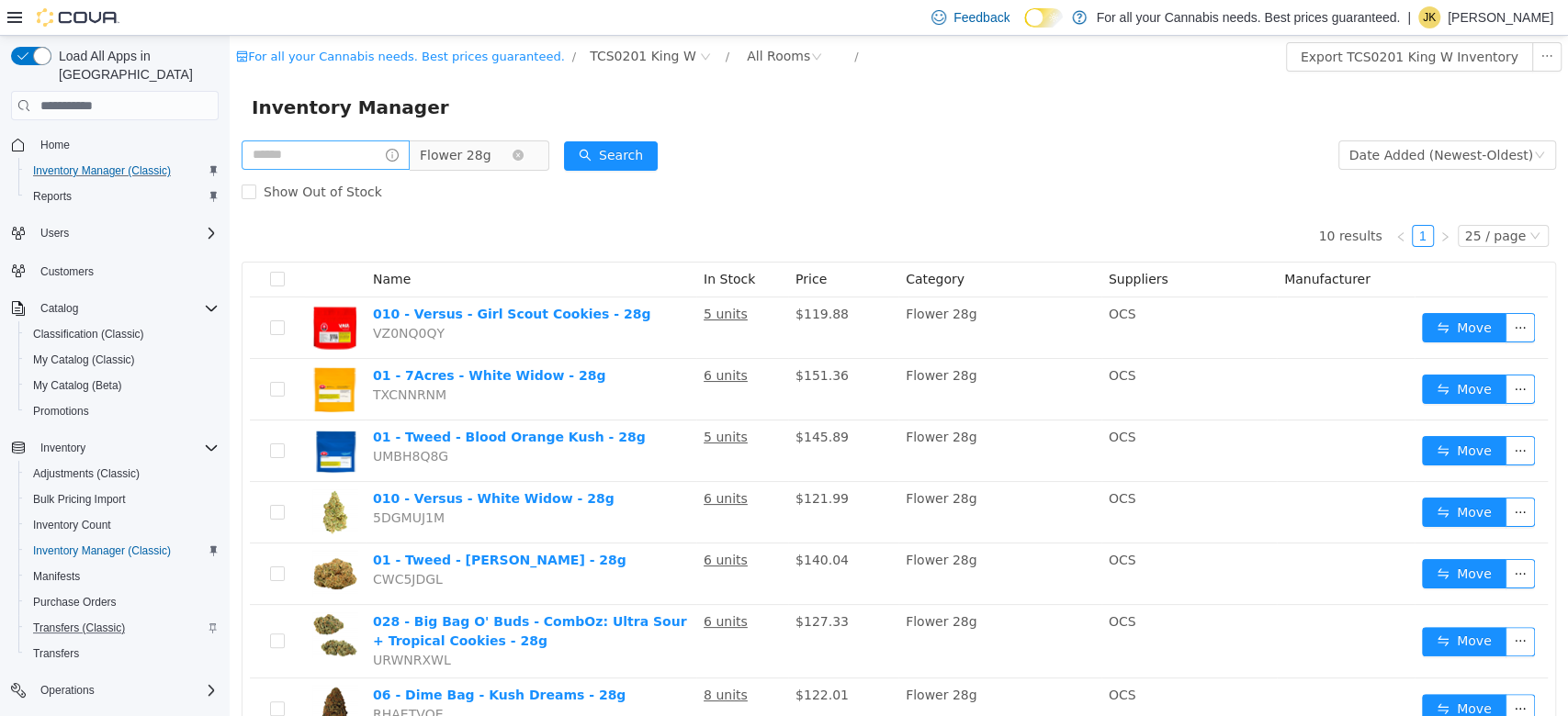
click at [479, 153] on span "Flower 28g" at bounding box center [455, 156] width 71 height 28
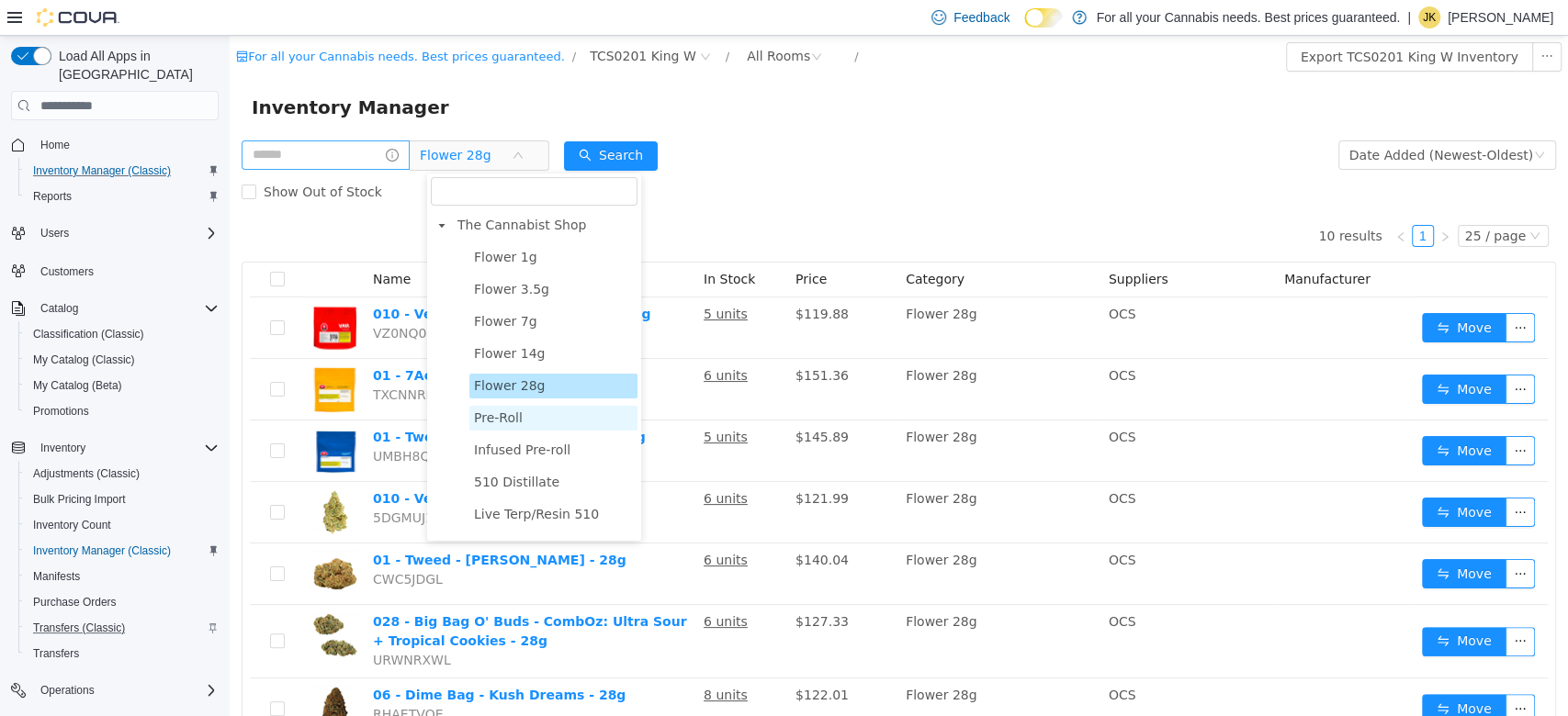
click at [510, 420] on span "Pre-Roll" at bounding box center [498, 418] width 49 height 15
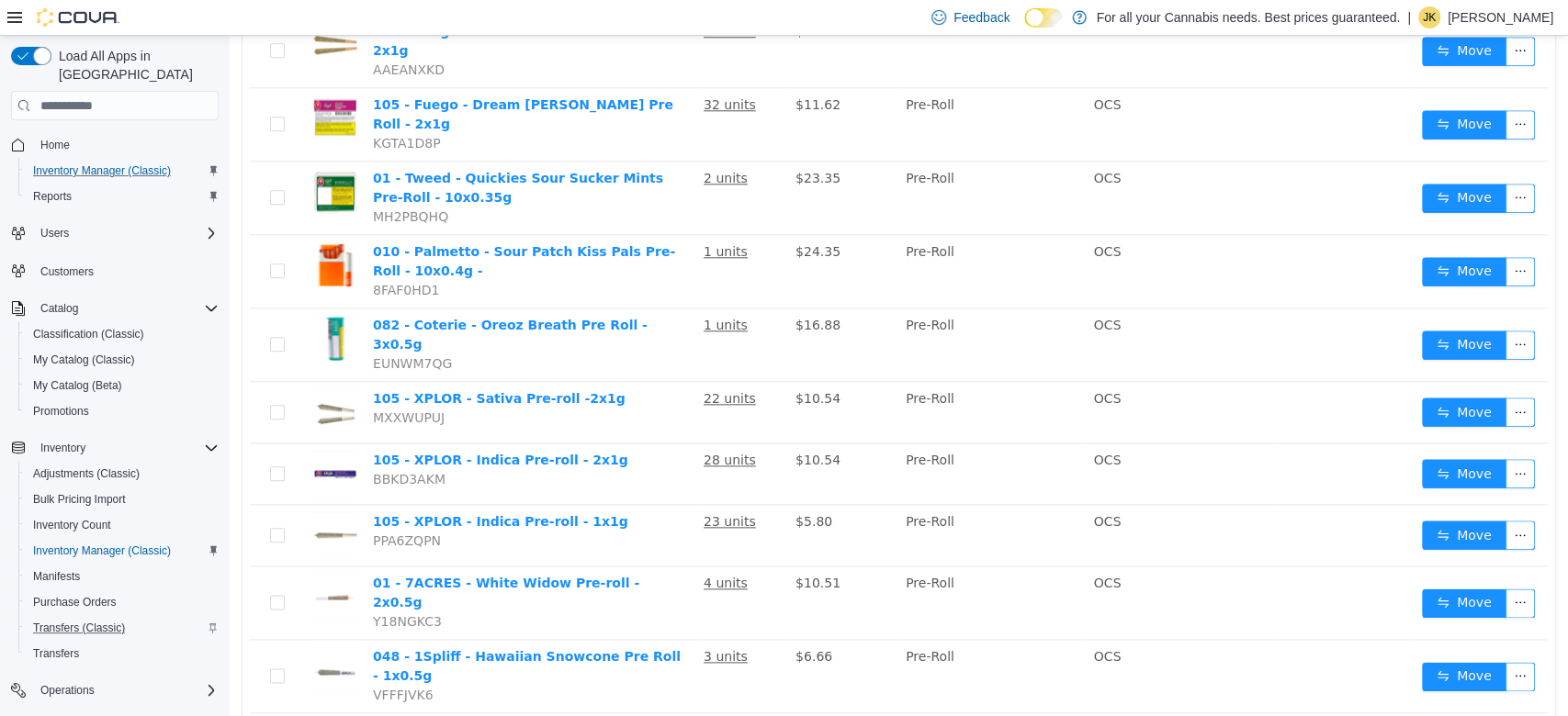
scroll to position [1251, 0]
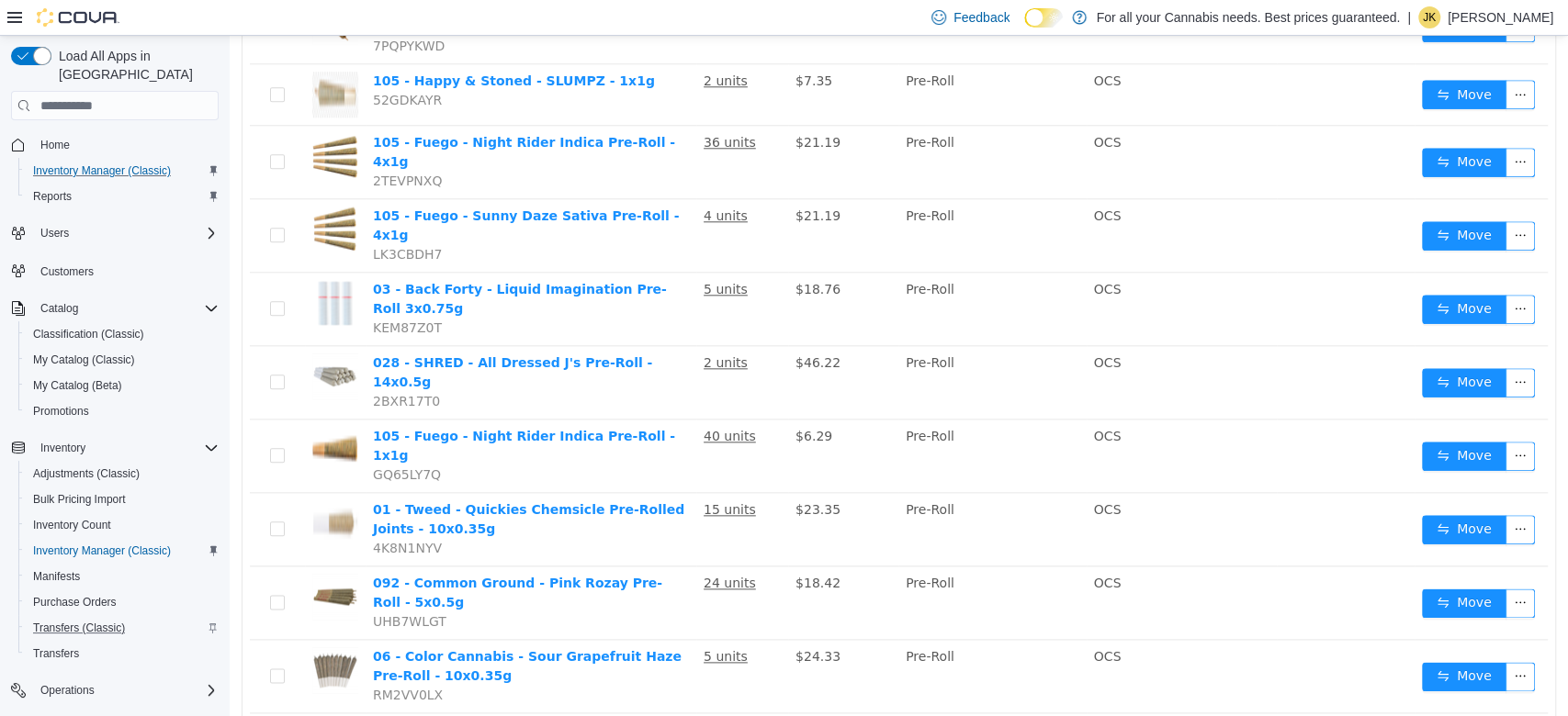
scroll to position [1276, 0]
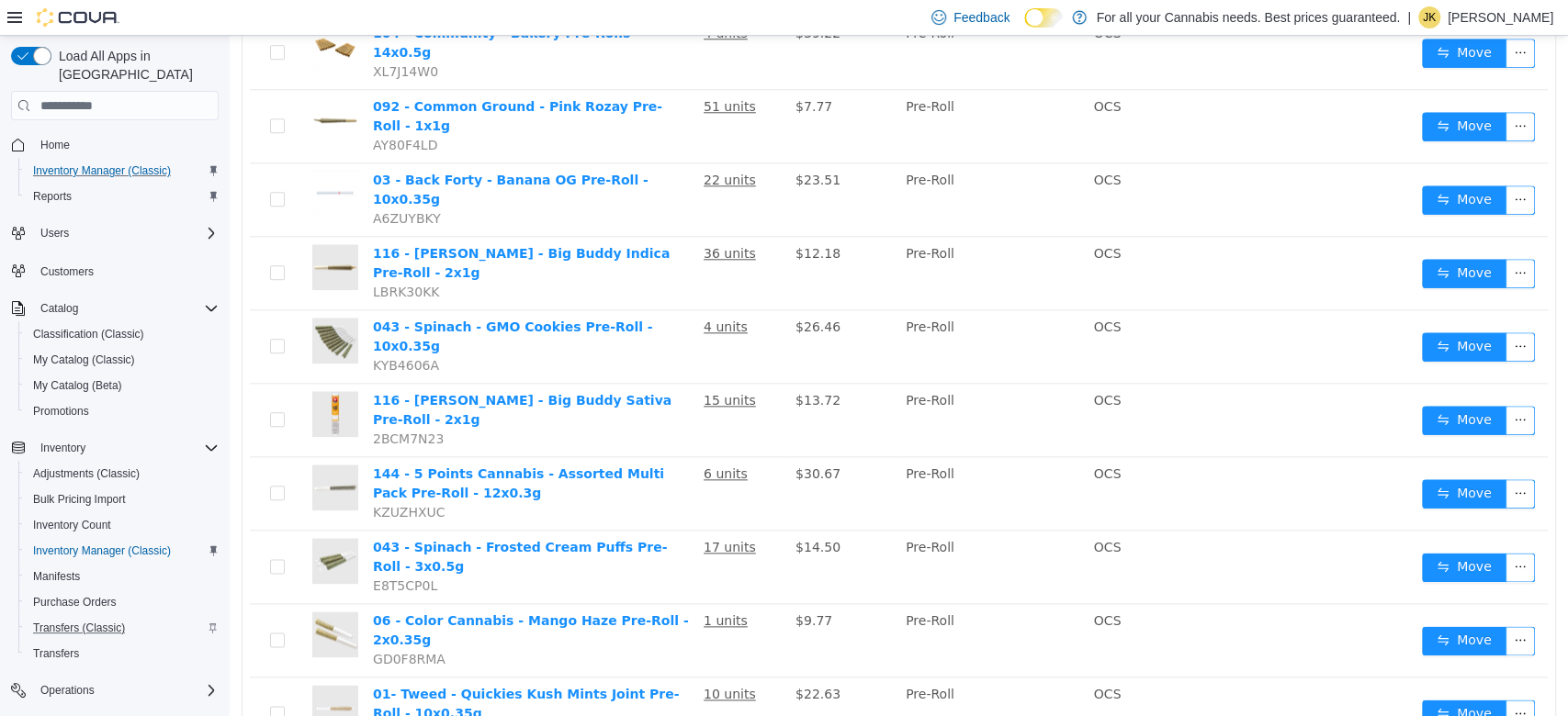
scroll to position [1251, 0]
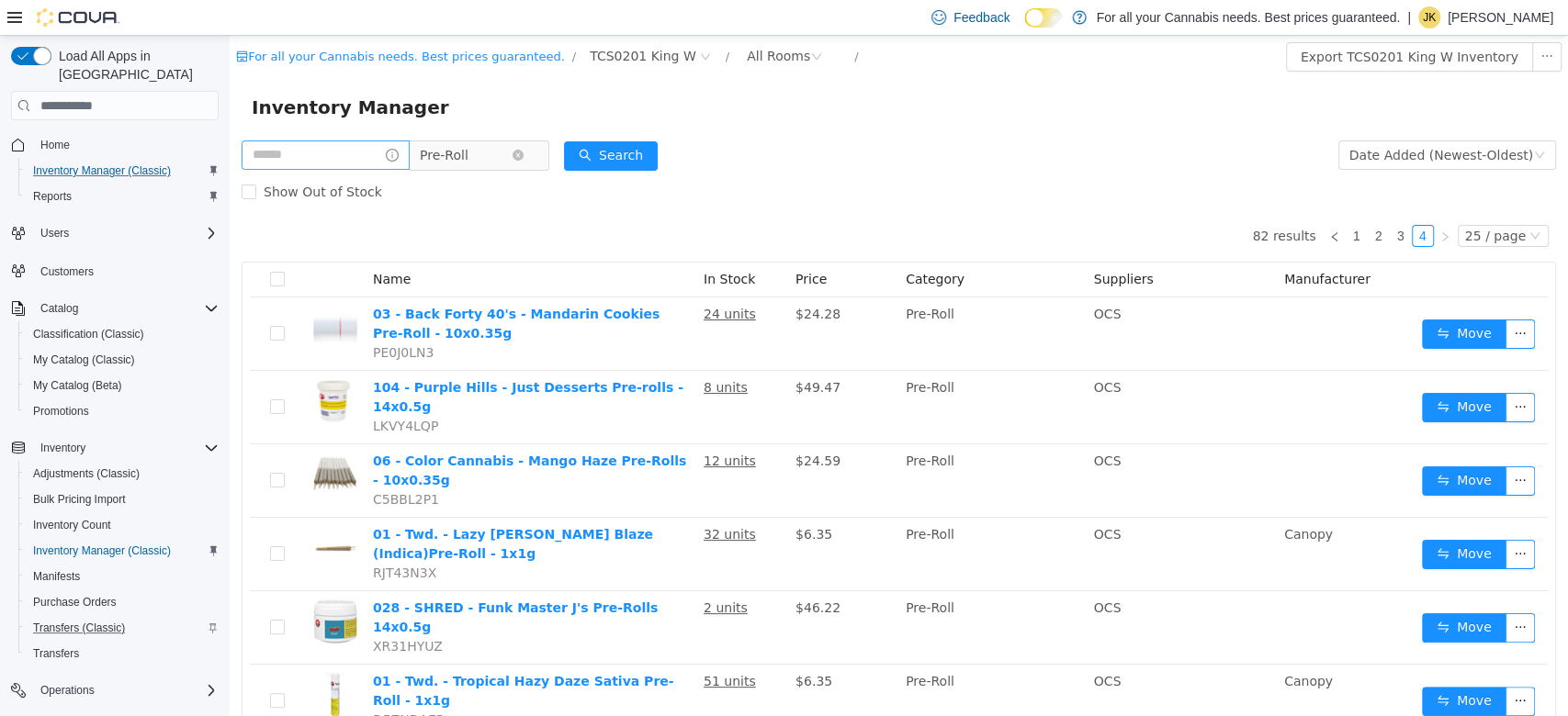
click at [488, 148] on span "Pre-Roll" at bounding box center [465, 156] width 91 height 28
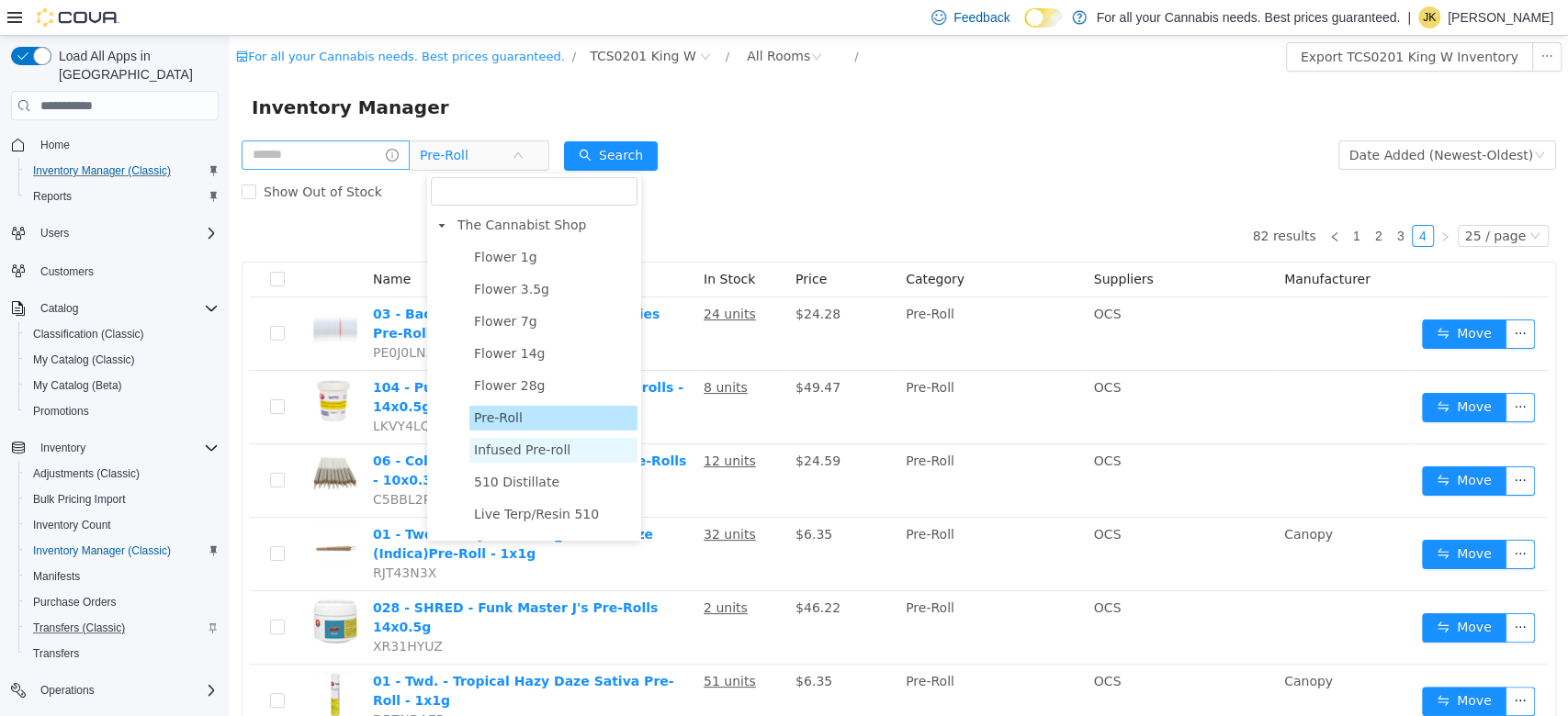
click at [536, 449] on span "Infused Pre-roll" at bounding box center [521, 450] width 96 height 15
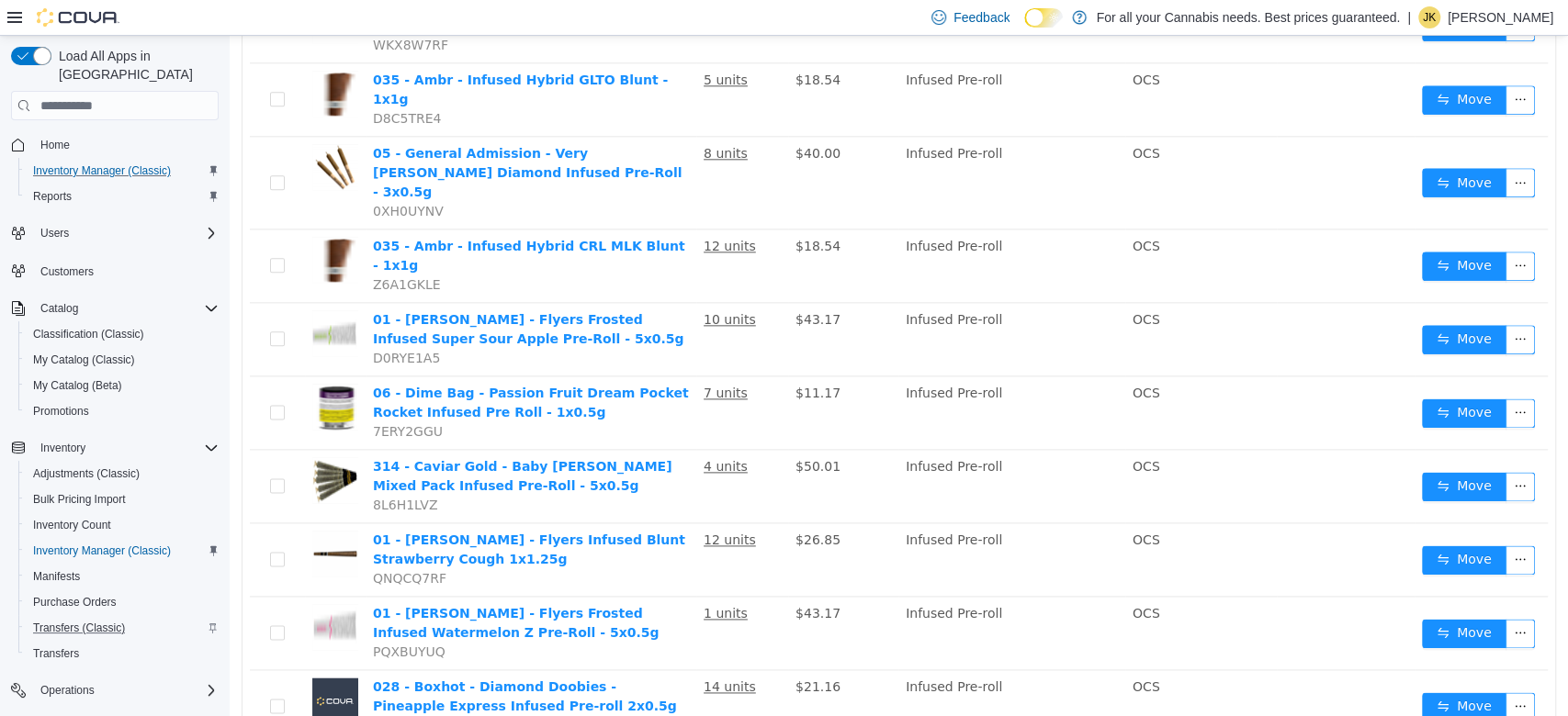
scroll to position [1418, 0]
